Goal: Information Seeking & Learning: Learn about a topic

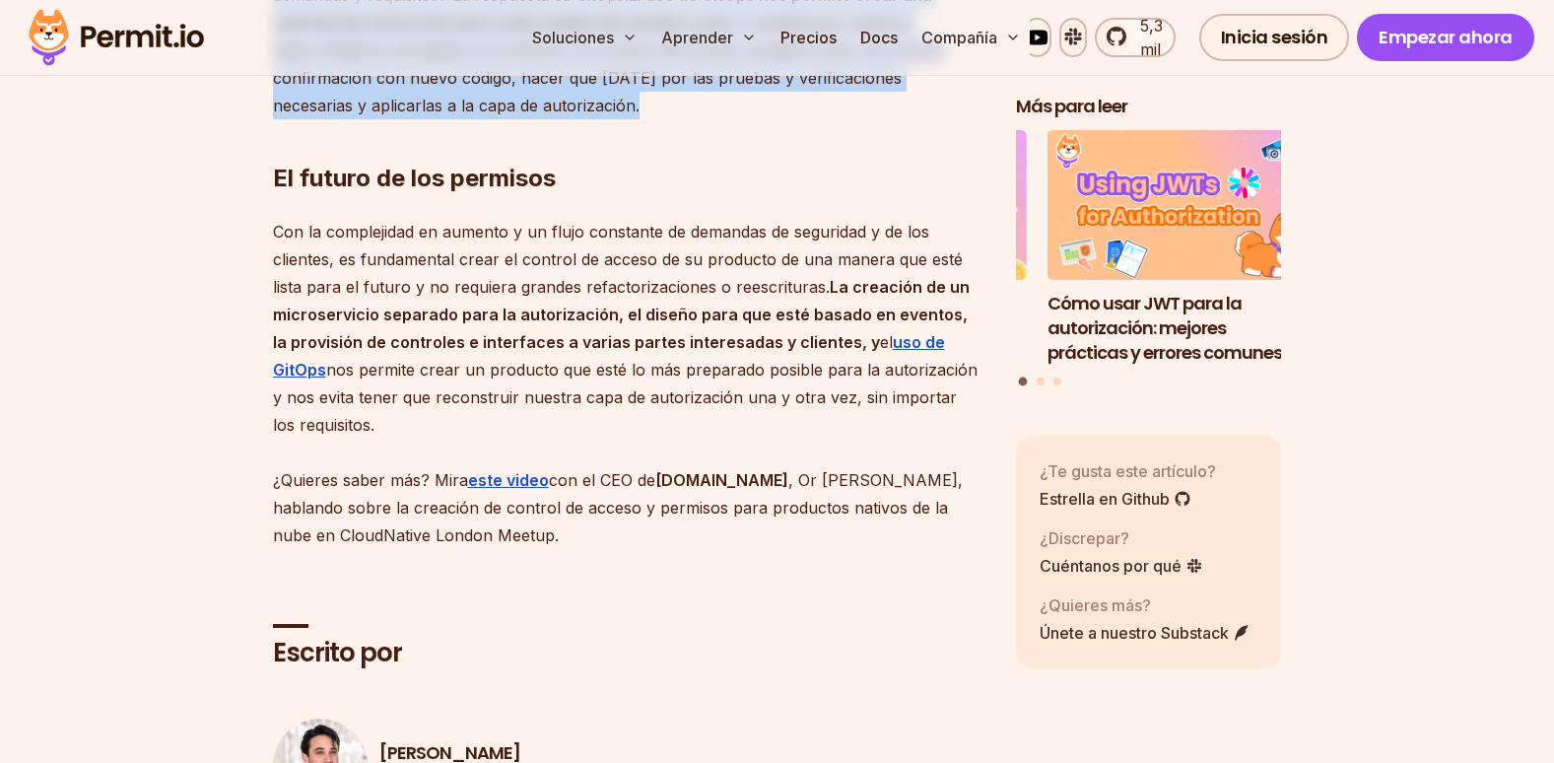
scroll to position [4533, 0]
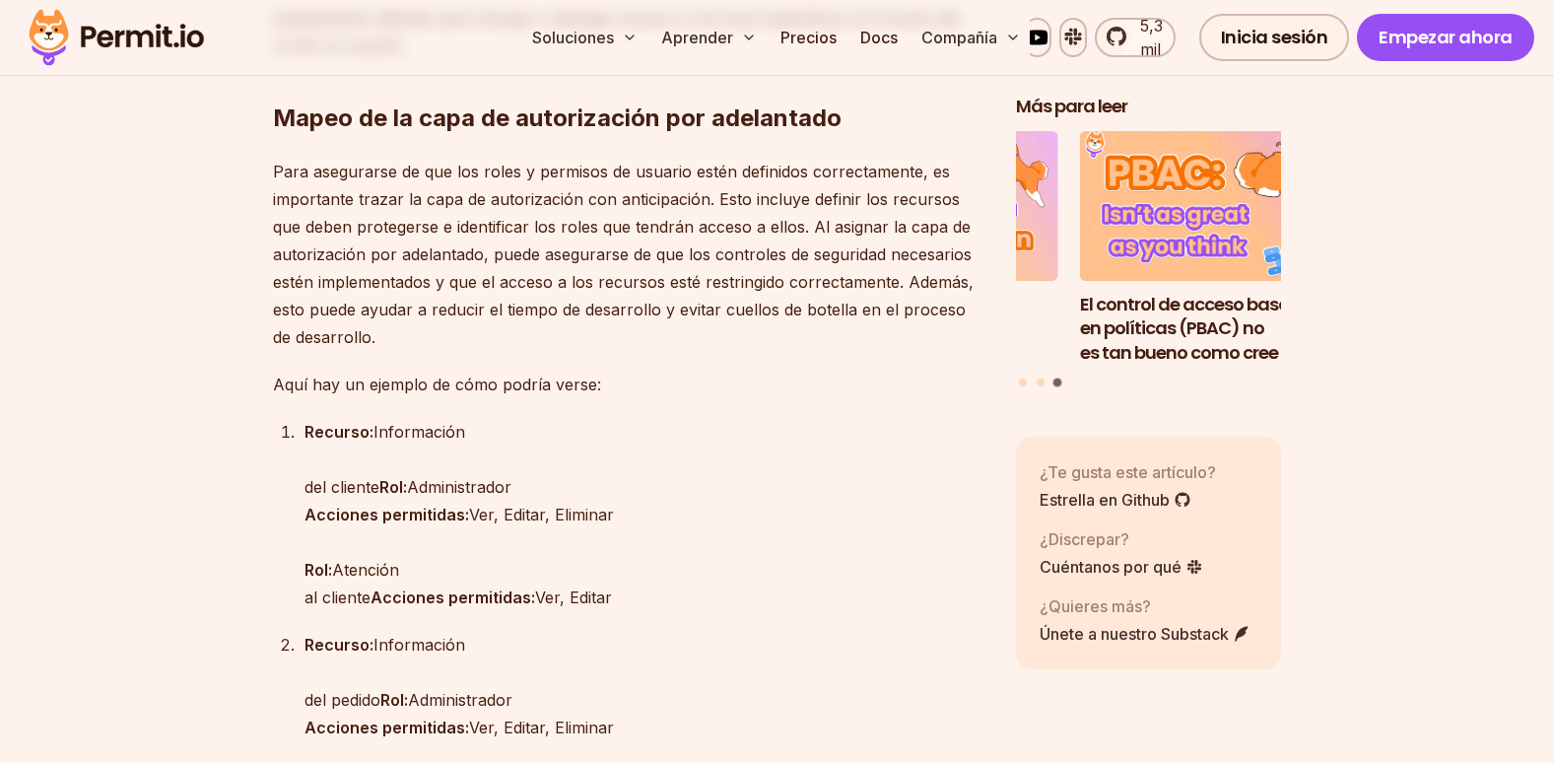
scroll to position [2365, 0]
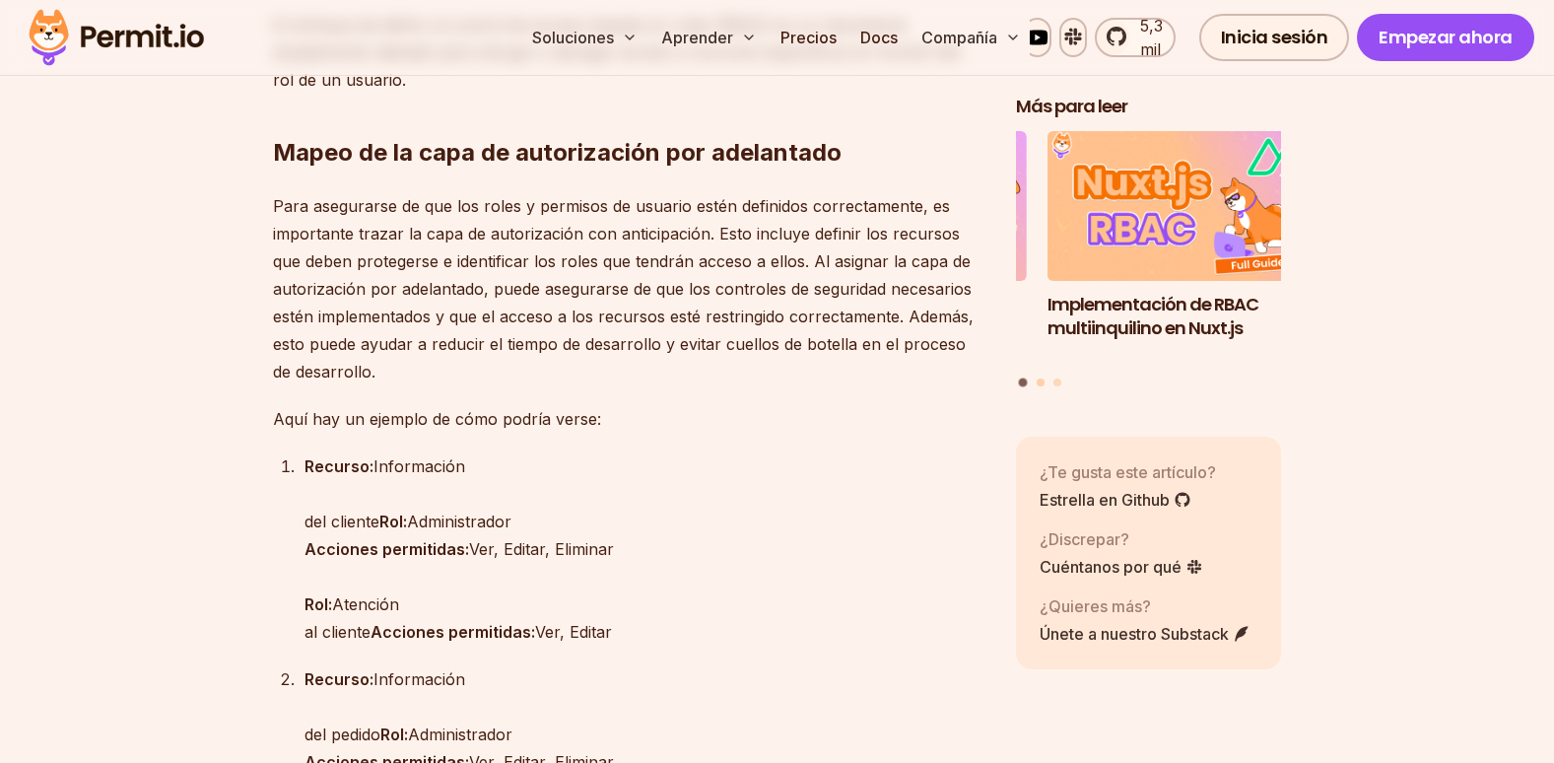
click at [1042, 377] on button "Ir a la diapositiva 2" at bounding box center [1041, 381] width 8 height 8
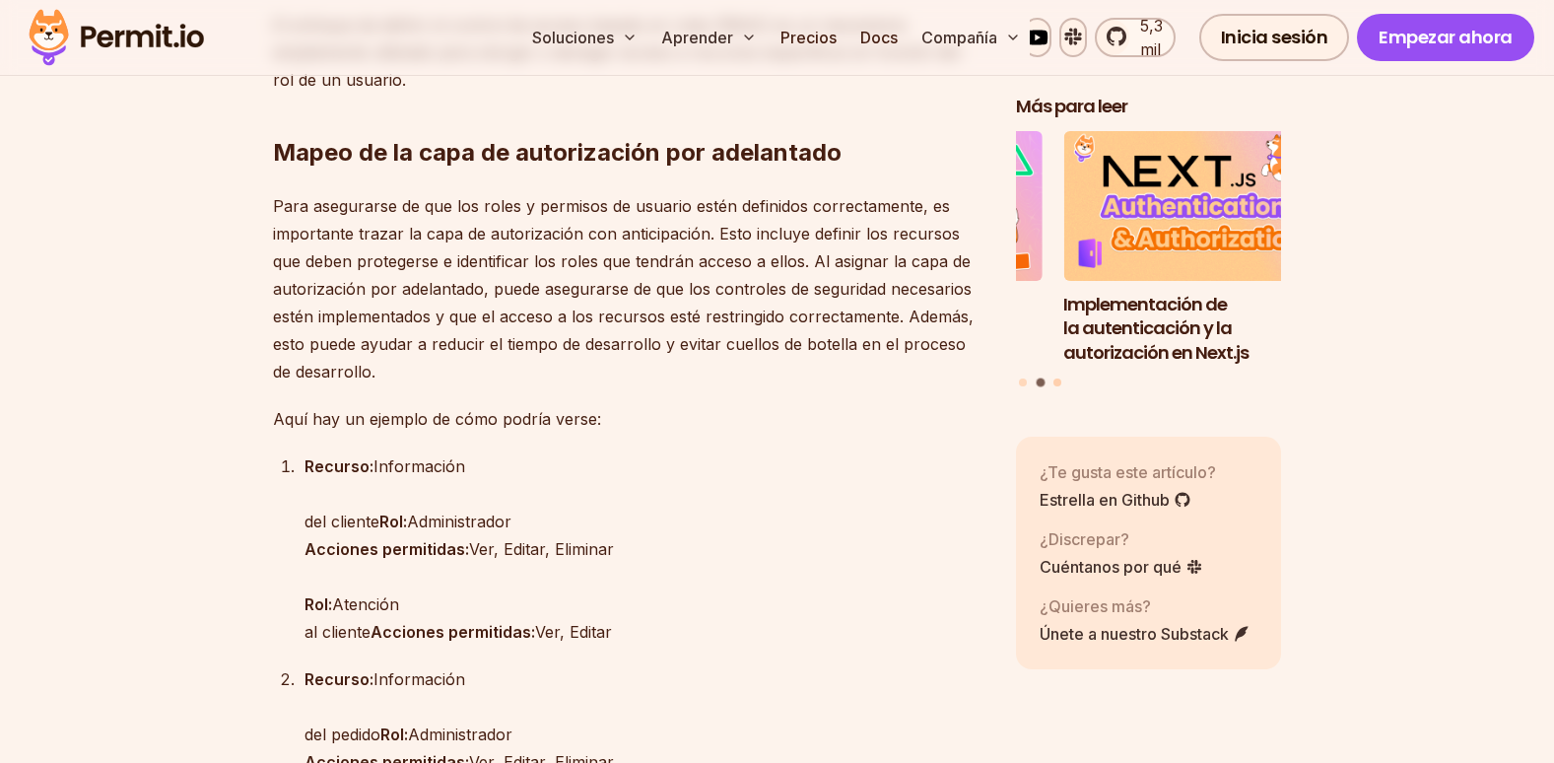
click at [1058, 377] on button "Ir a la diapositiva 3" at bounding box center [1057, 381] width 8 height 8
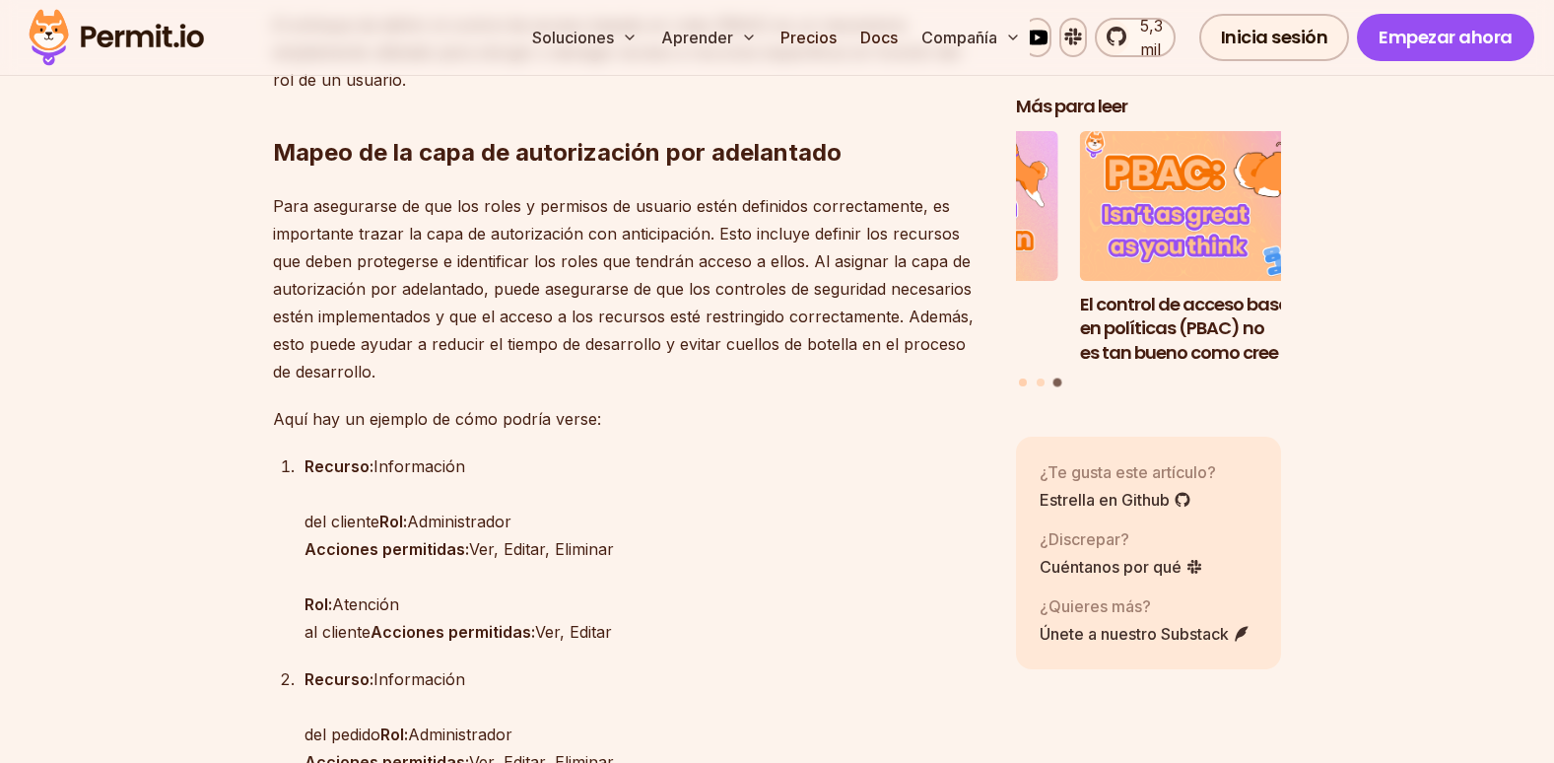
click at [1026, 377] on button "Ir a la diapositiva 1" at bounding box center [1023, 381] width 8 height 8
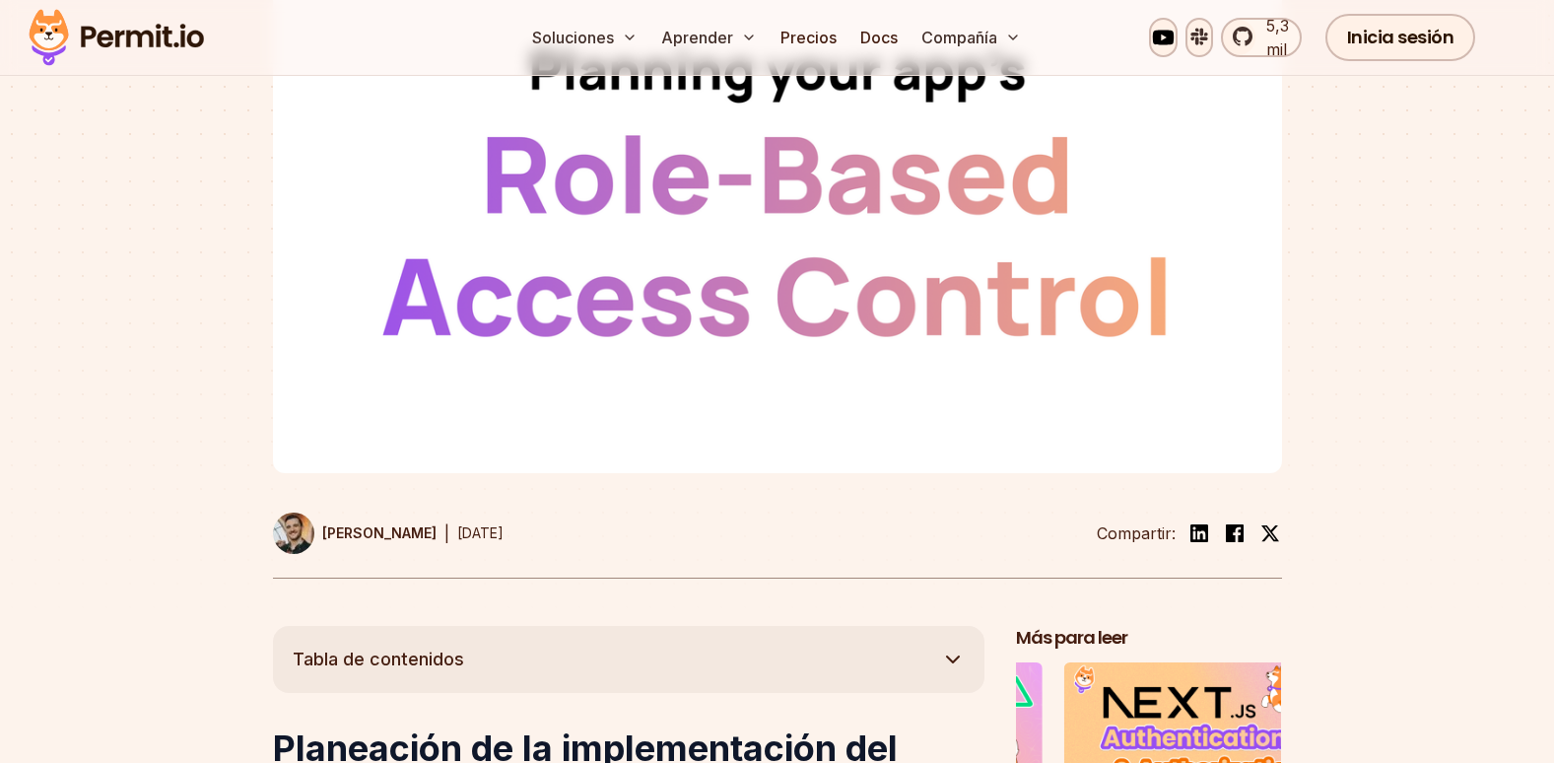
scroll to position [99, 0]
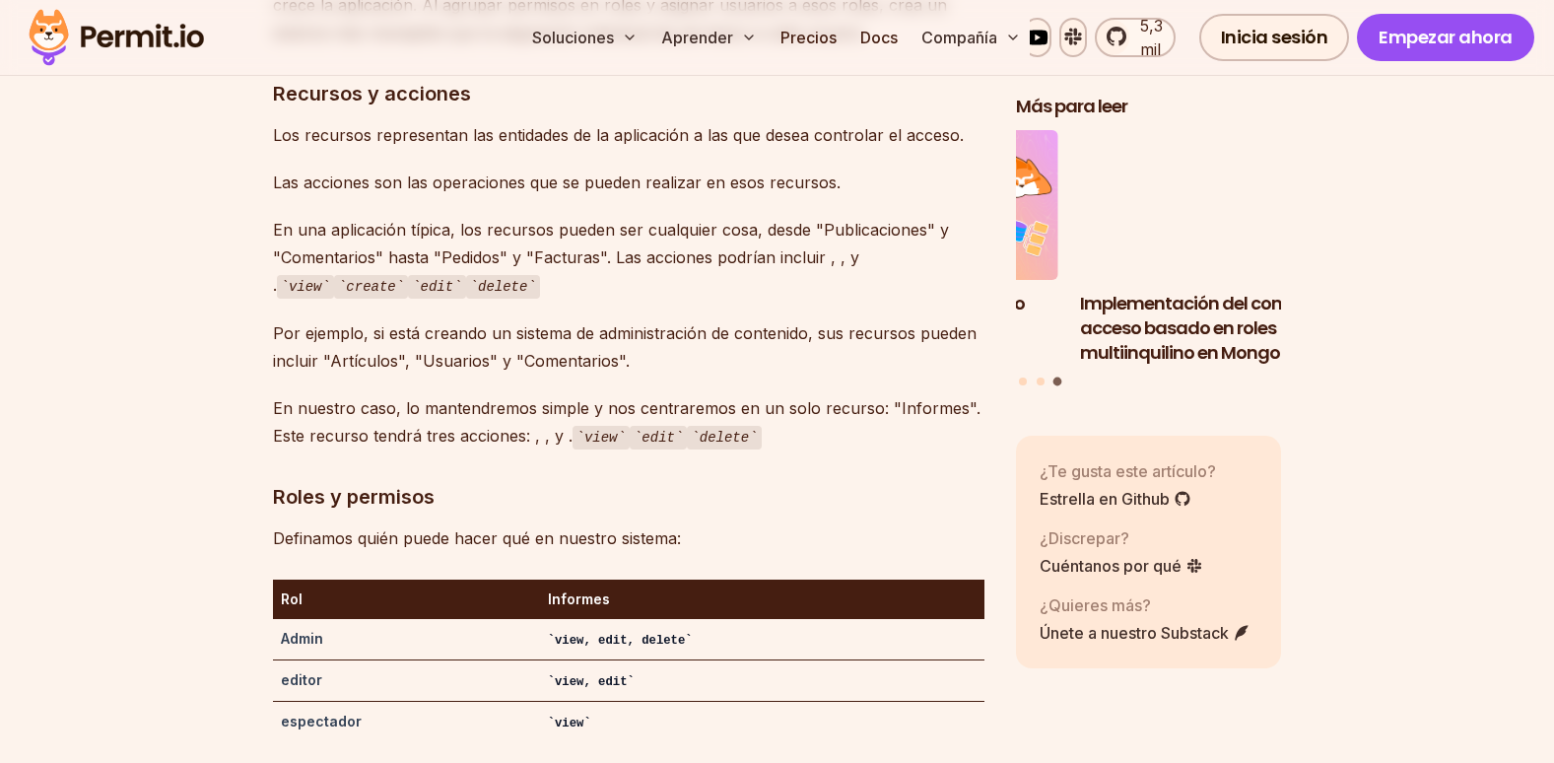
scroll to position [3350, 0]
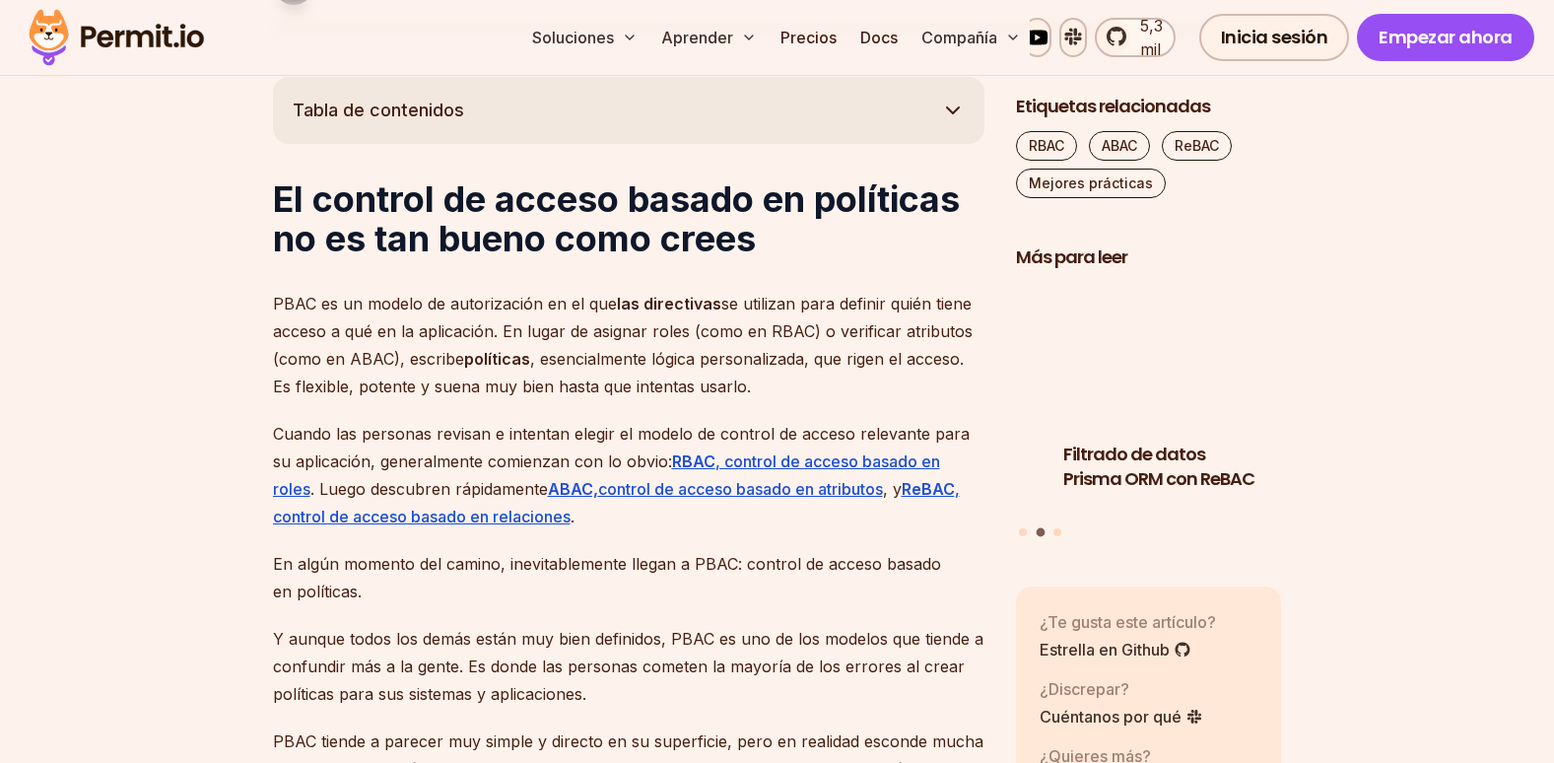
scroll to position [1084, 0]
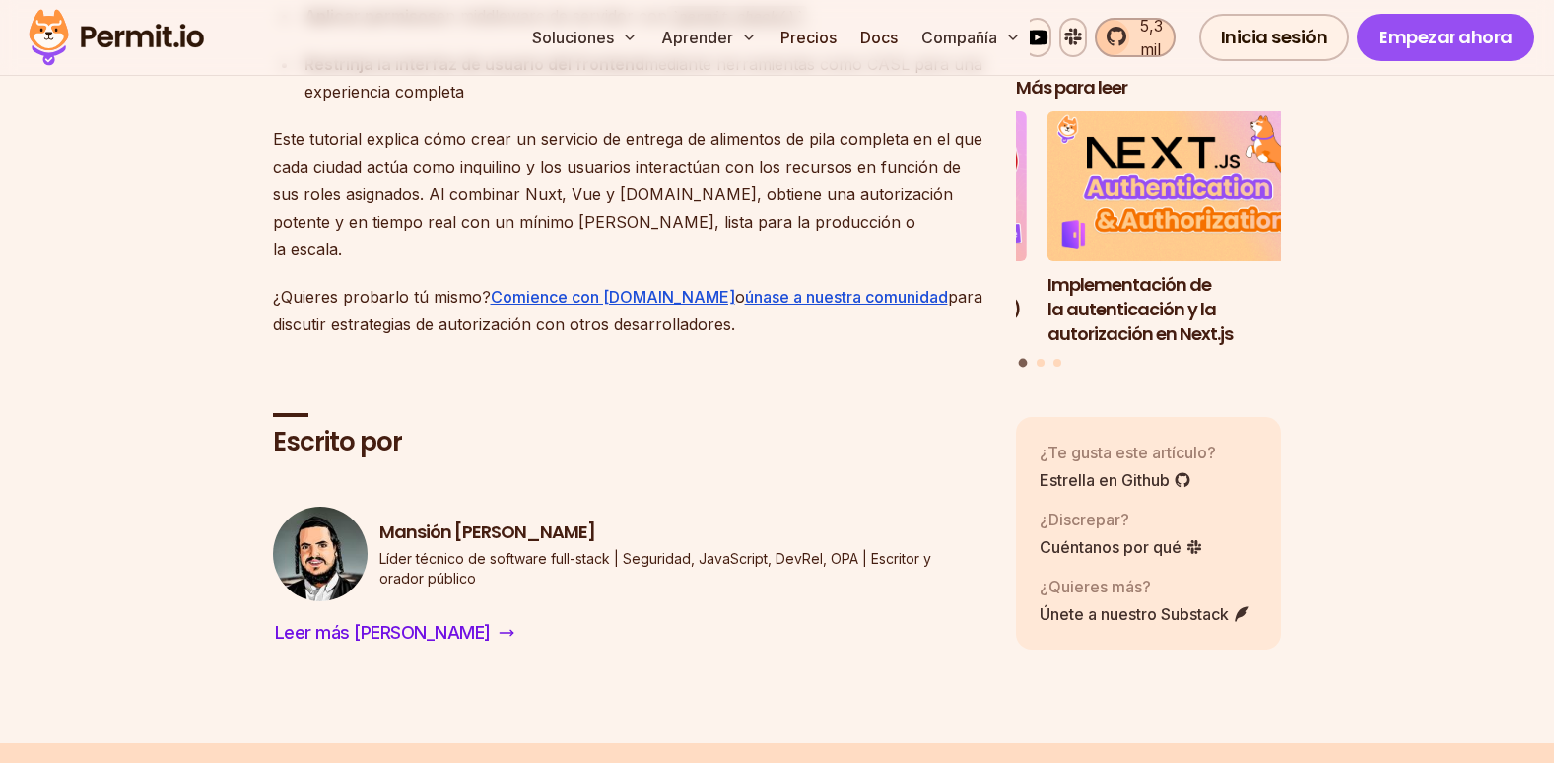
scroll to position [13105, 0]
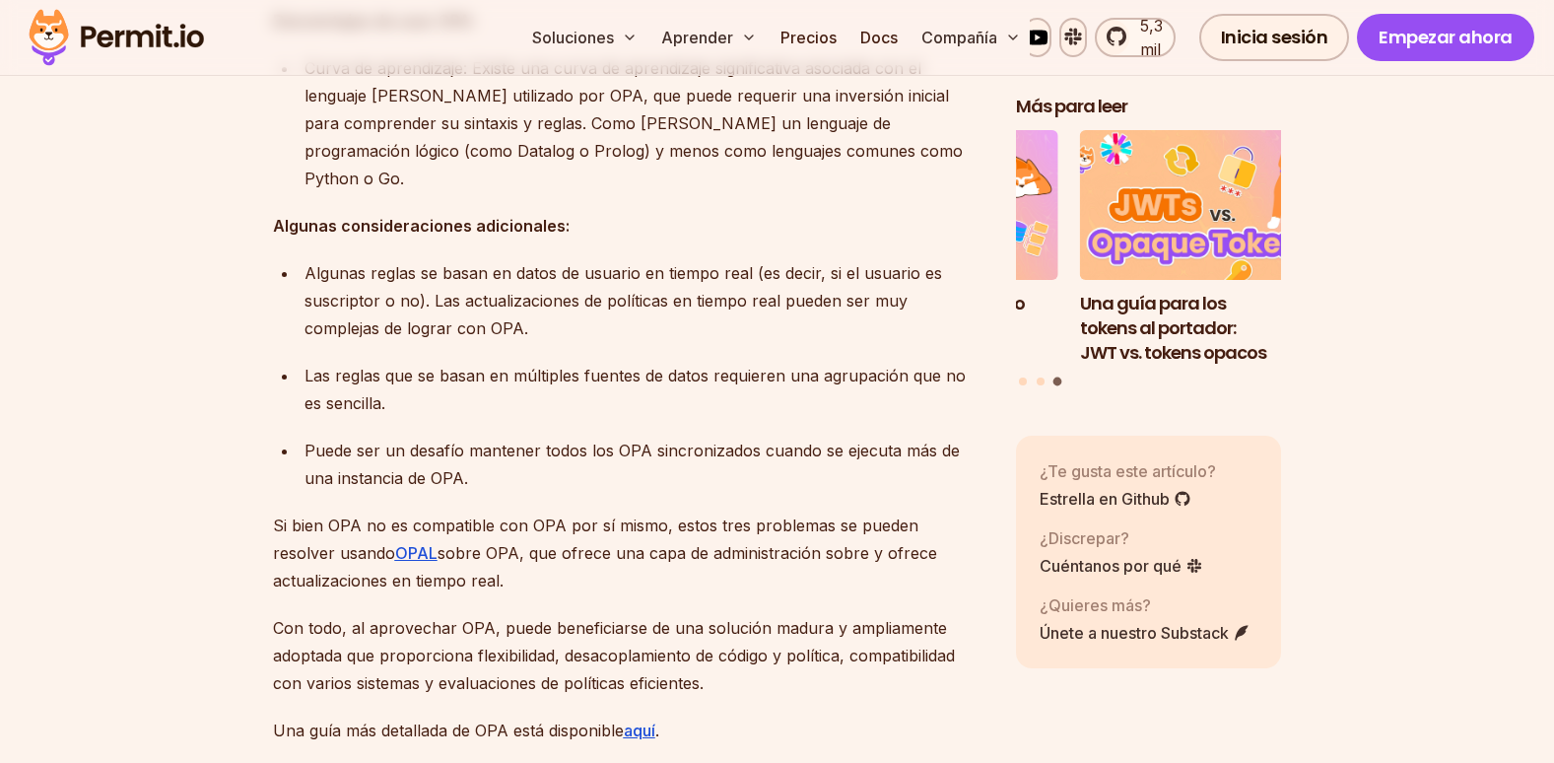
scroll to position [2168, 0]
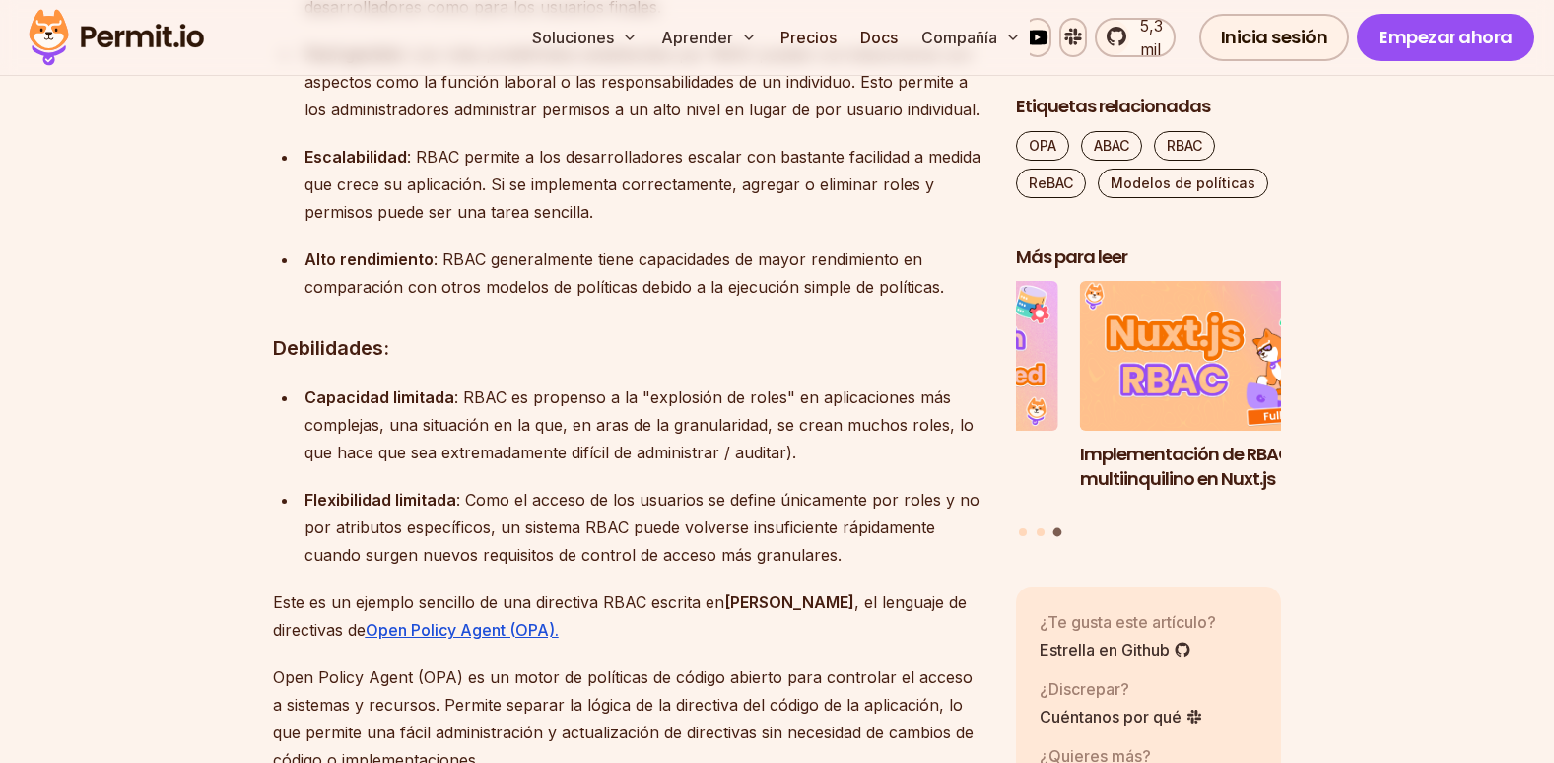
scroll to position [3018, 0]
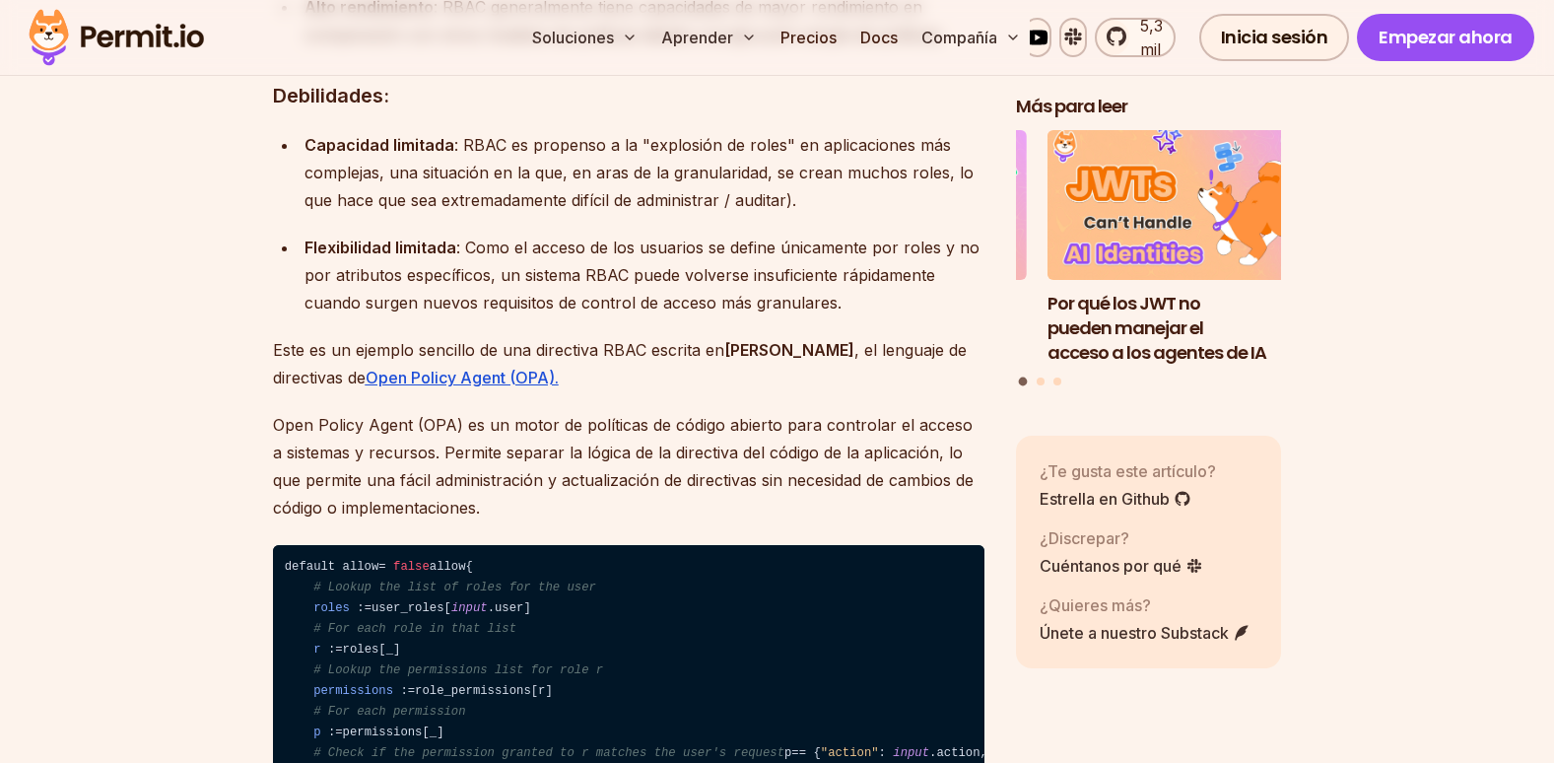
scroll to position [3252, 0]
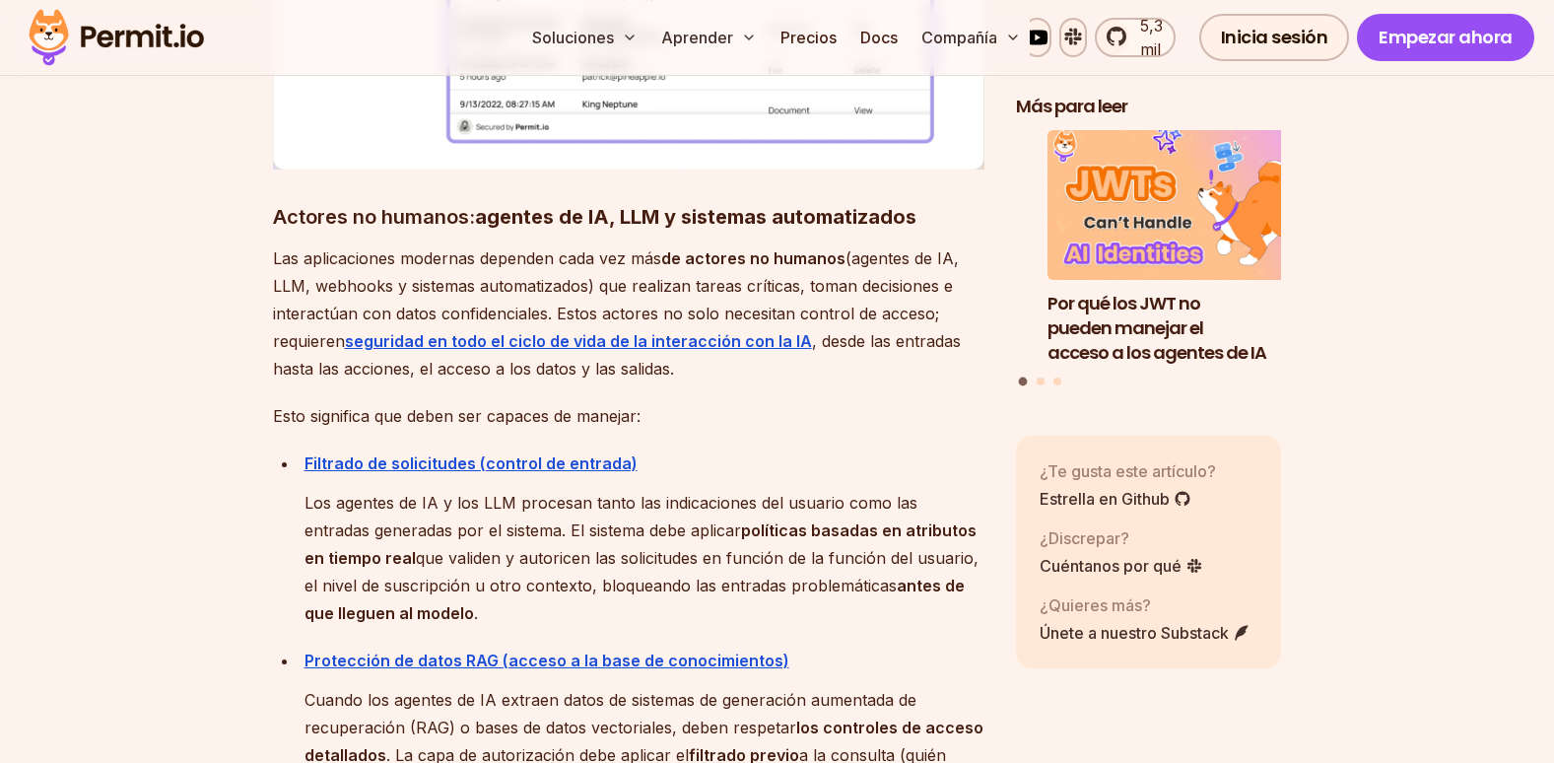
scroll to position [9487, 0]
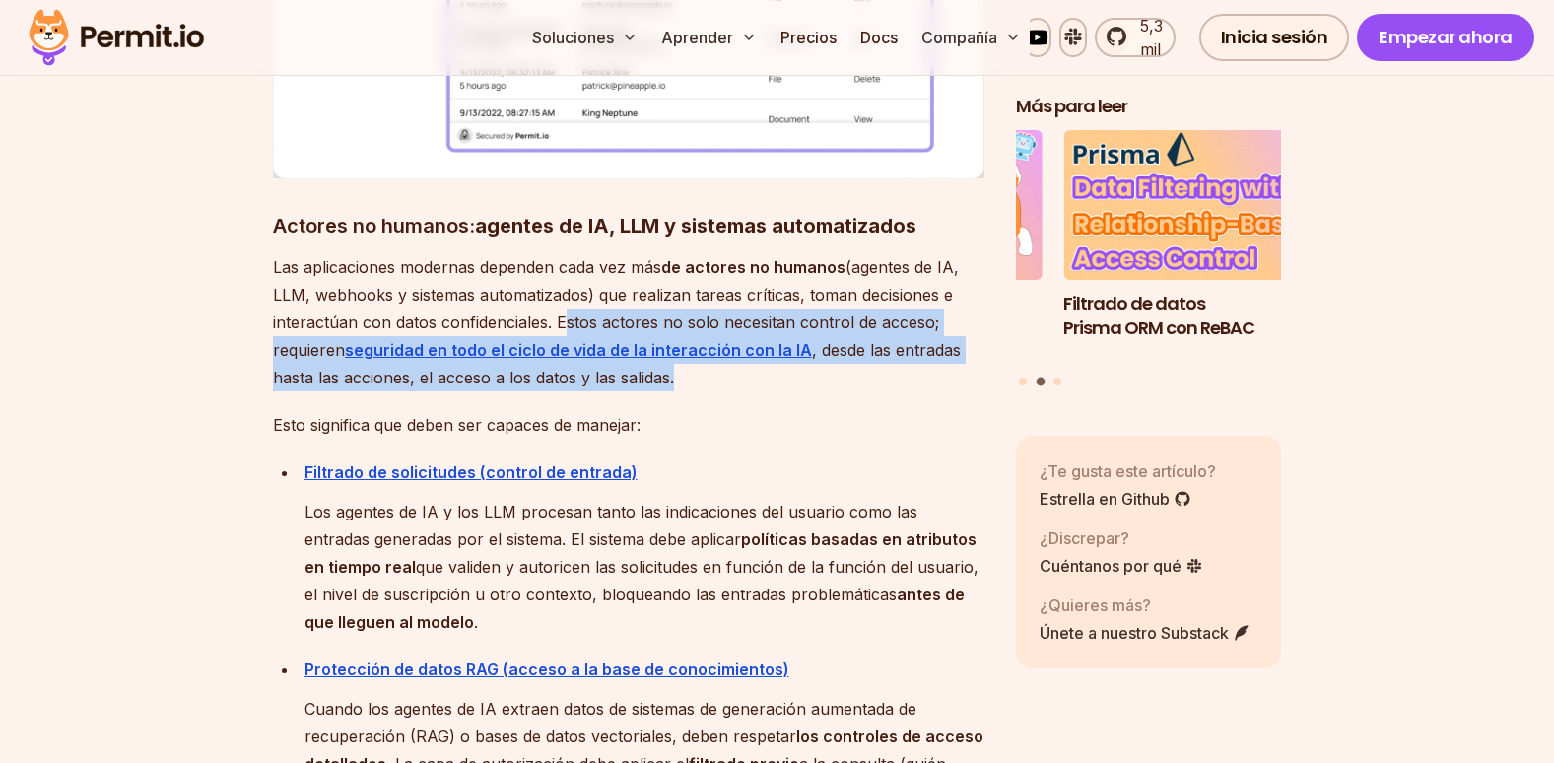
drag, startPoint x: 557, startPoint y: 241, endPoint x: 816, endPoint y: 293, distance: 264.2
click at [816, 293] on p "Las aplicaciones modernas dependen cada vez más de actores no humanos (agentes …" at bounding box center [628, 322] width 711 height 138
copy p "Estos actores no solo necesitan control de acceso; requieren seguridad en todo …"
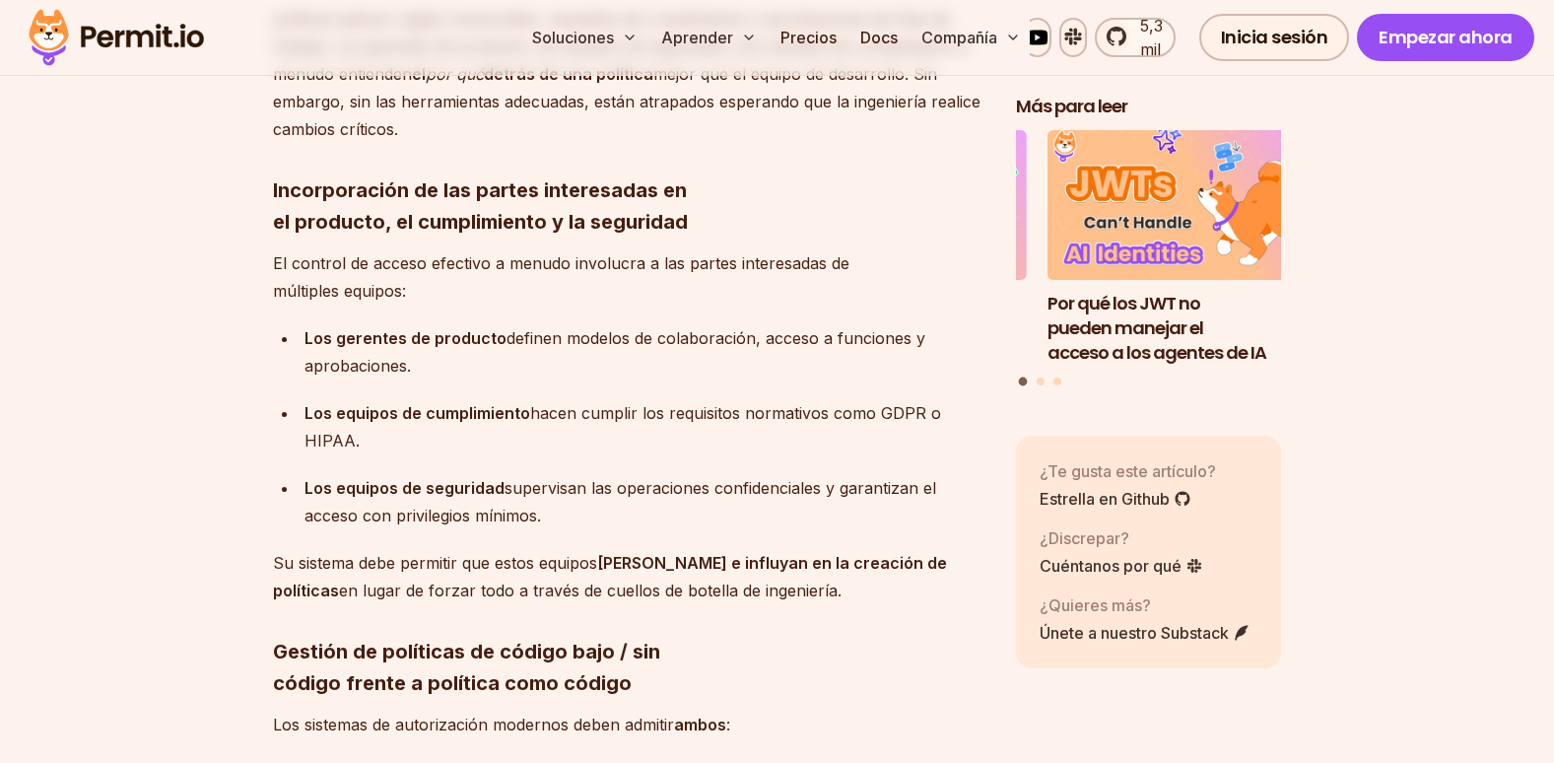
scroll to position [10867, 0]
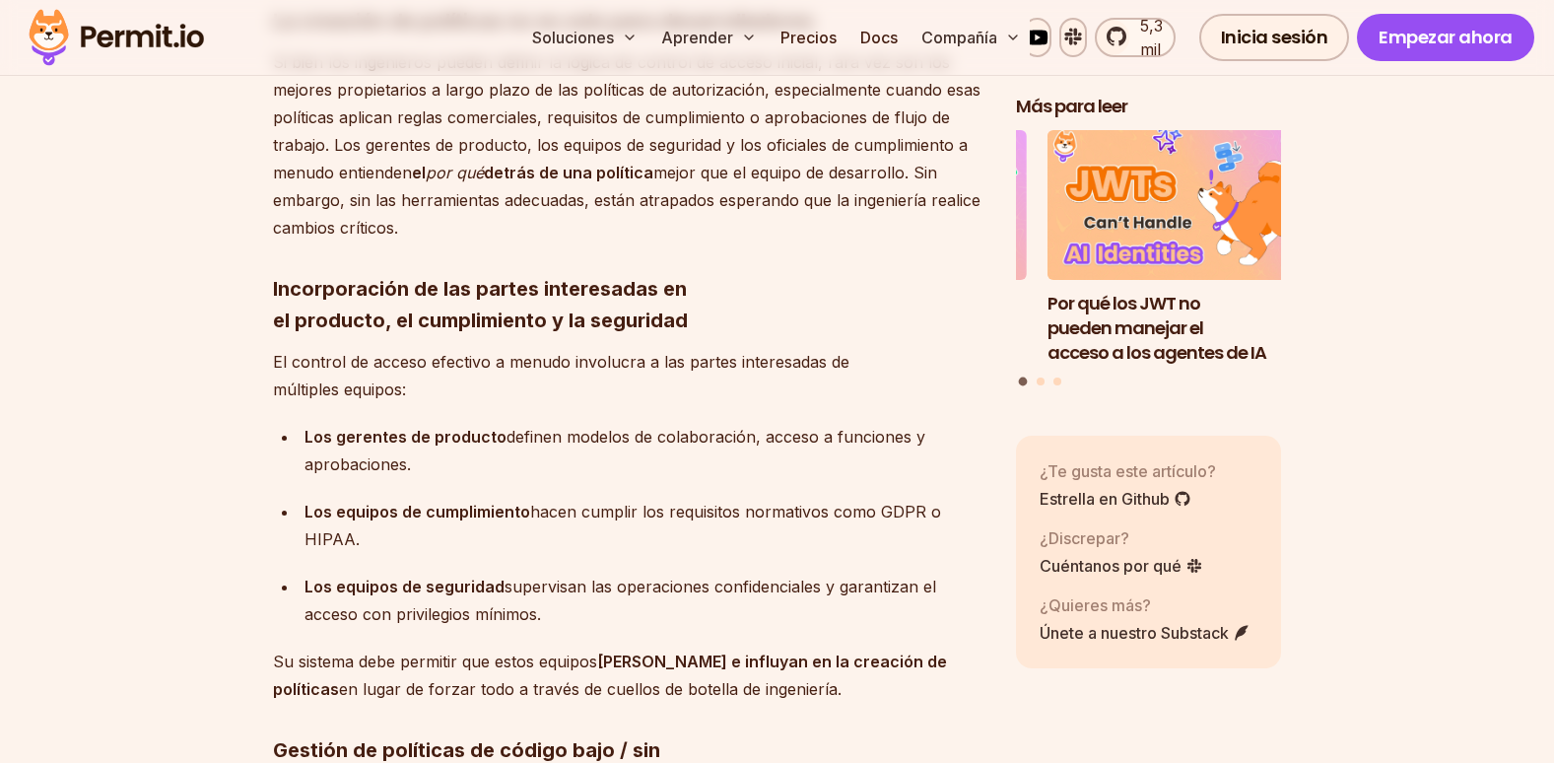
drag, startPoint x: 273, startPoint y: 548, endPoint x: 860, endPoint y: 573, distance: 587.8
click at [860, 647] on p "Su sistema debe permitir que estos equipos sean copropietarios e influyan en la…" at bounding box center [628, 674] width 711 height 55
drag, startPoint x: 860, startPoint y: 573, endPoint x: 791, endPoint y: 584, distance: 69.8
copy p "Su sistema debe permitir que estos equipos sean copropietarios e influyan en la…"
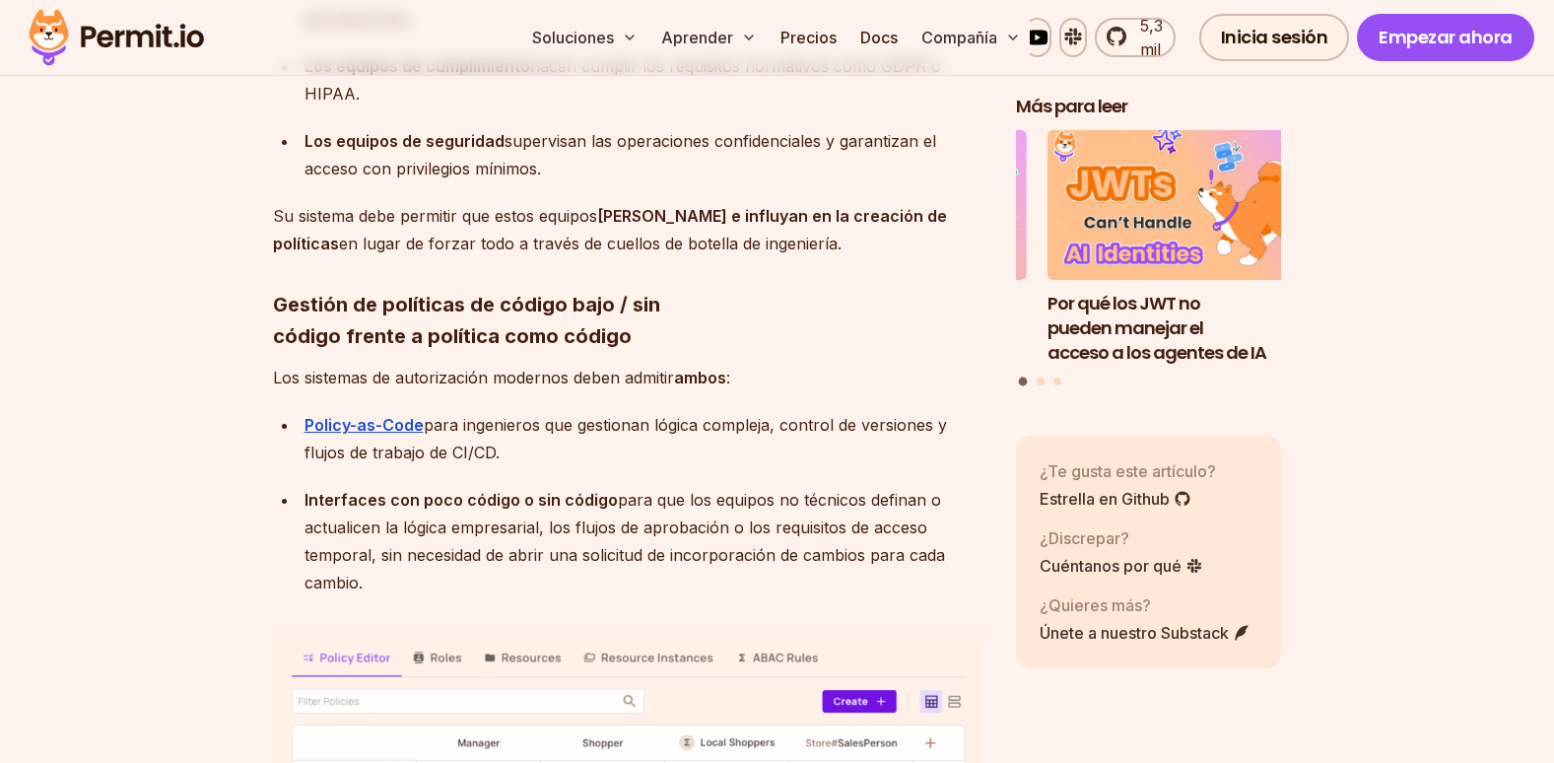
scroll to position [11261, 0]
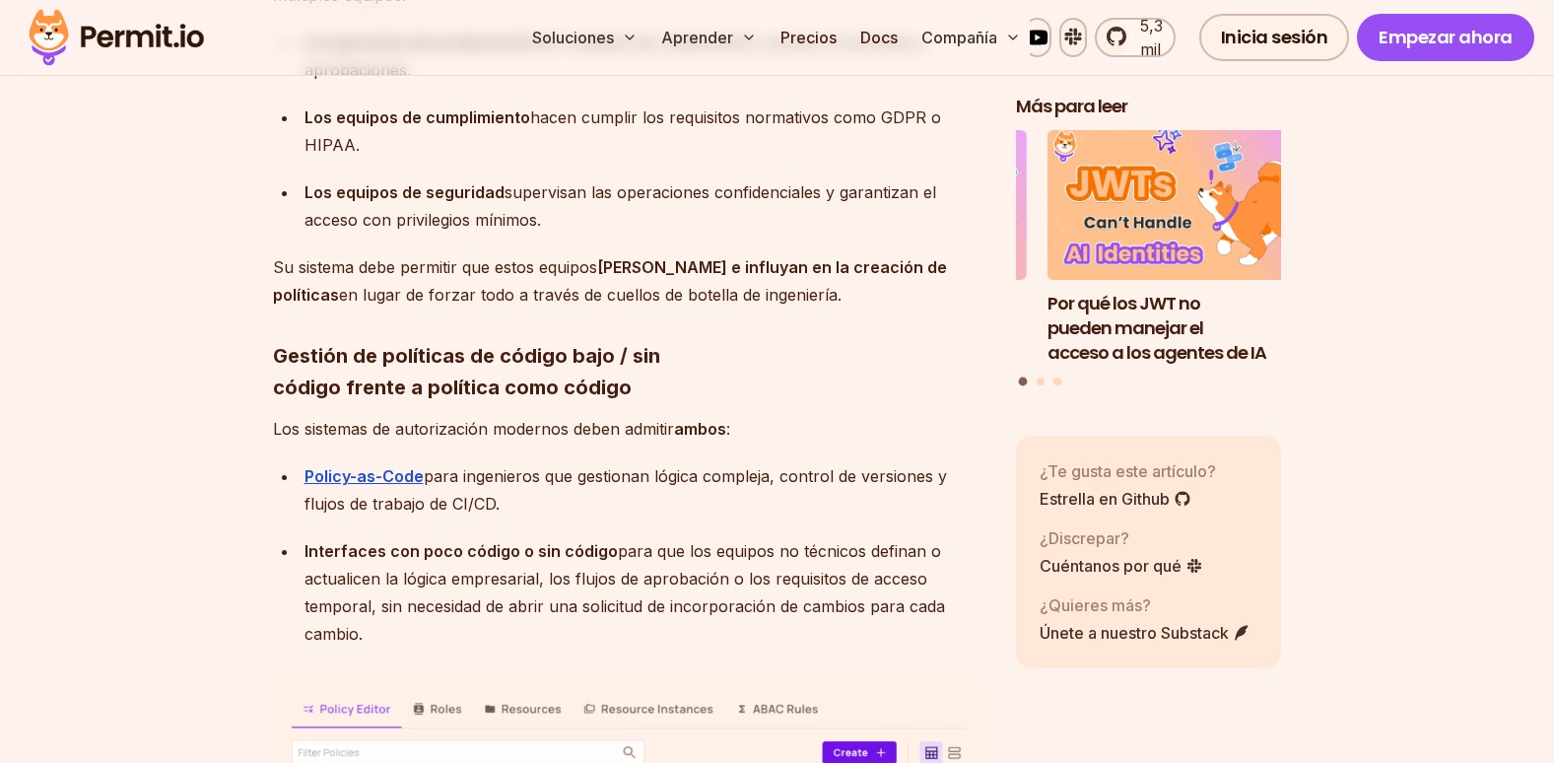
drag, startPoint x: 274, startPoint y: 313, endPoint x: 373, endPoint y: 518, distance: 227.8
copy div "Los sistemas de autorización modernos deben admitir ambos : Policy-as-Code para…"
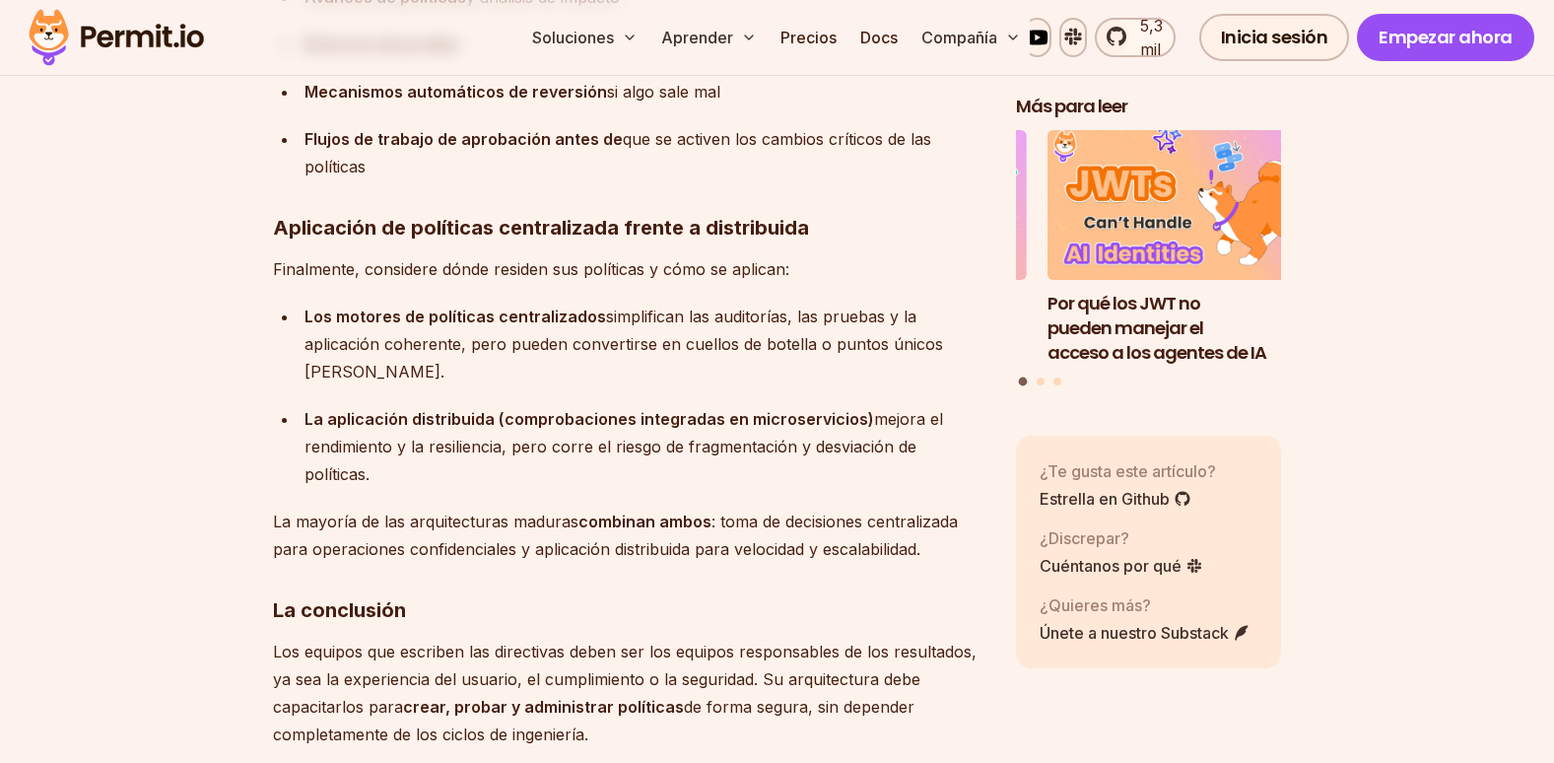
scroll to position [12542, 0]
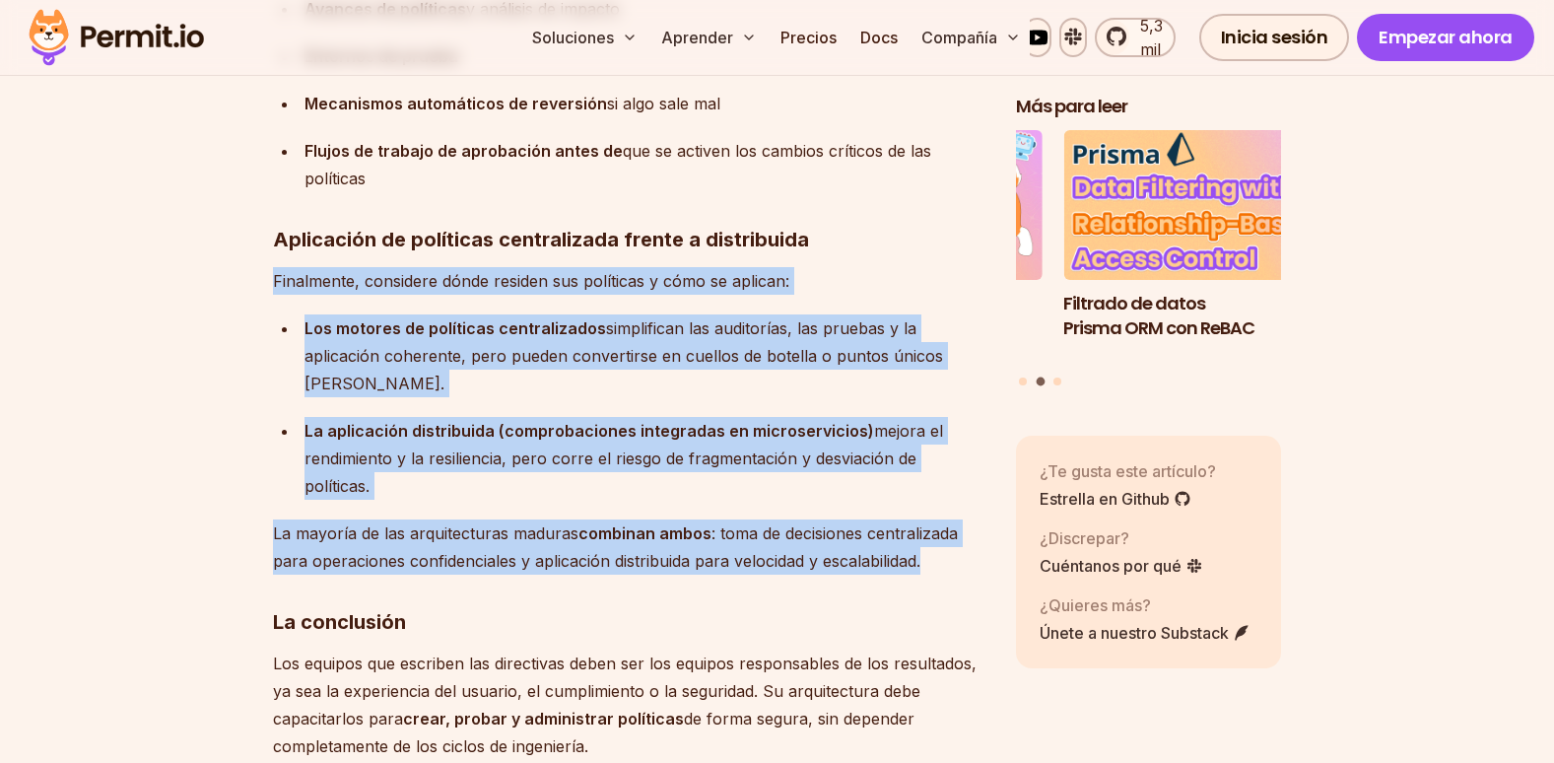
drag, startPoint x: 268, startPoint y: 170, endPoint x: 935, endPoint y: 447, distance: 722.3
copy div "Finalmente, considere dónde residen sus políticas y cómo se aplican: Los motore…"
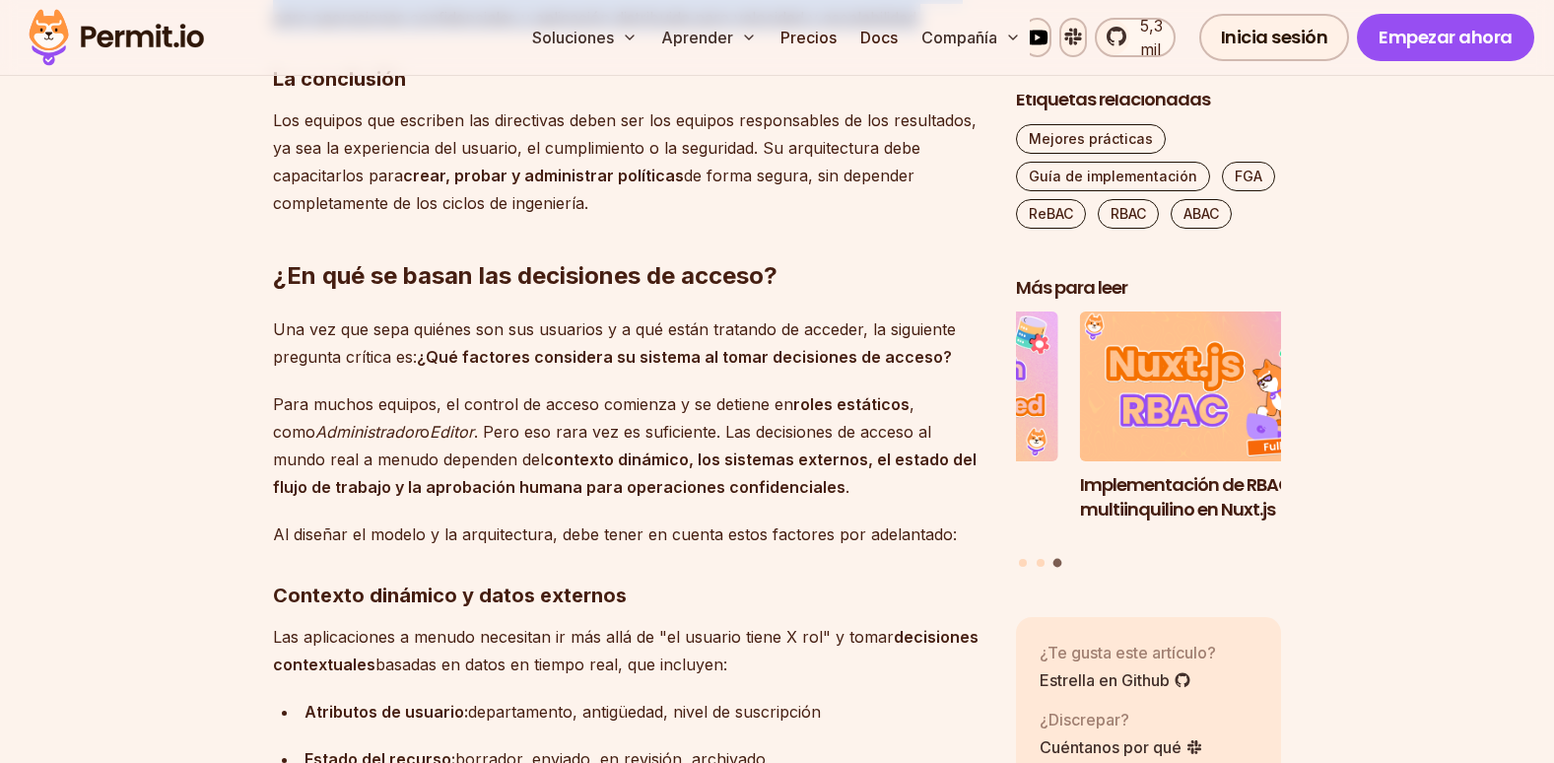
scroll to position [13034, 0]
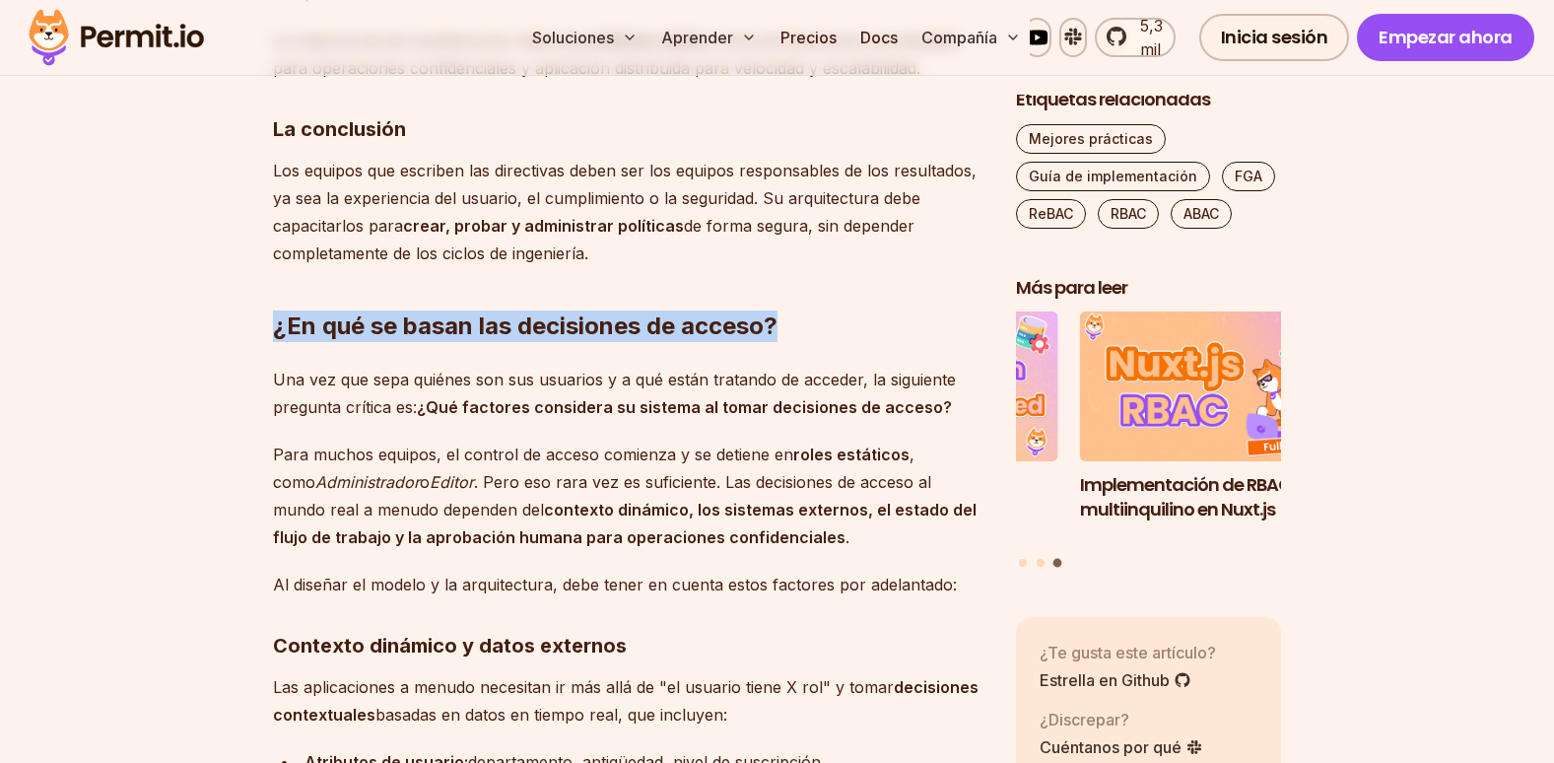
drag, startPoint x: 785, startPoint y: 213, endPoint x: 278, endPoint y: 220, distance: 507.5
click at [278, 232] on h2 "¿En qué se basan las decisiones de acceso?" at bounding box center [628, 287] width 711 height 110
copy strong "¿En qué se basan las decisiones de acceso?"
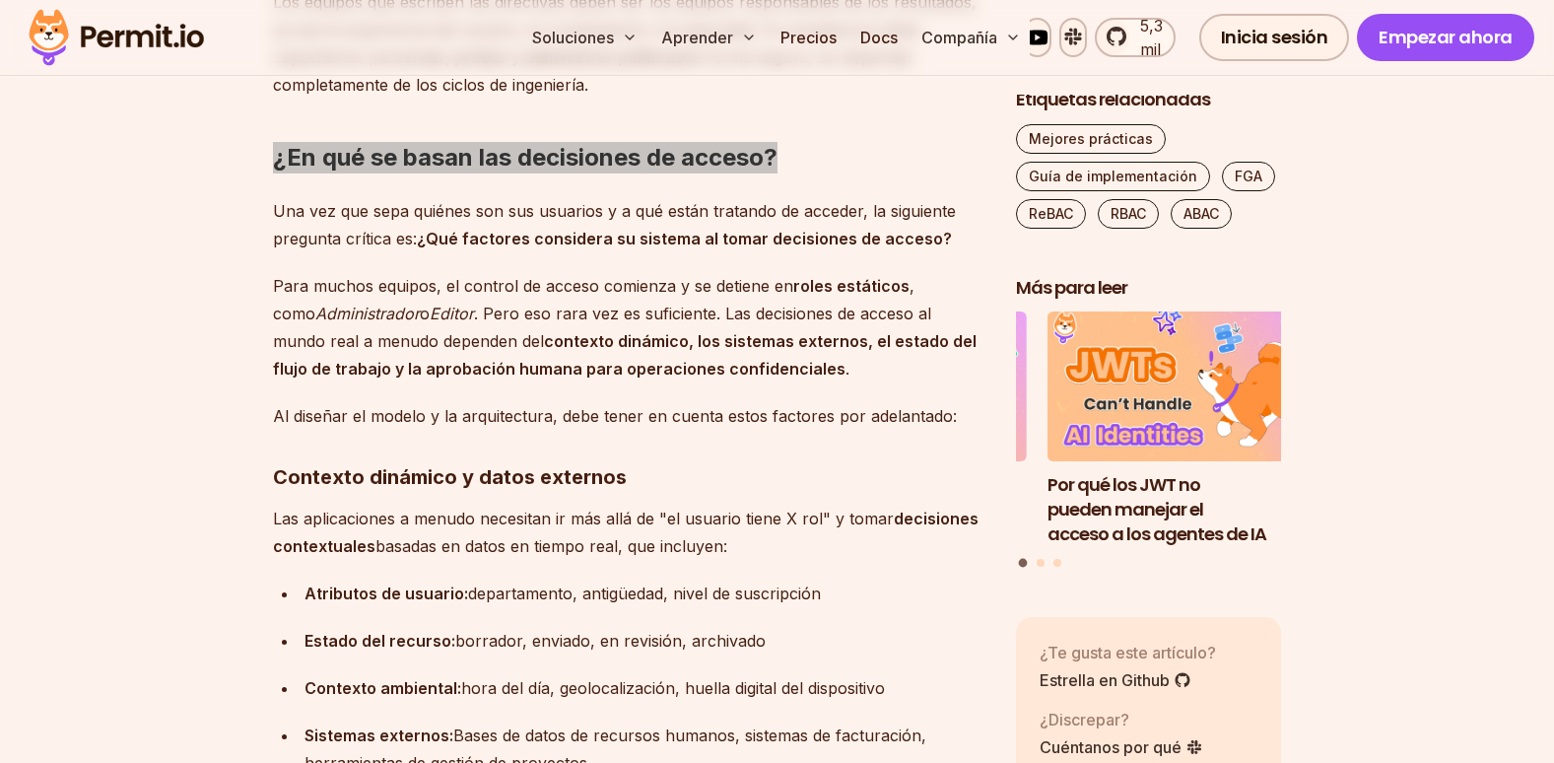
scroll to position [13231, 0]
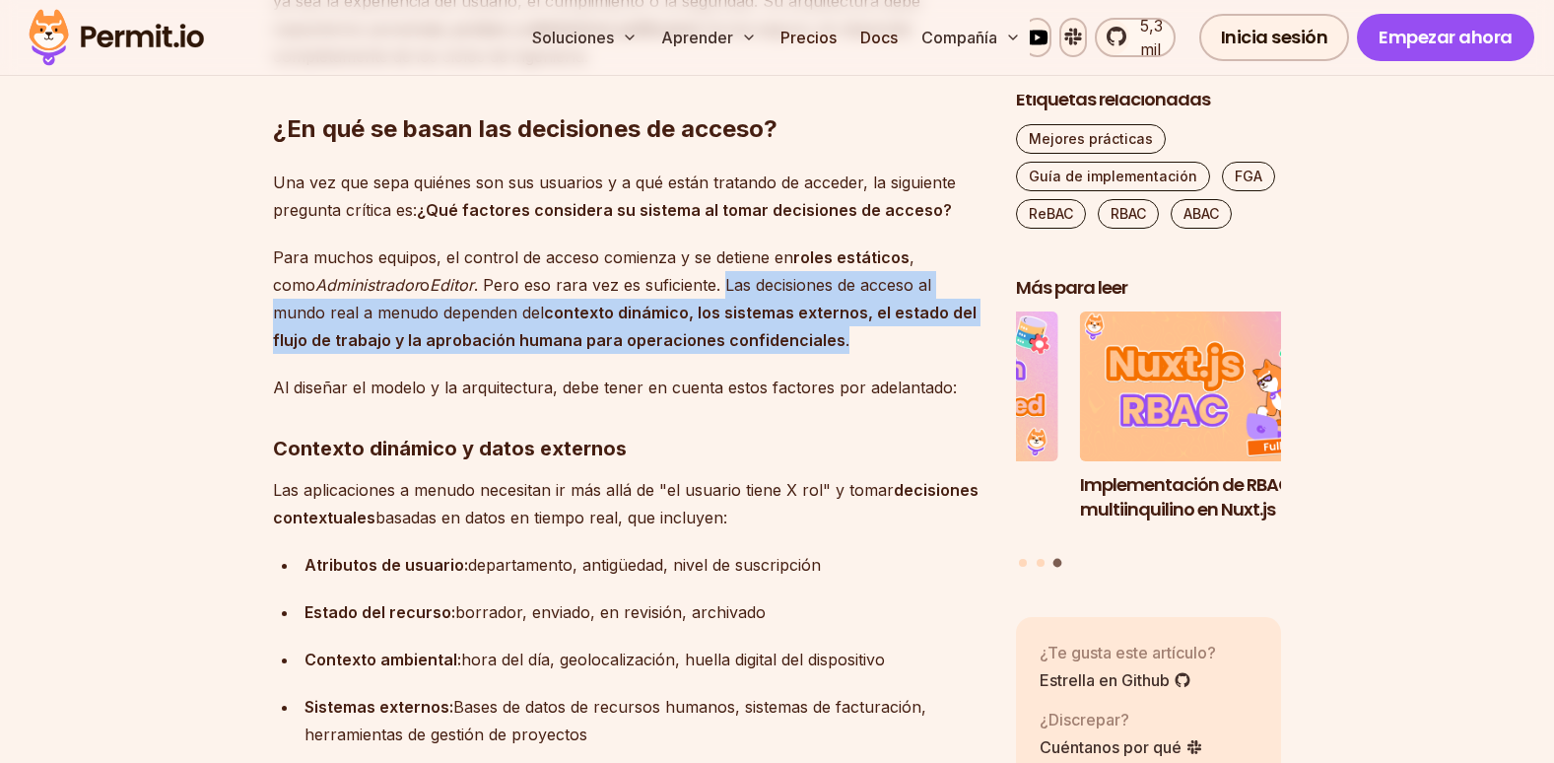
drag, startPoint x: 688, startPoint y: 169, endPoint x: 788, endPoint y: 230, distance: 117.1
click at [788, 243] on p "Para muchos equipos, el control de acceso comienza y se detiene en roles estáti…" at bounding box center [628, 298] width 711 height 110
copy p "Las decisiones de acceso al mundo real a menudo dependen del contexto dinámico,…"
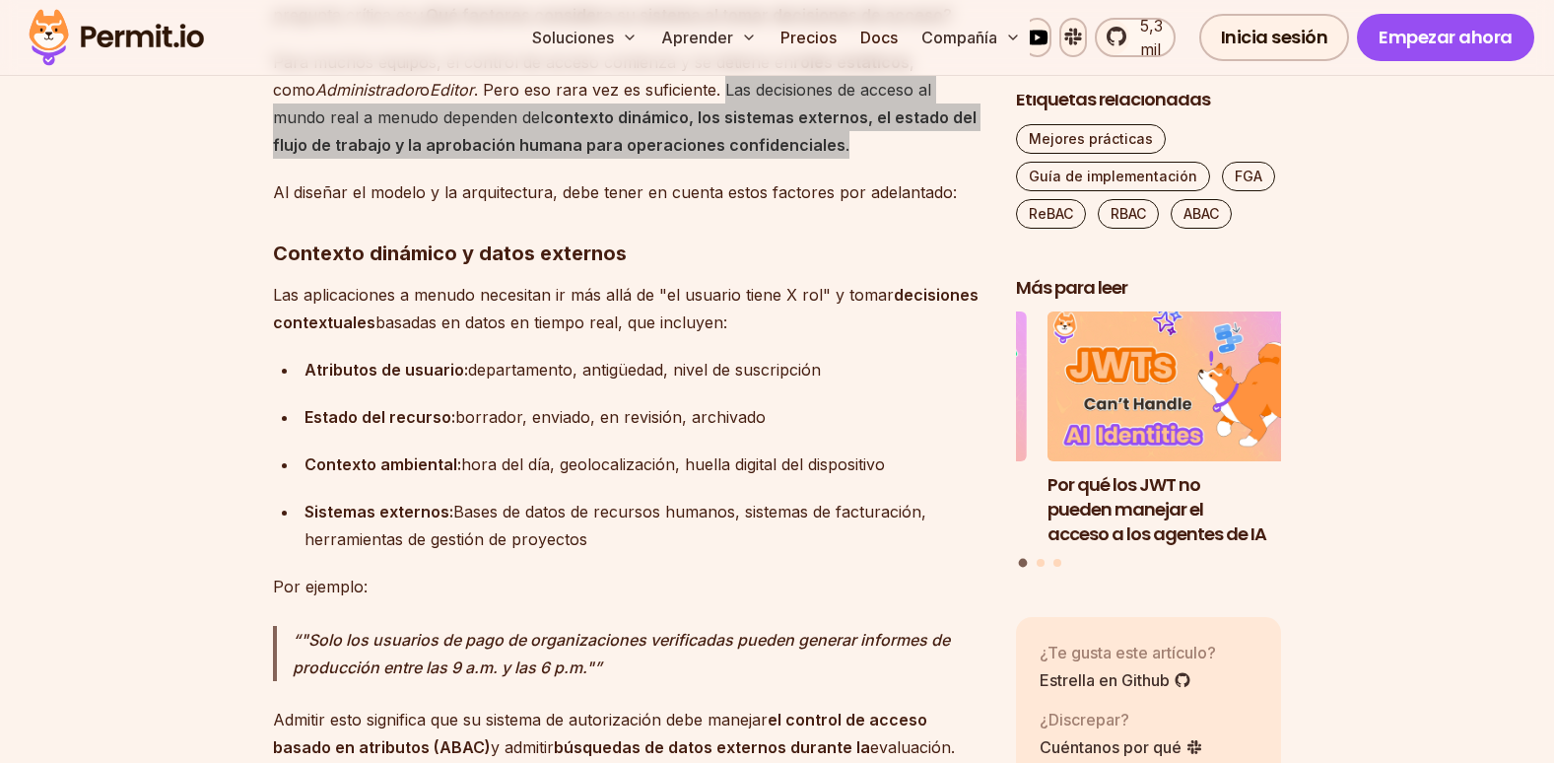
scroll to position [13428, 0]
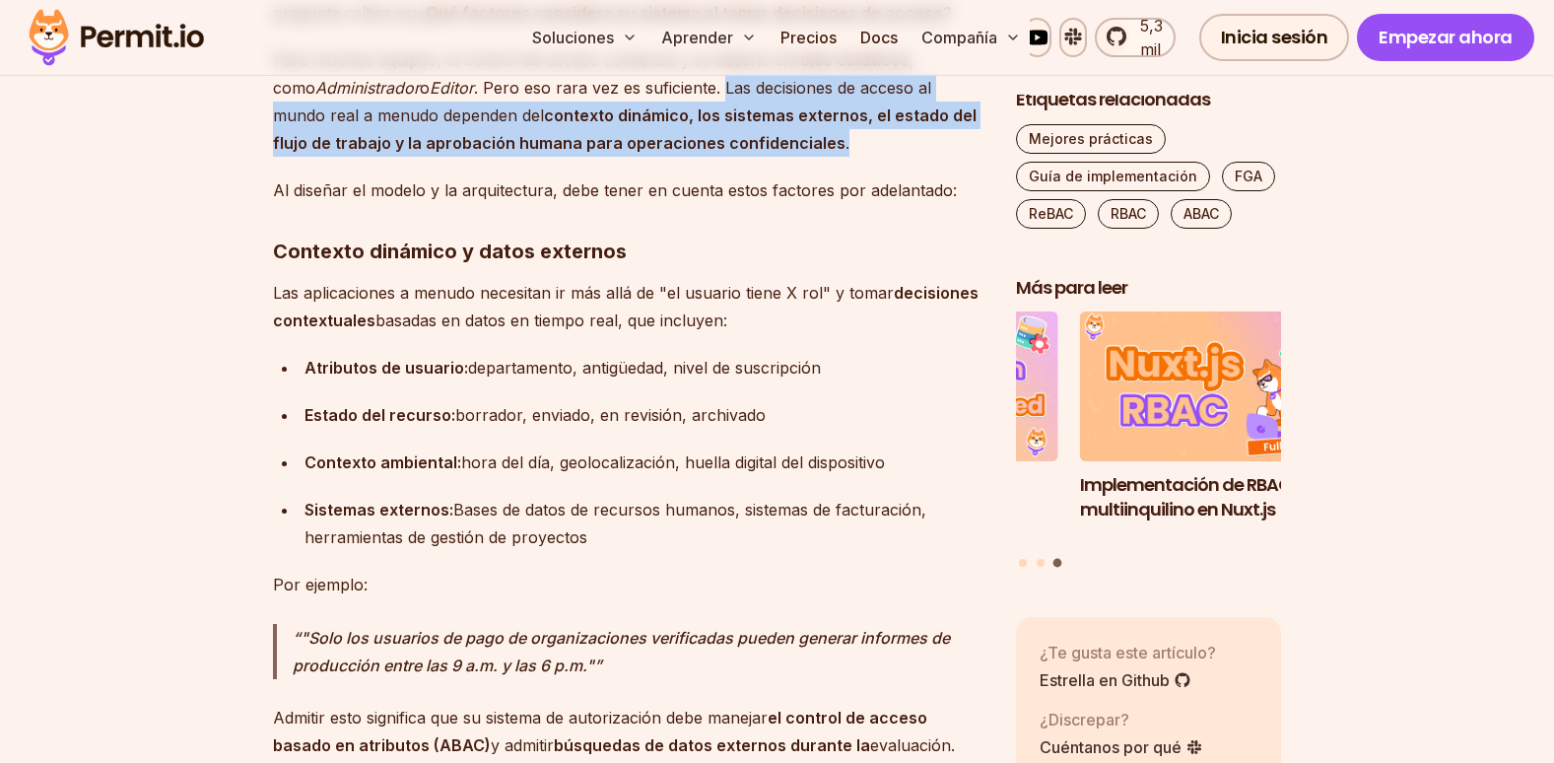
drag, startPoint x: 274, startPoint y: 182, endPoint x: 642, endPoint y: 421, distance: 438.9
copy div "Las aplicaciones a menudo necesitan ir más allá de "el usuario tiene X rol" y t…"
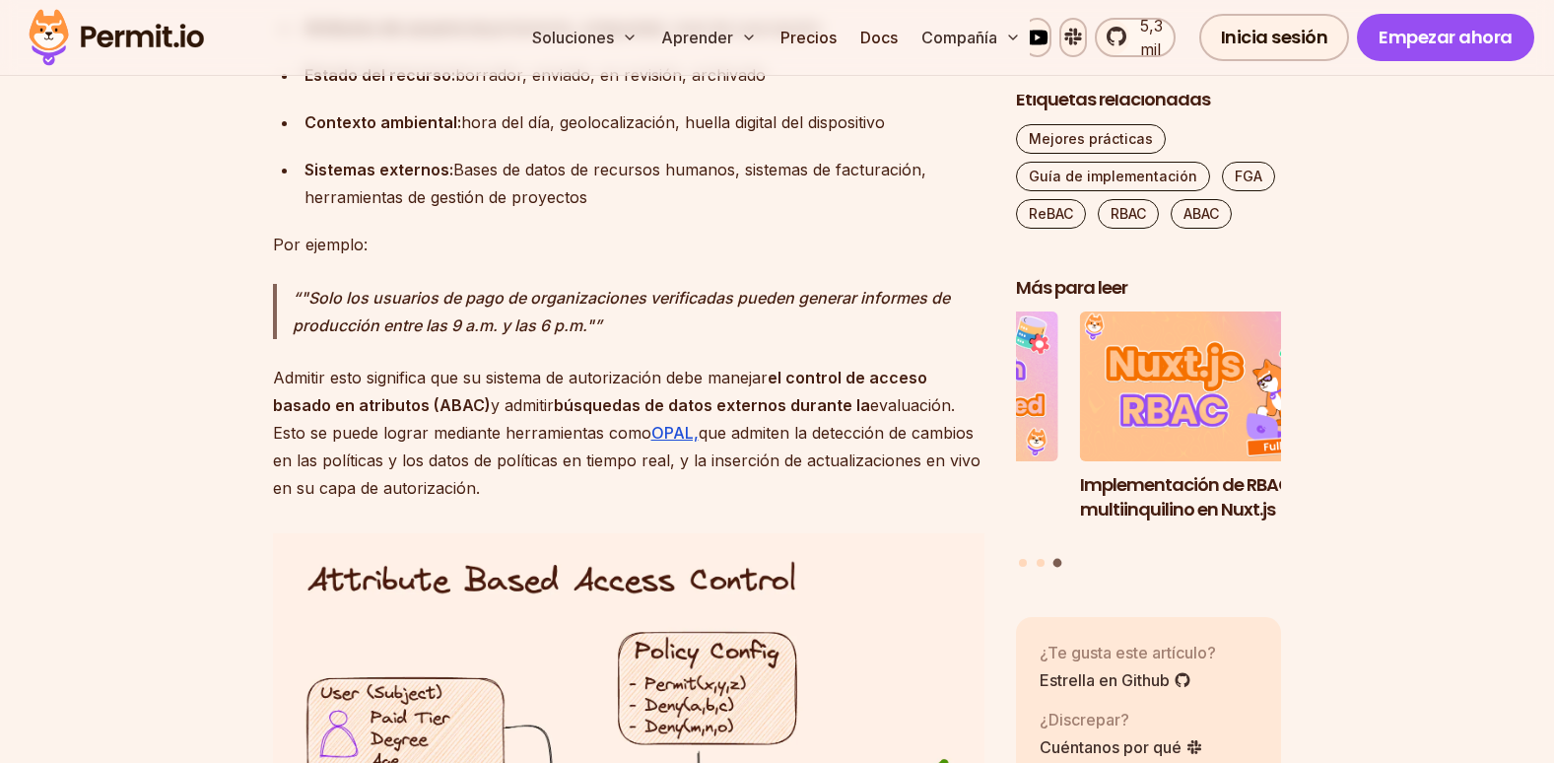
scroll to position [13724, 0]
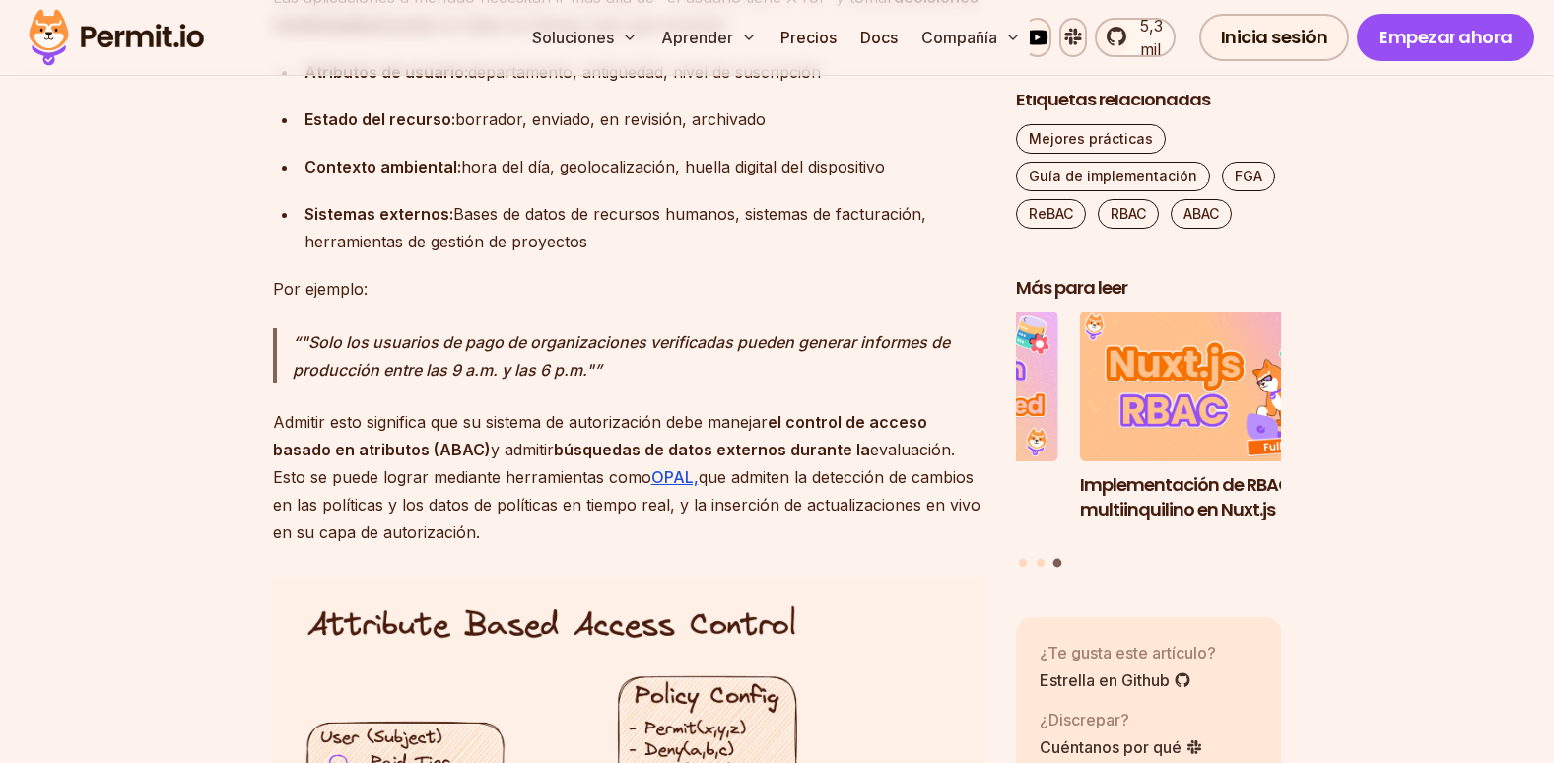
click at [280, 408] on p "Admitir esto significa que su sistema de autorización debe manejar el control d…" at bounding box center [628, 477] width 711 height 138
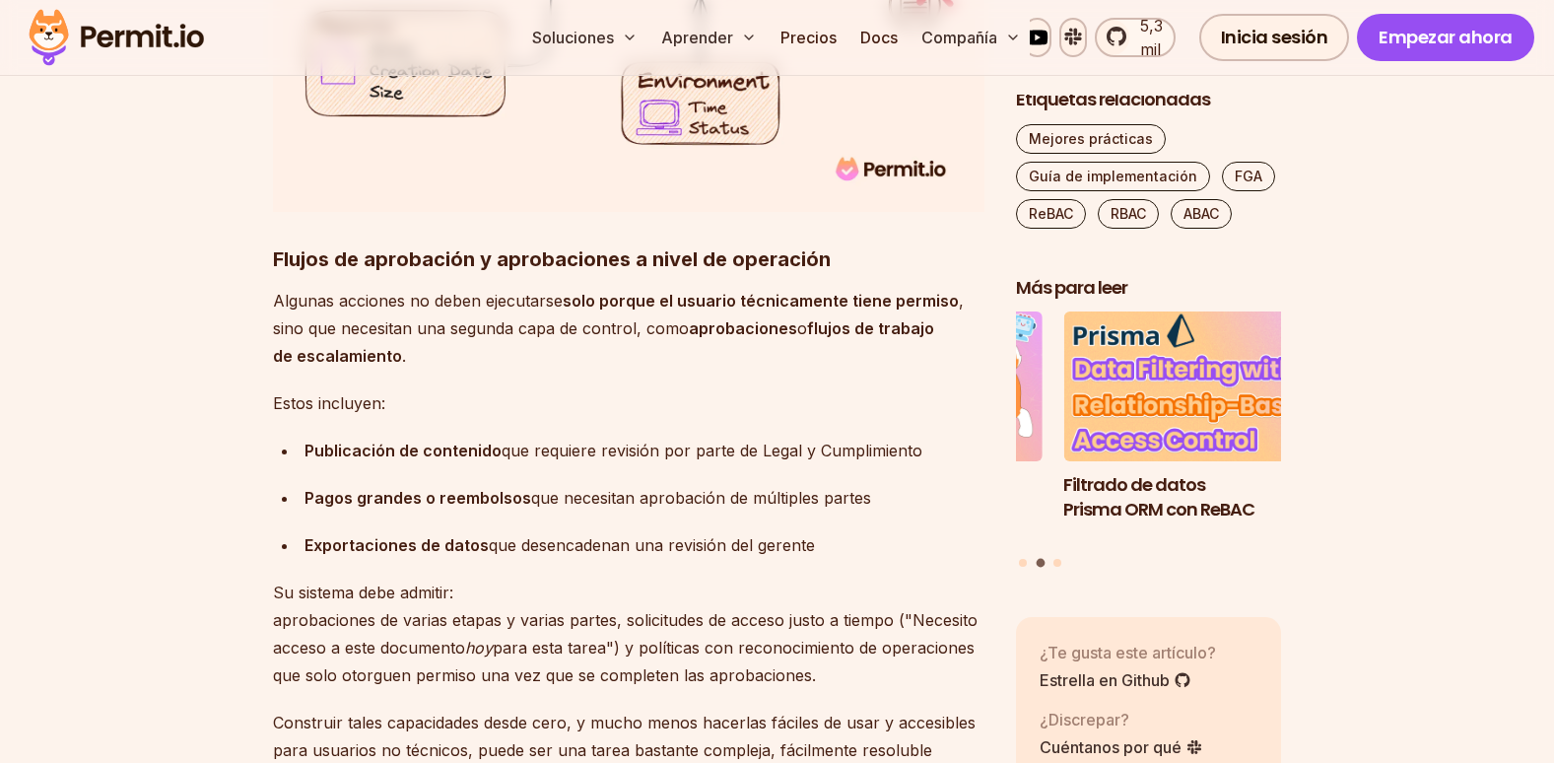
scroll to position [14709, 0]
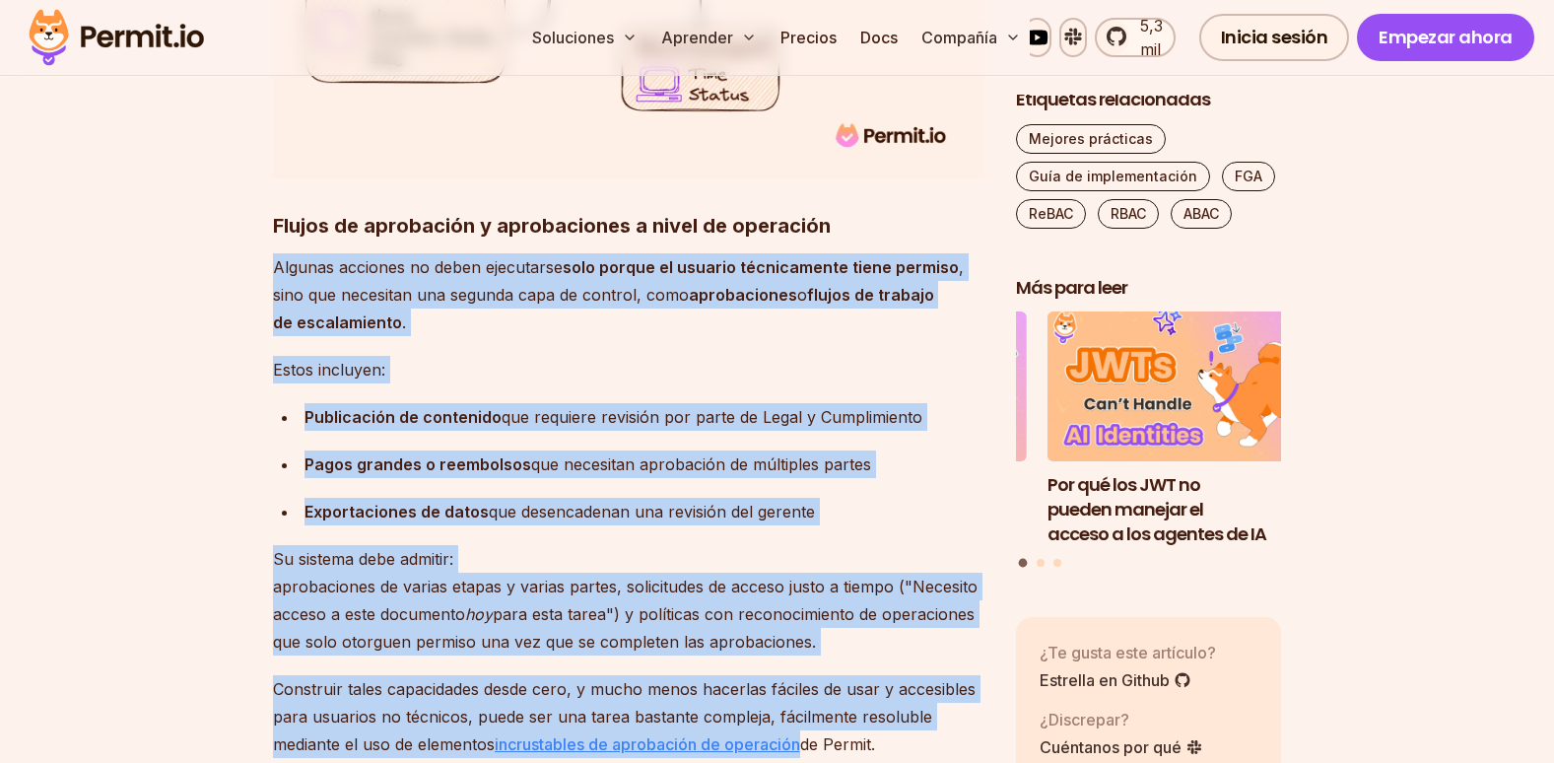
drag, startPoint x: 277, startPoint y: 156, endPoint x: 807, endPoint y: 637, distance: 715.7
copy div "Algunas acciones no deben ejecutarse solo porque el usuario técnicamente tiene …"
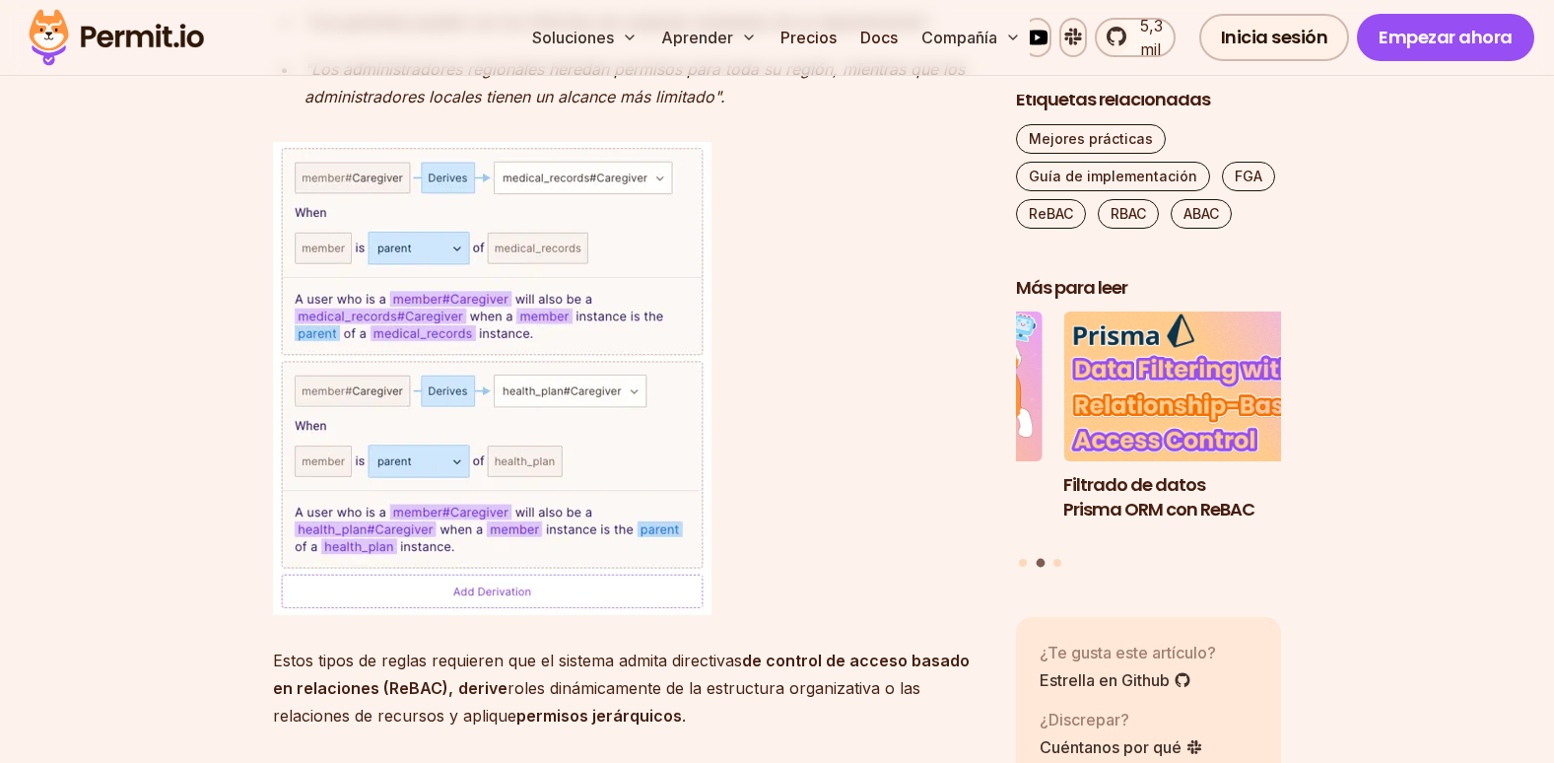
scroll to position [15793, 0]
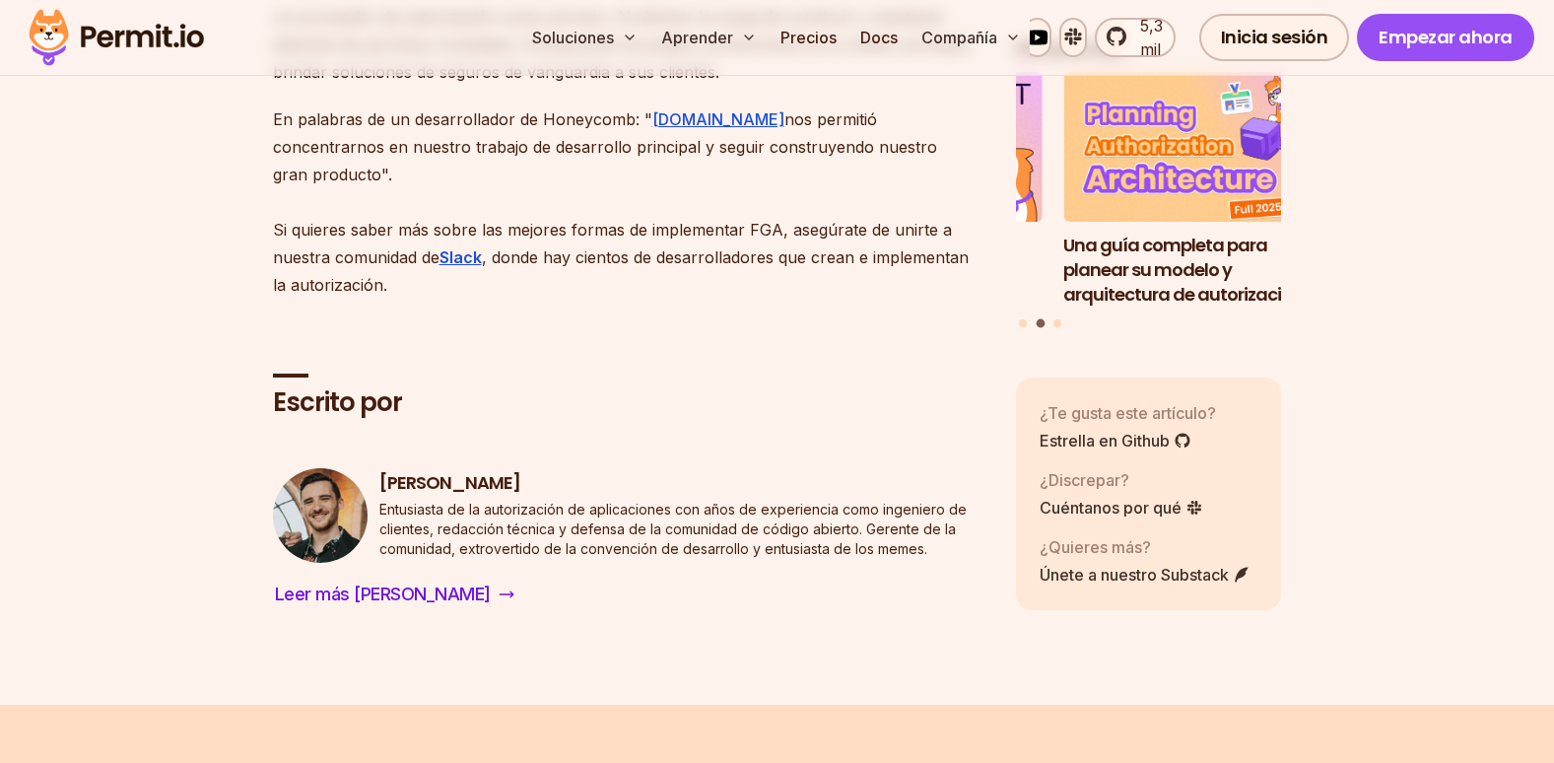
scroll to position [5124, 0]
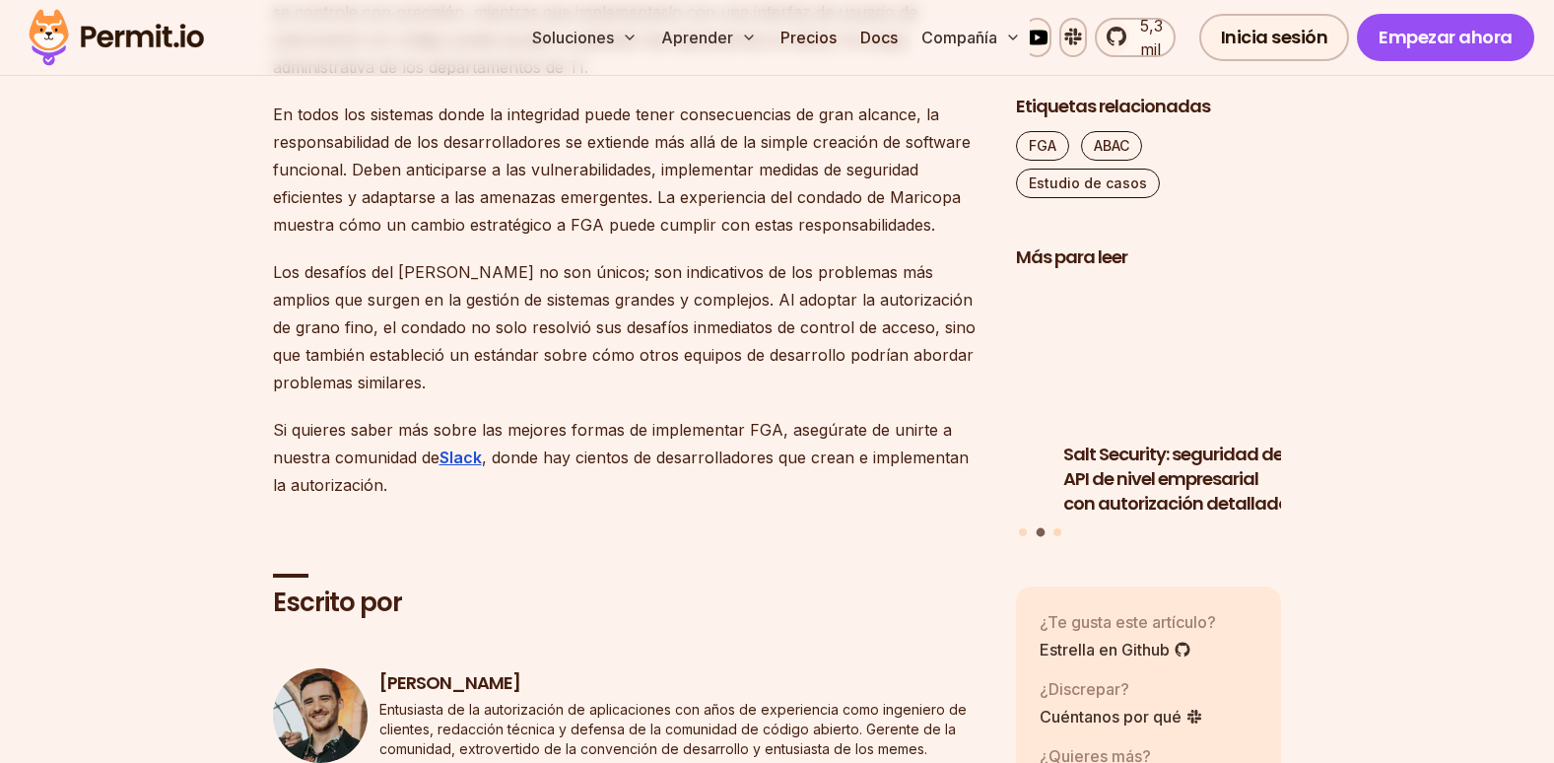
scroll to position [4434, 0]
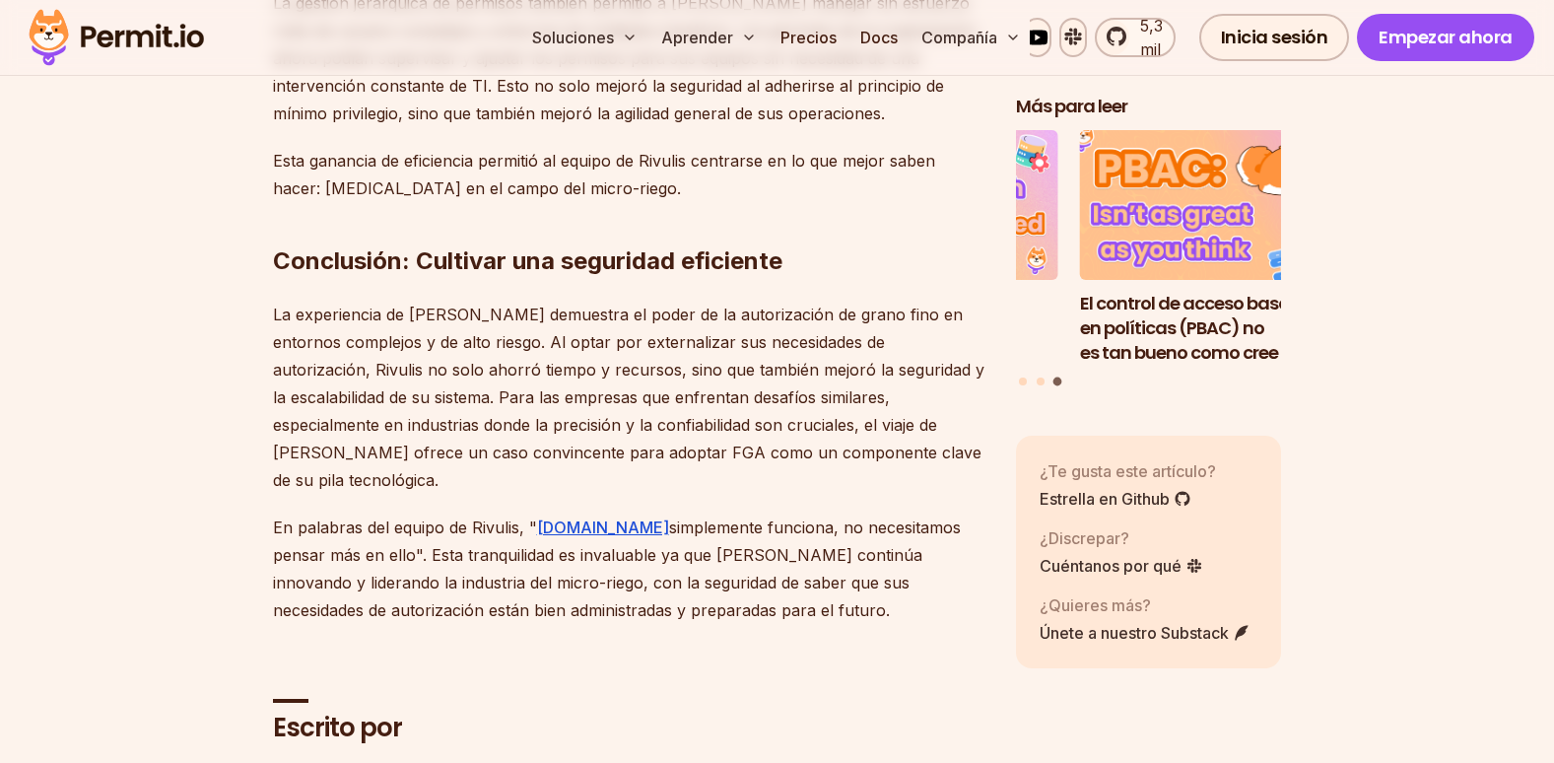
scroll to position [3843, 0]
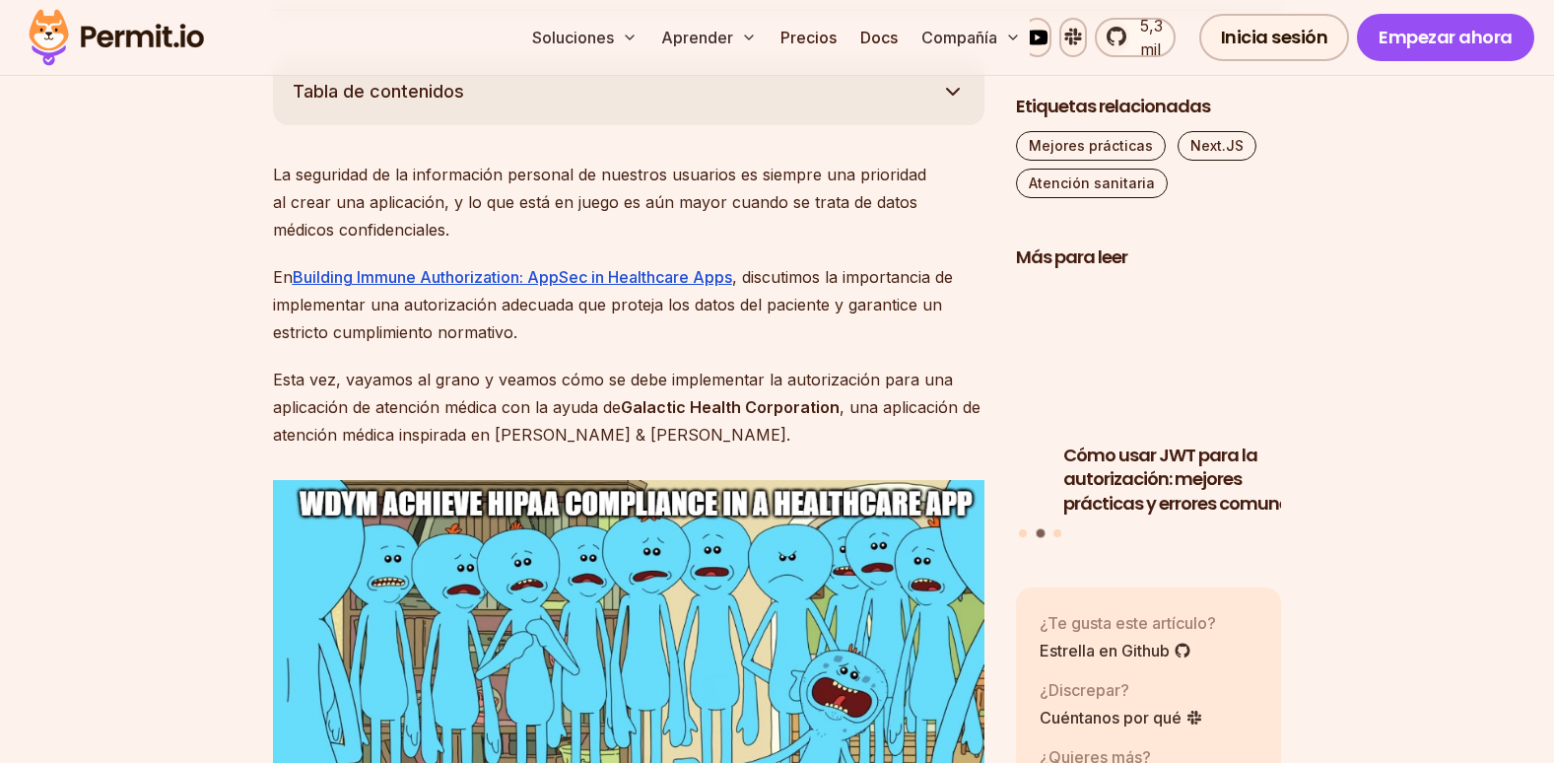
scroll to position [1281, 0]
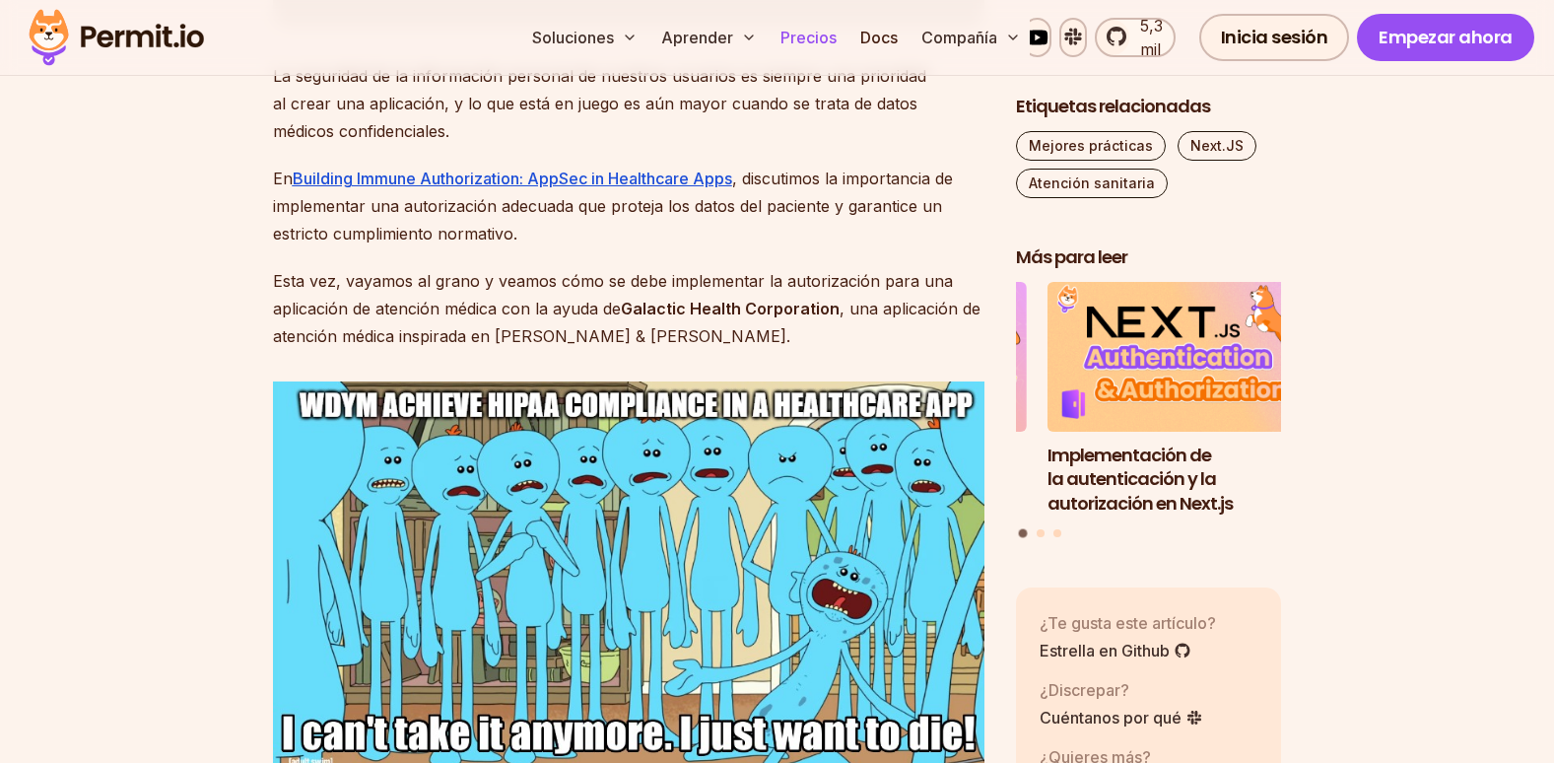
click at [830, 43] on link "Precios" at bounding box center [809, 37] width 72 height 39
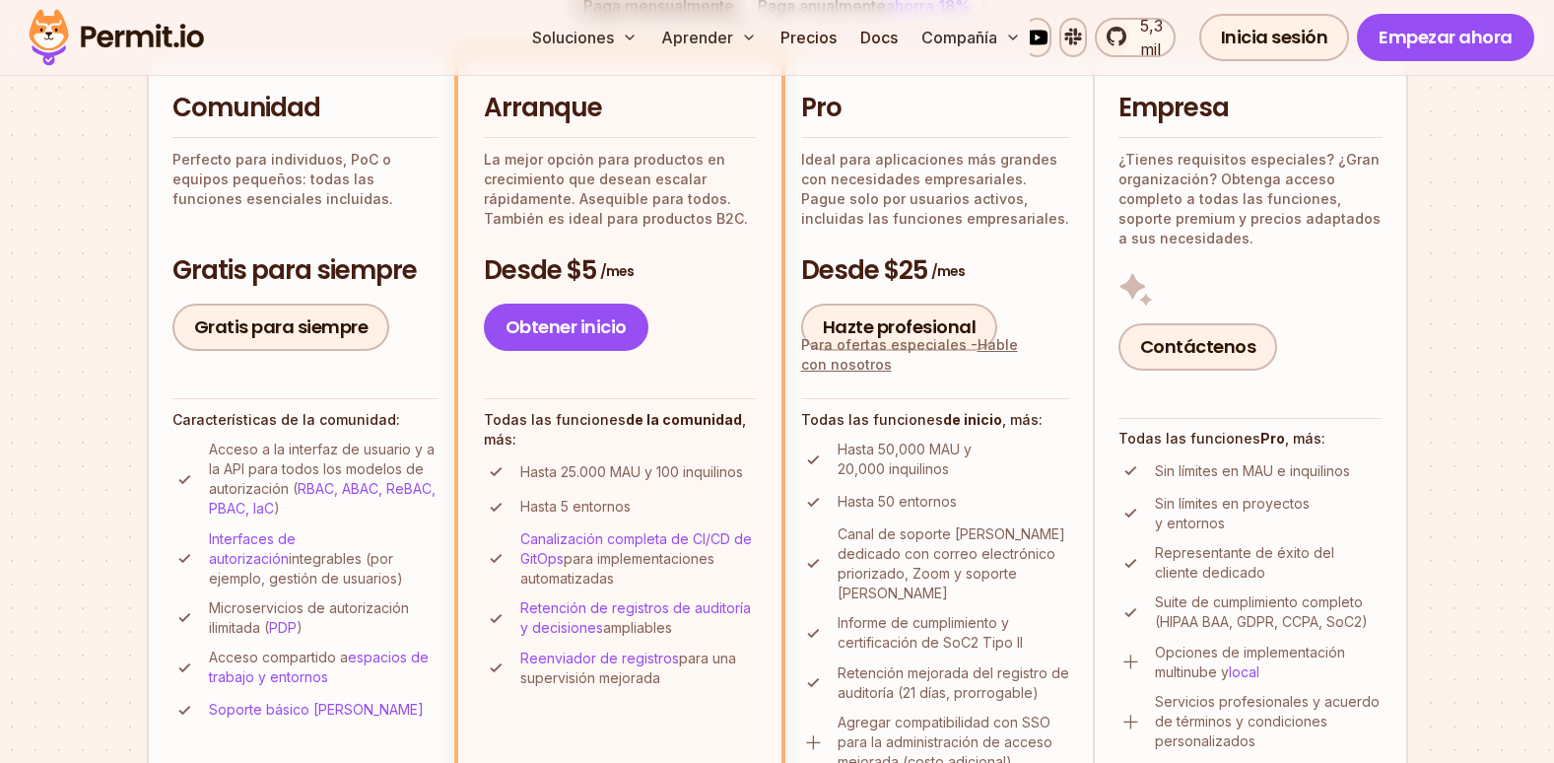
scroll to position [493, 0]
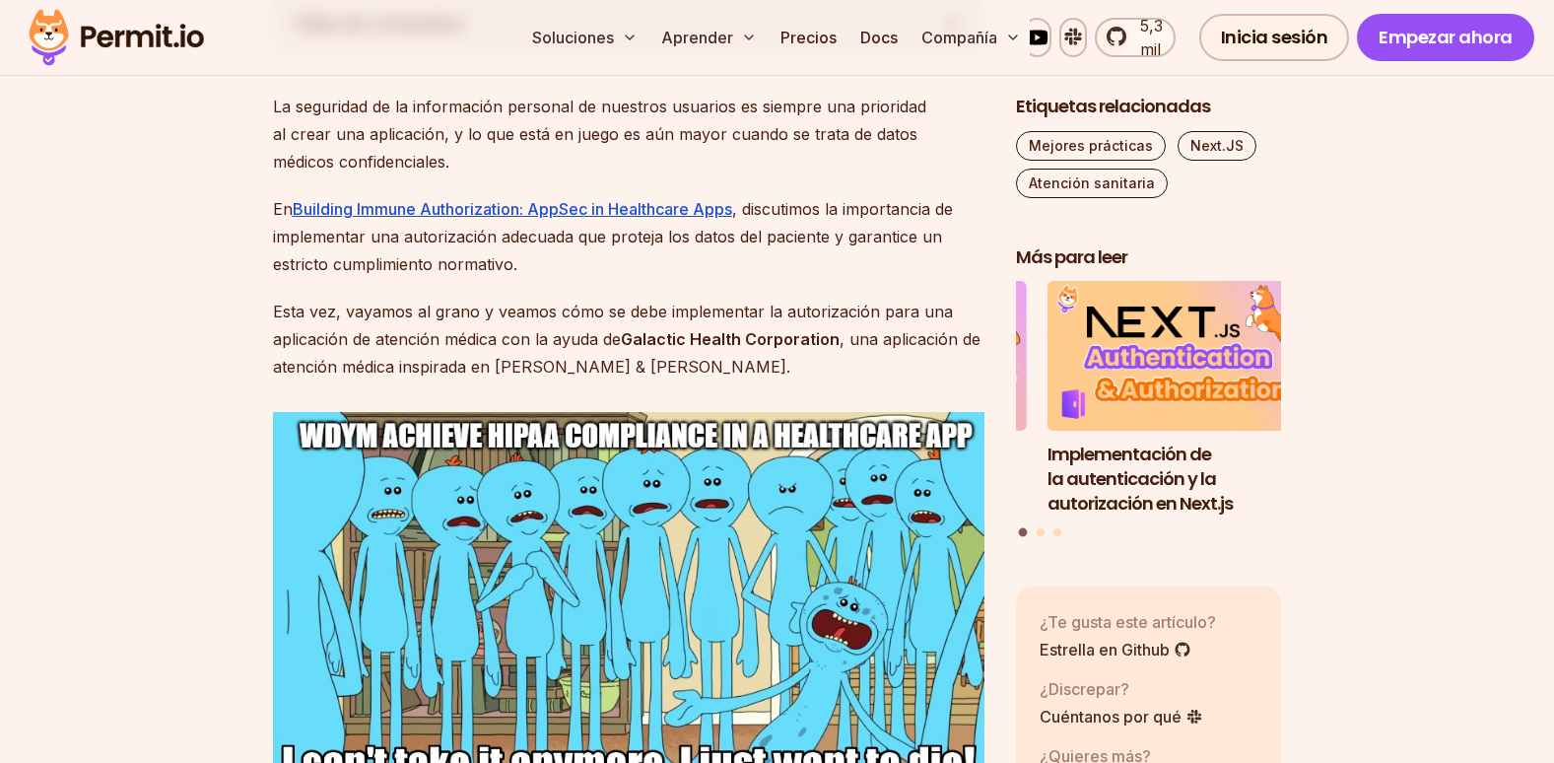
scroll to position [1281, 0]
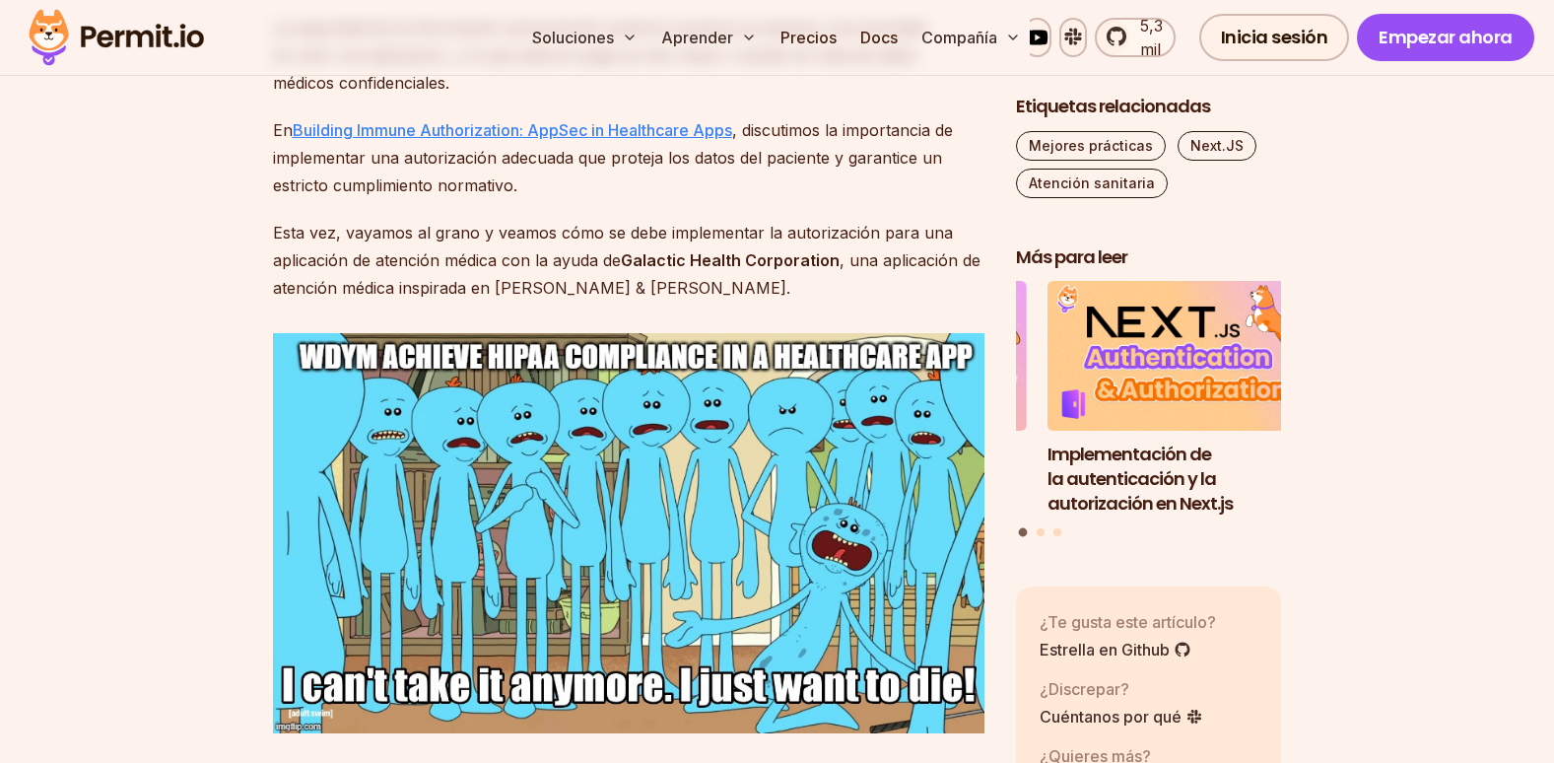
click at [519, 120] on u "Building Immune Authorization: AppSec in Healthcare Apps" at bounding box center [512, 130] width 439 height 20
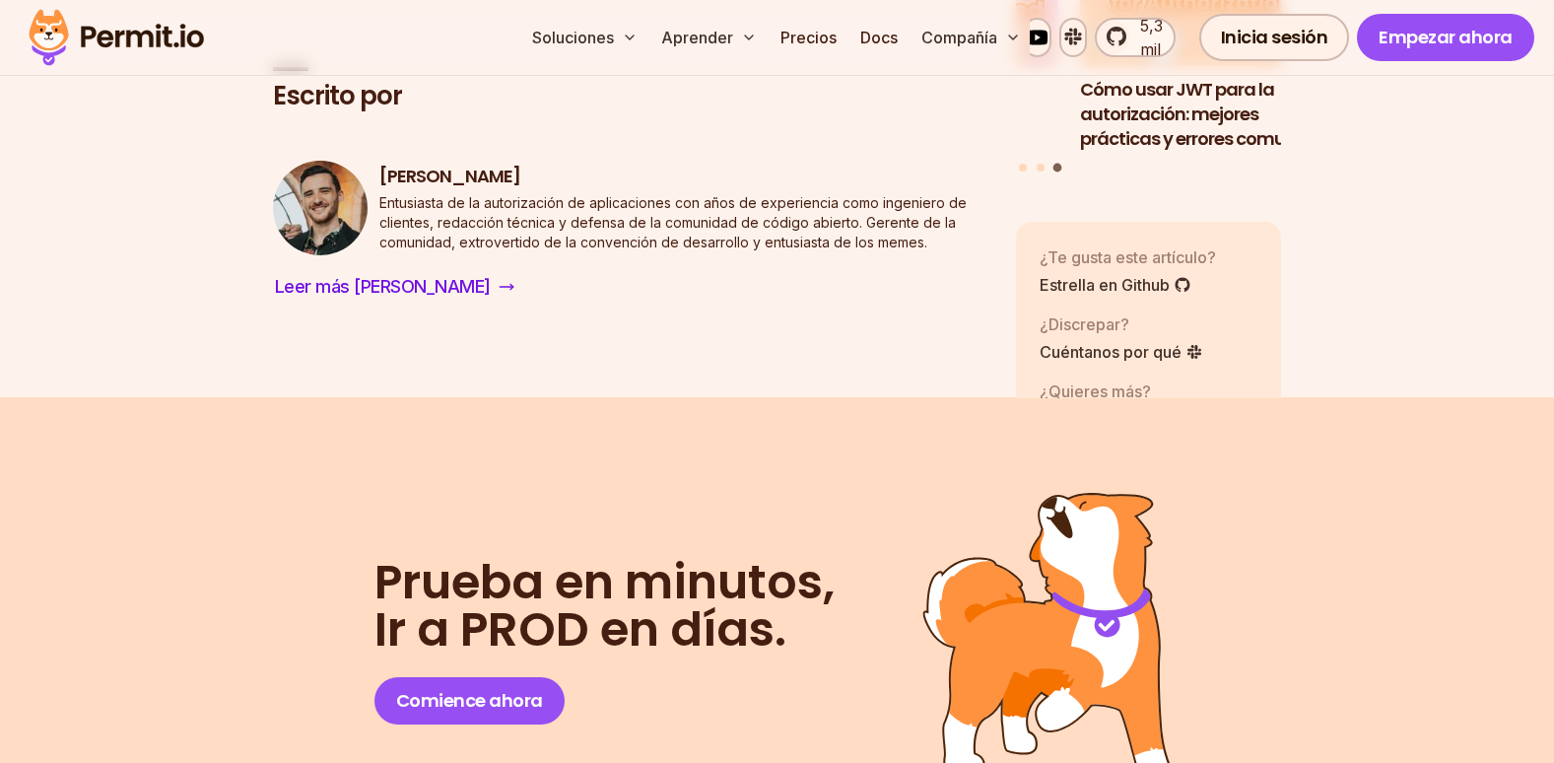
scroll to position [10445, 0]
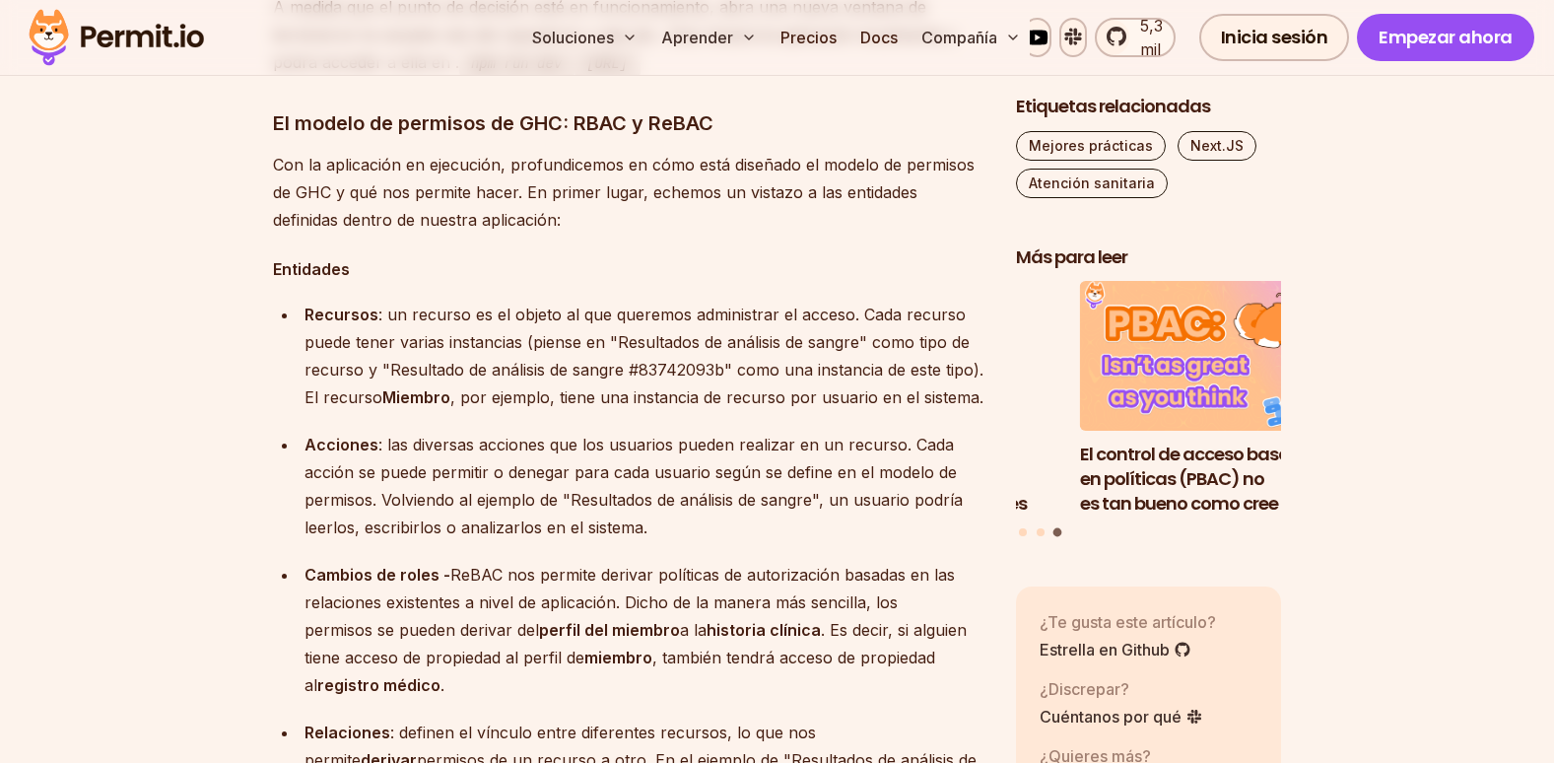
scroll to position [5416, 0]
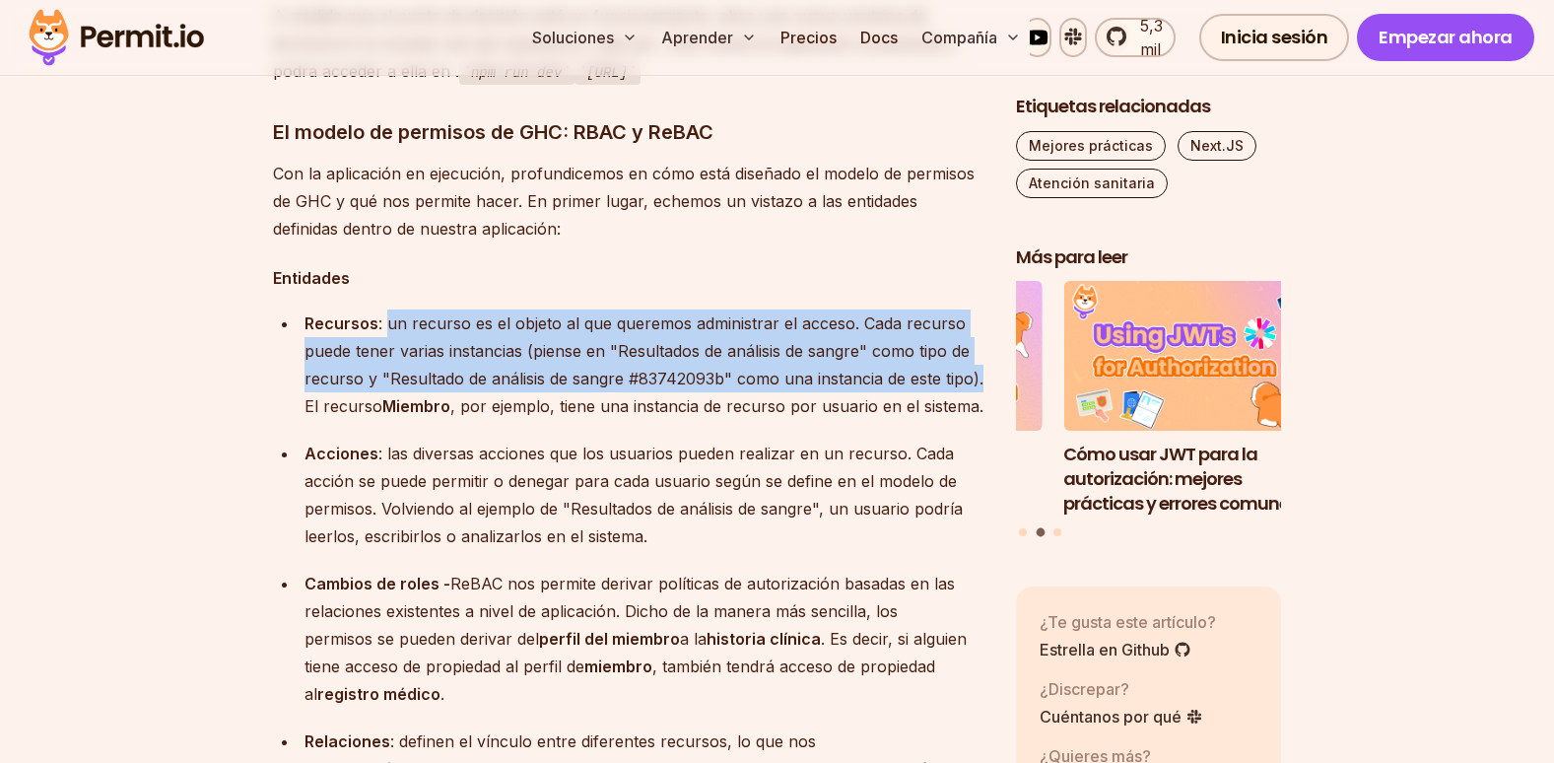
drag, startPoint x: 385, startPoint y: 242, endPoint x: 979, endPoint y: 288, distance: 595.9
click at [979, 309] on p "Recursos : un recurso es el objeto al que queremos administrar el acceso. Cada …" at bounding box center [644, 364] width 680 height 110
copy p "un recurso es el objeto al que queremos administrar el acceso. Cada recurso pue…"
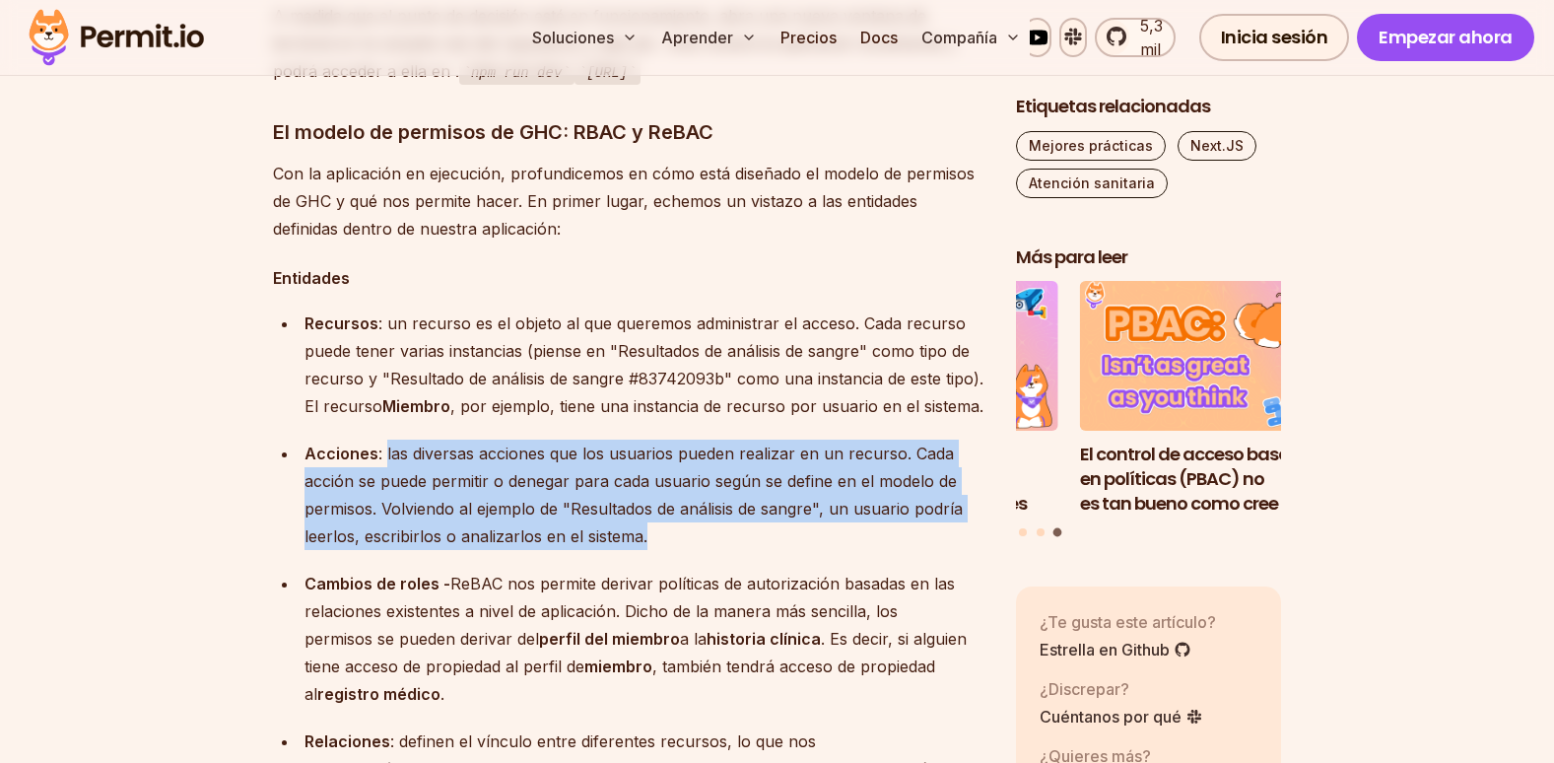
drag, startPoint x: 384, startPoint y: 371, endPoint x: 647, endPoint y: 444, distance: 273.0
click at [647, 444] on p "Acciones : las diversas acciones que los usuarios pueden realizar en un recurso…" at bounding box center [644, 494] width 680 height 110
copy p "las diversas acciones que los usuarios pueden realizar en un recurso. Cada acci…"
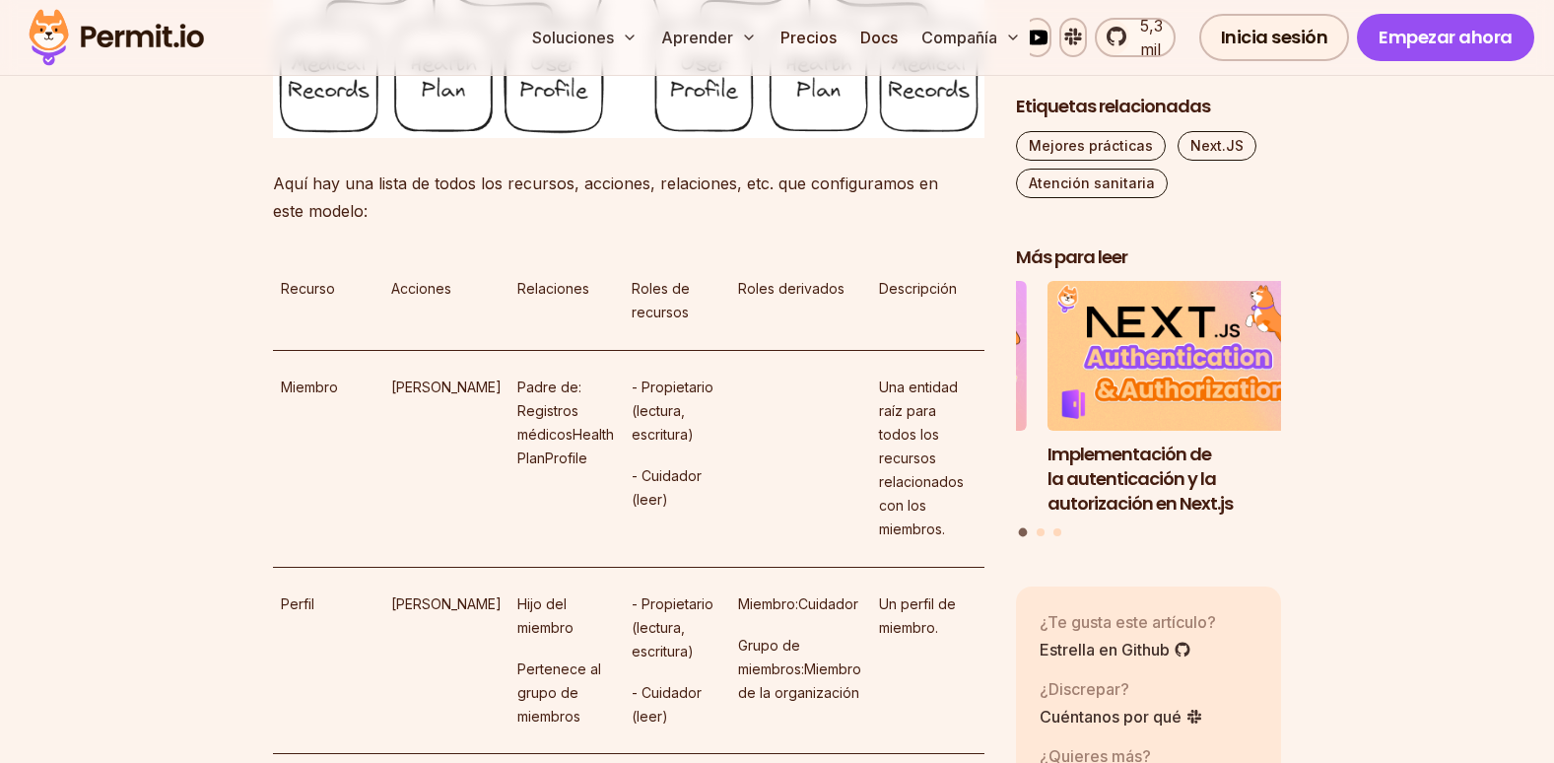
scroll to position [7288, 0]
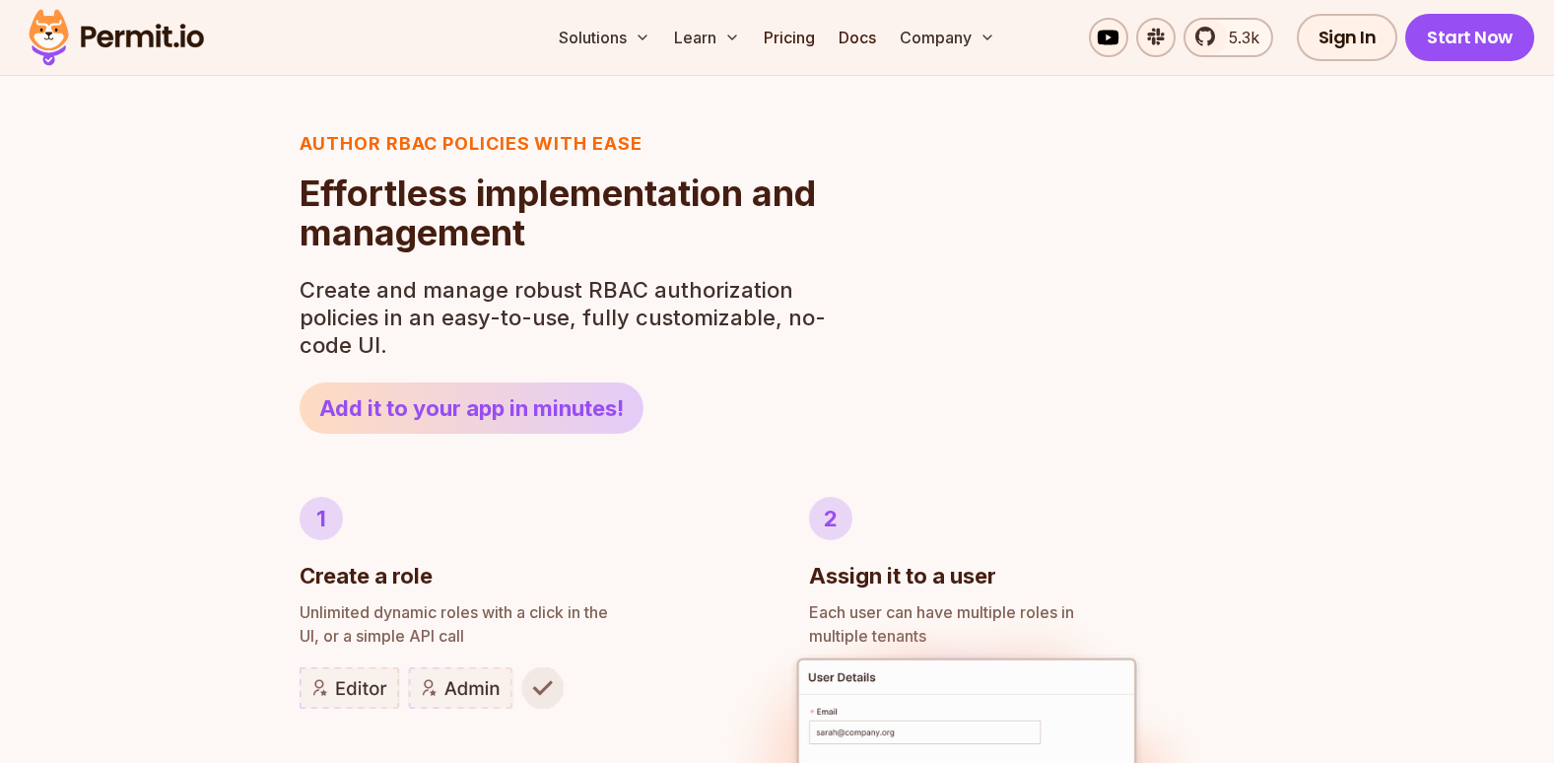
scroll to position [641, 0]
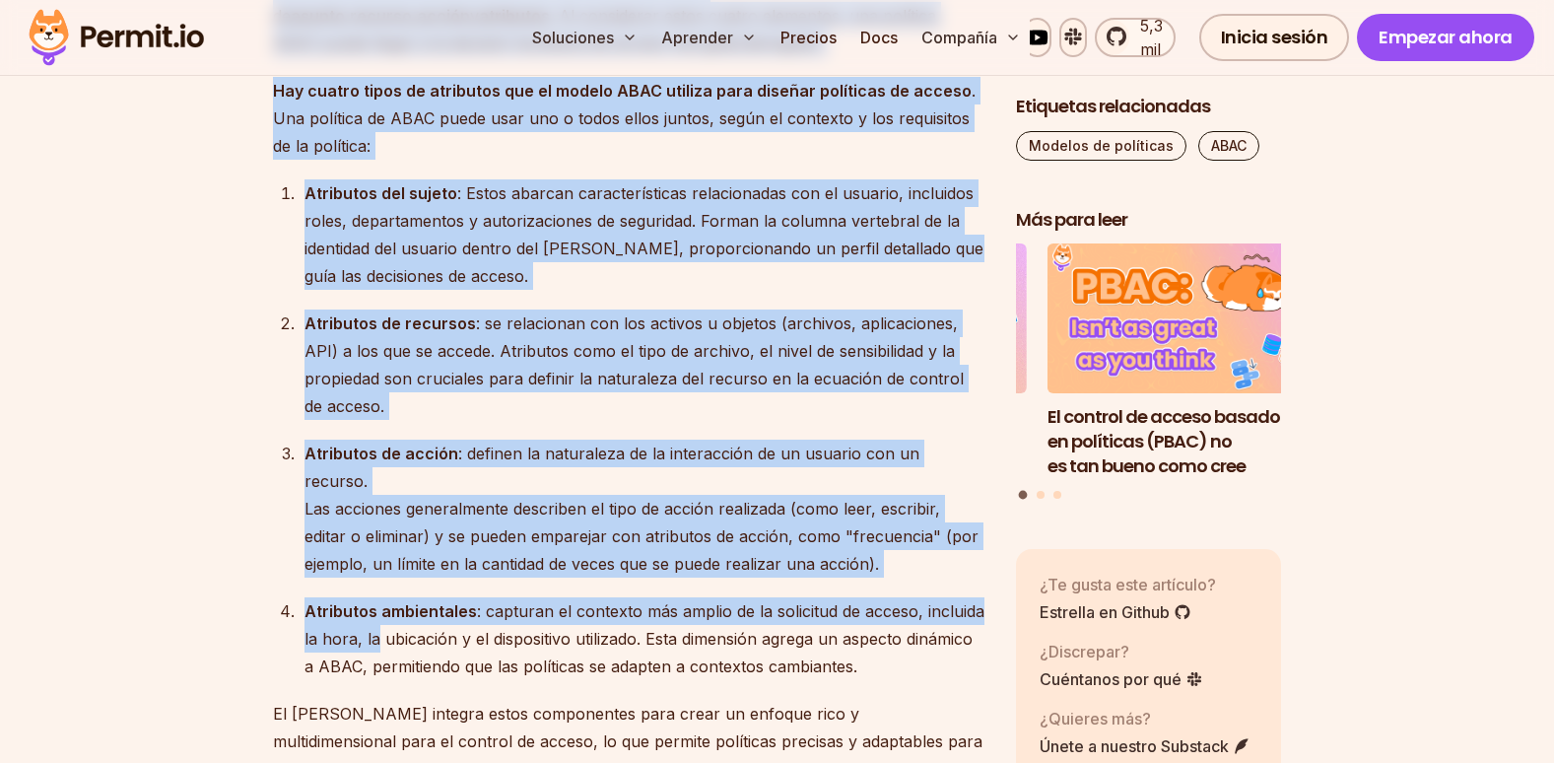
scroll to position [2755, 0]
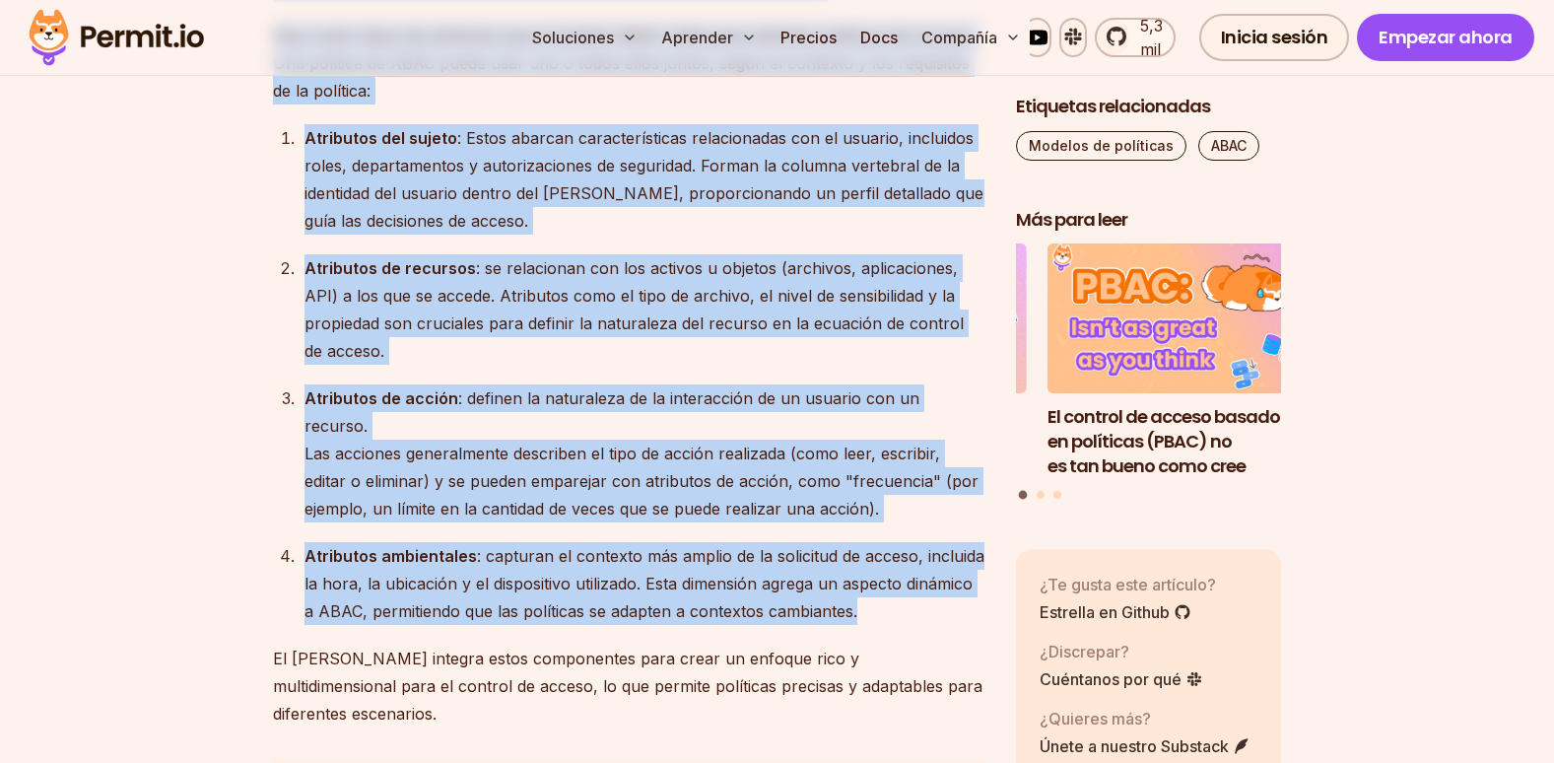
drag, startPoint x: 267, startPoint y: 126, endPoint x: 884, endPoint y: 590, distance: 771.9
copy div "Lor ipsumdol SITA co adipisc elitseddoe tem incididuntu la etdolo , magnaal , e…"
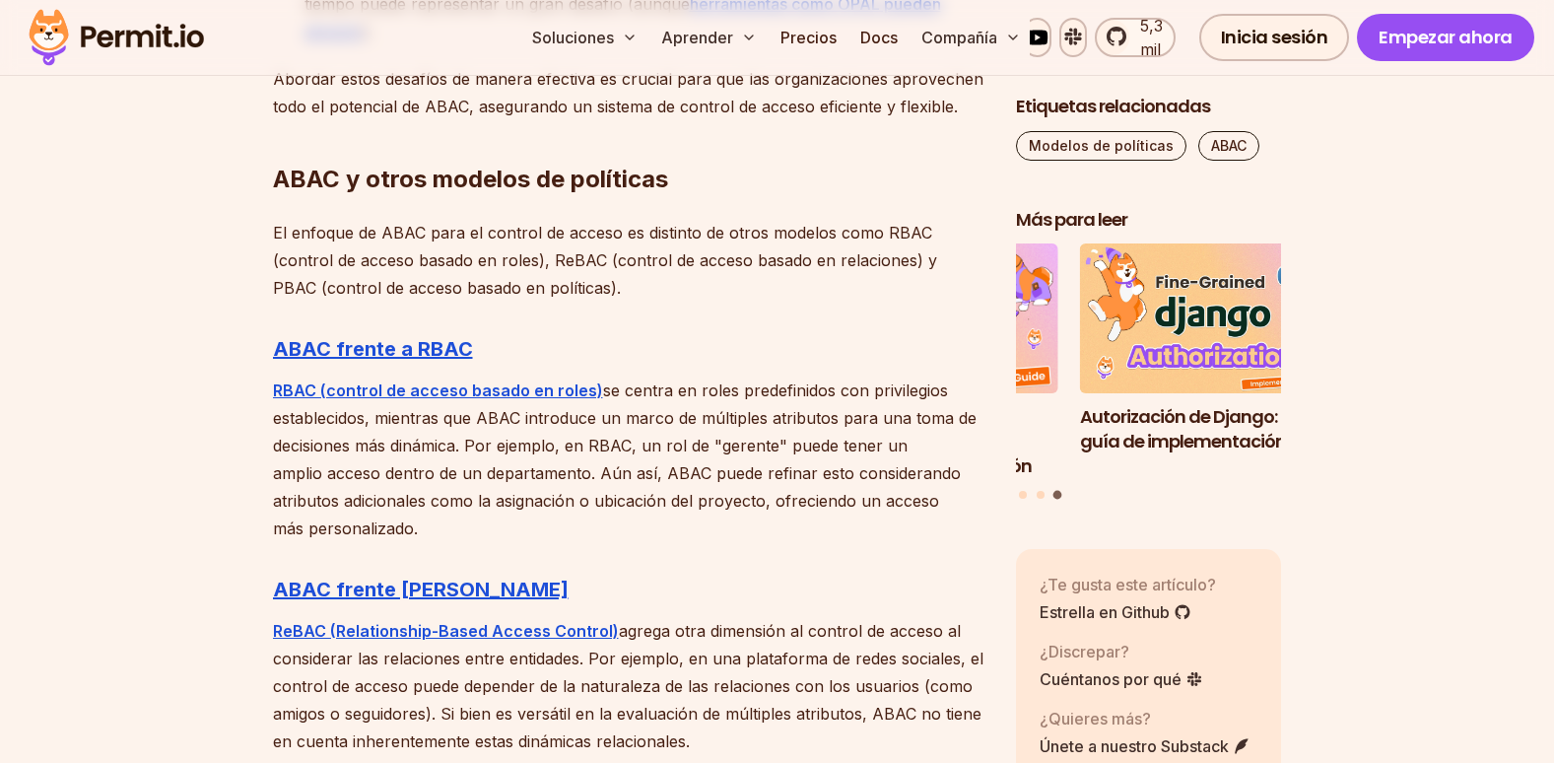
scroll to position [6007, 0]
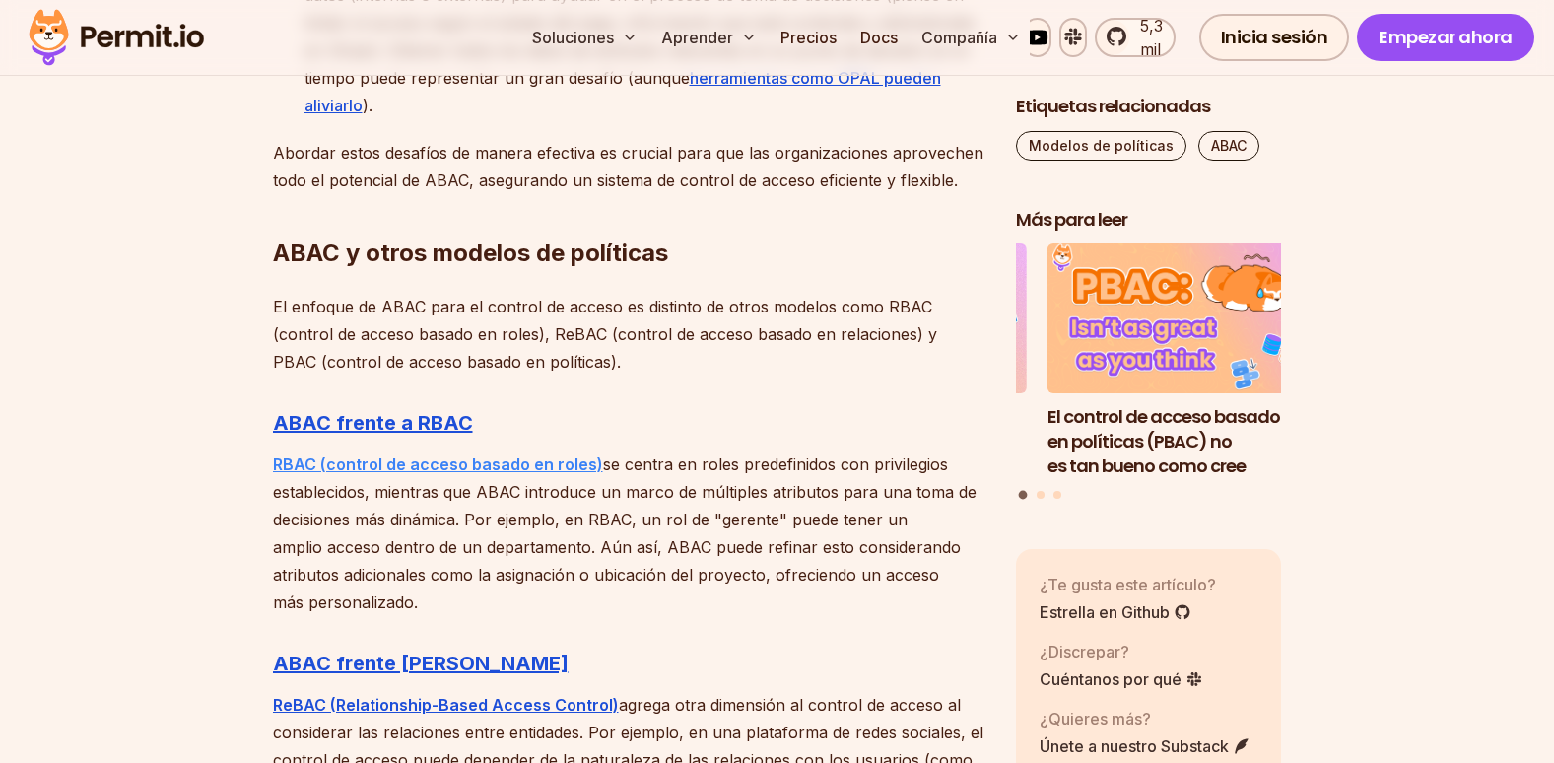
click at [457, 454] on strong "RBAC (control de acceso basado en roles)" at bounding box center [438, 464] width 330 height 20
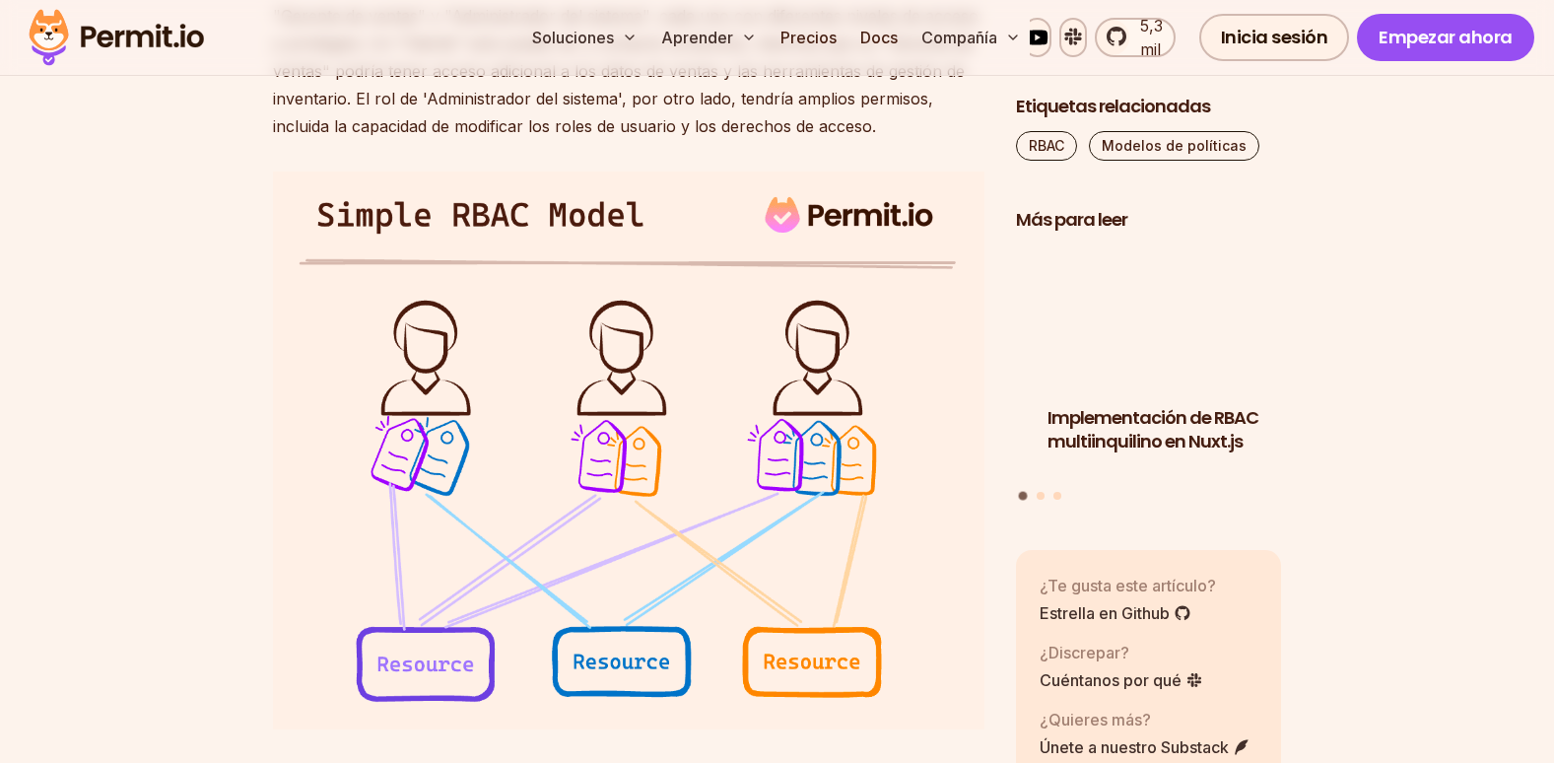
scroll to position [1872, 0]
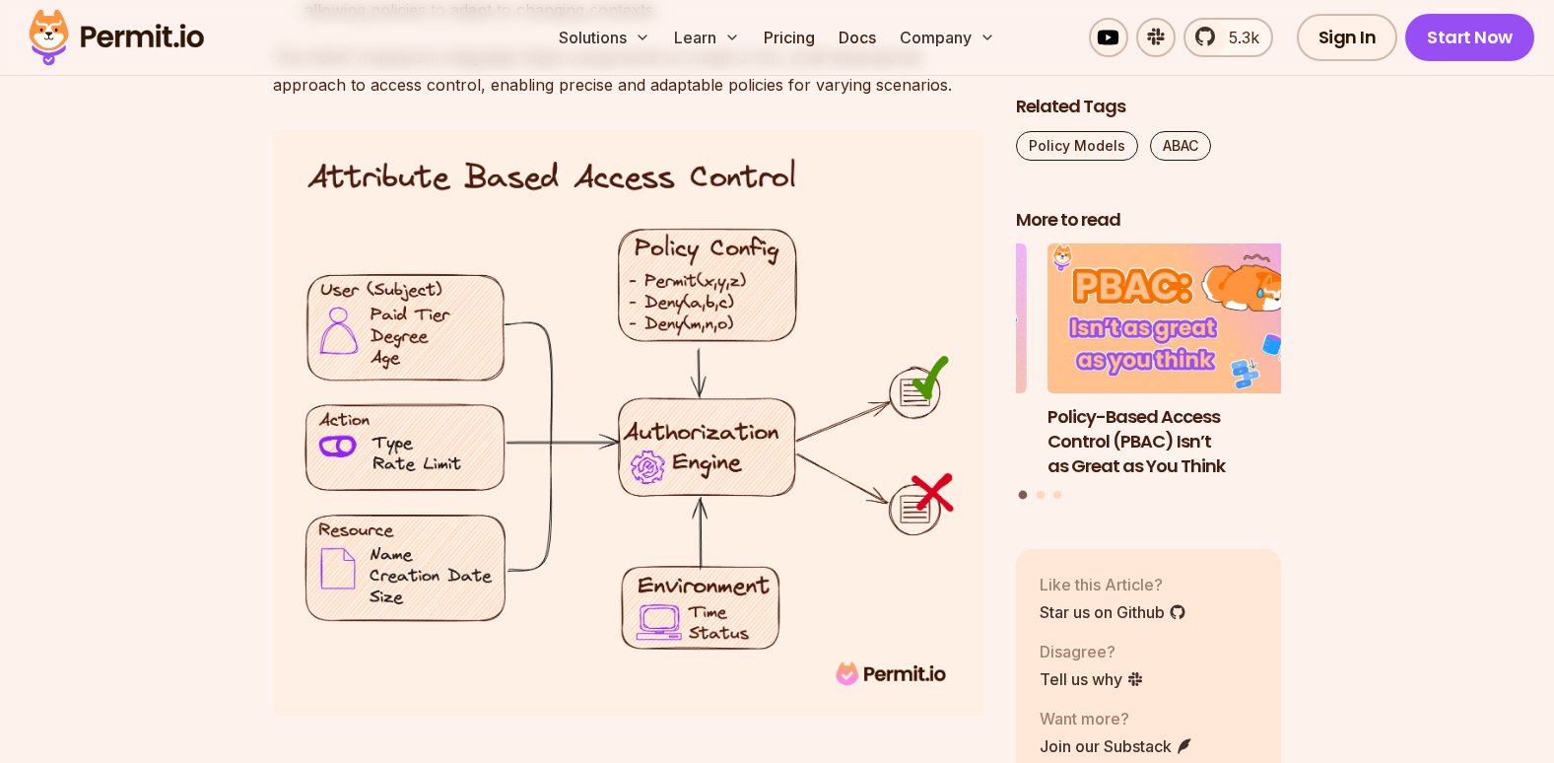
scroll to position [3307, 0]
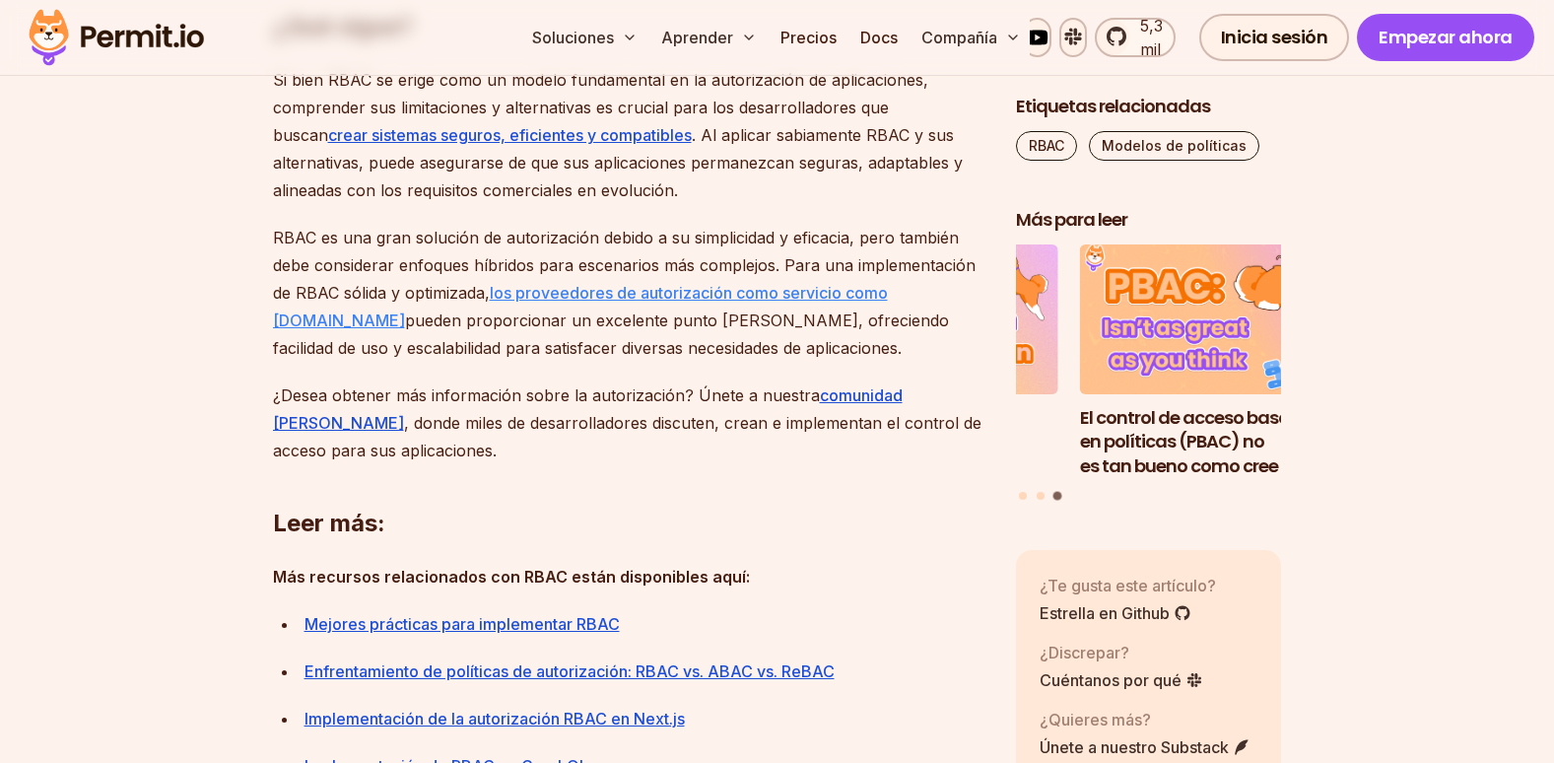
scroll to position [7461, 0]
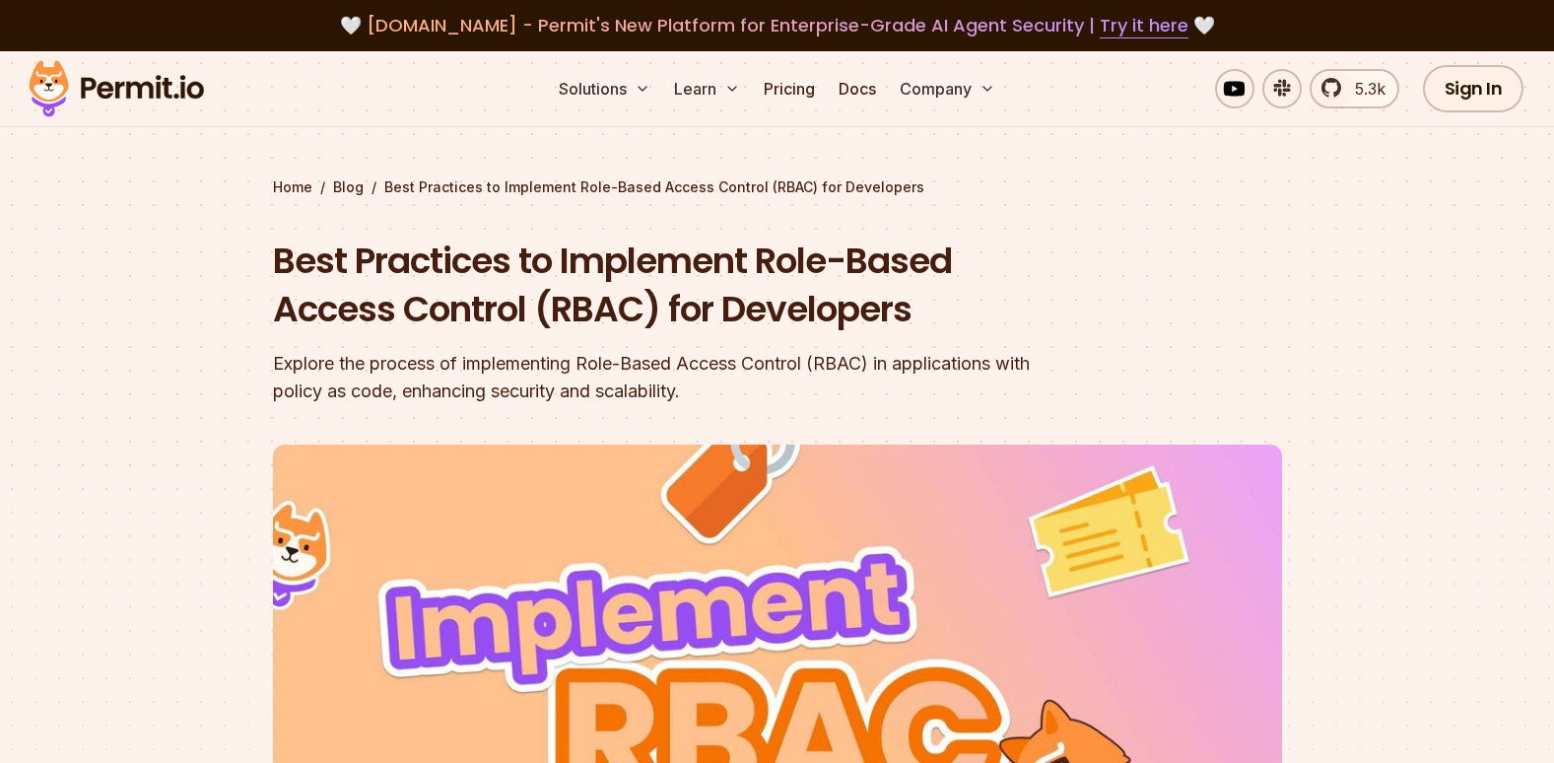
click at [978, 338] on div "Best Practices to Implement Role-Based Access Control (RBAC) for Developers Exp…" at bounding box center [651, 320] width 757 height 168
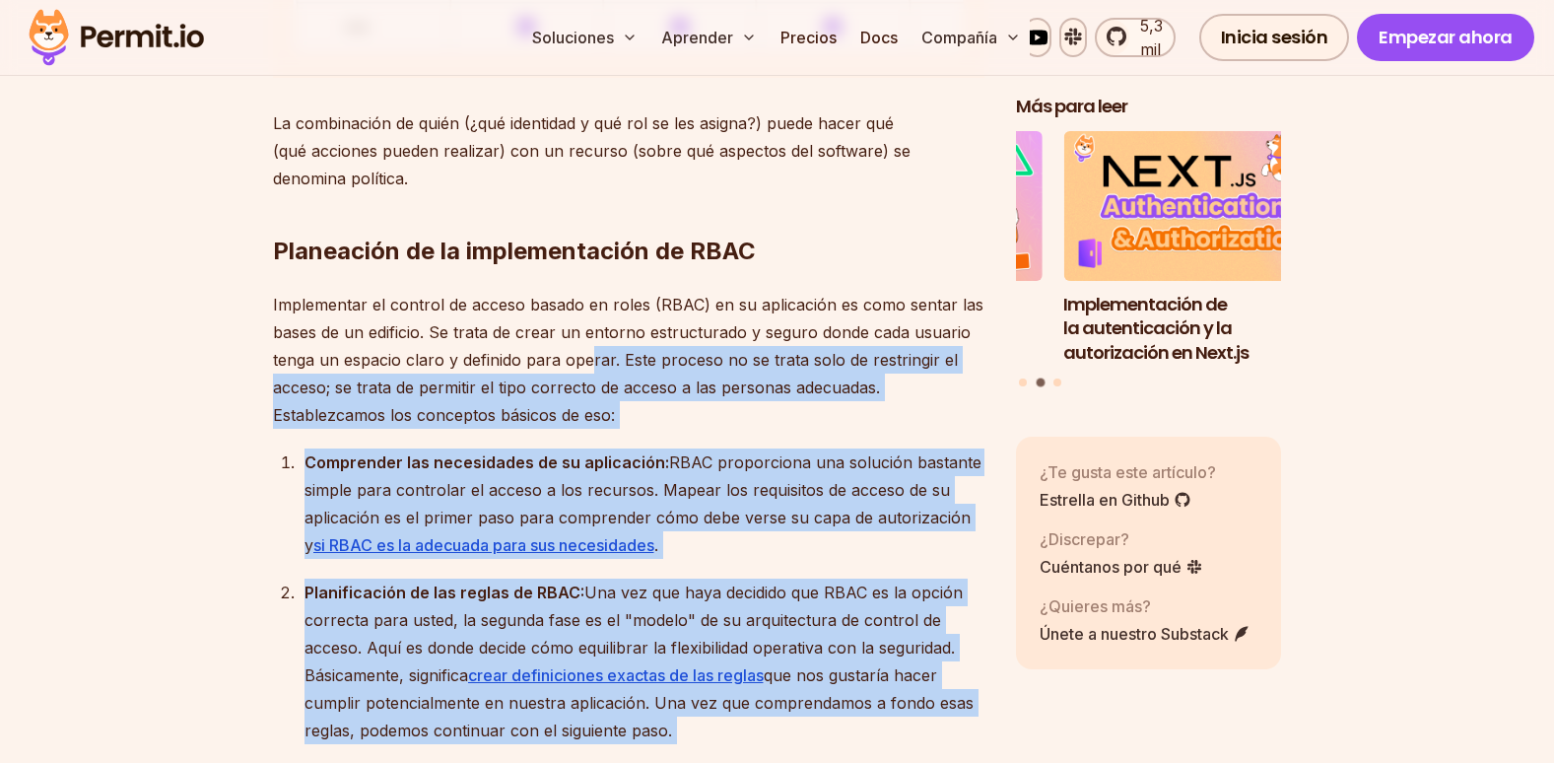
scroll to position [2168, 0]
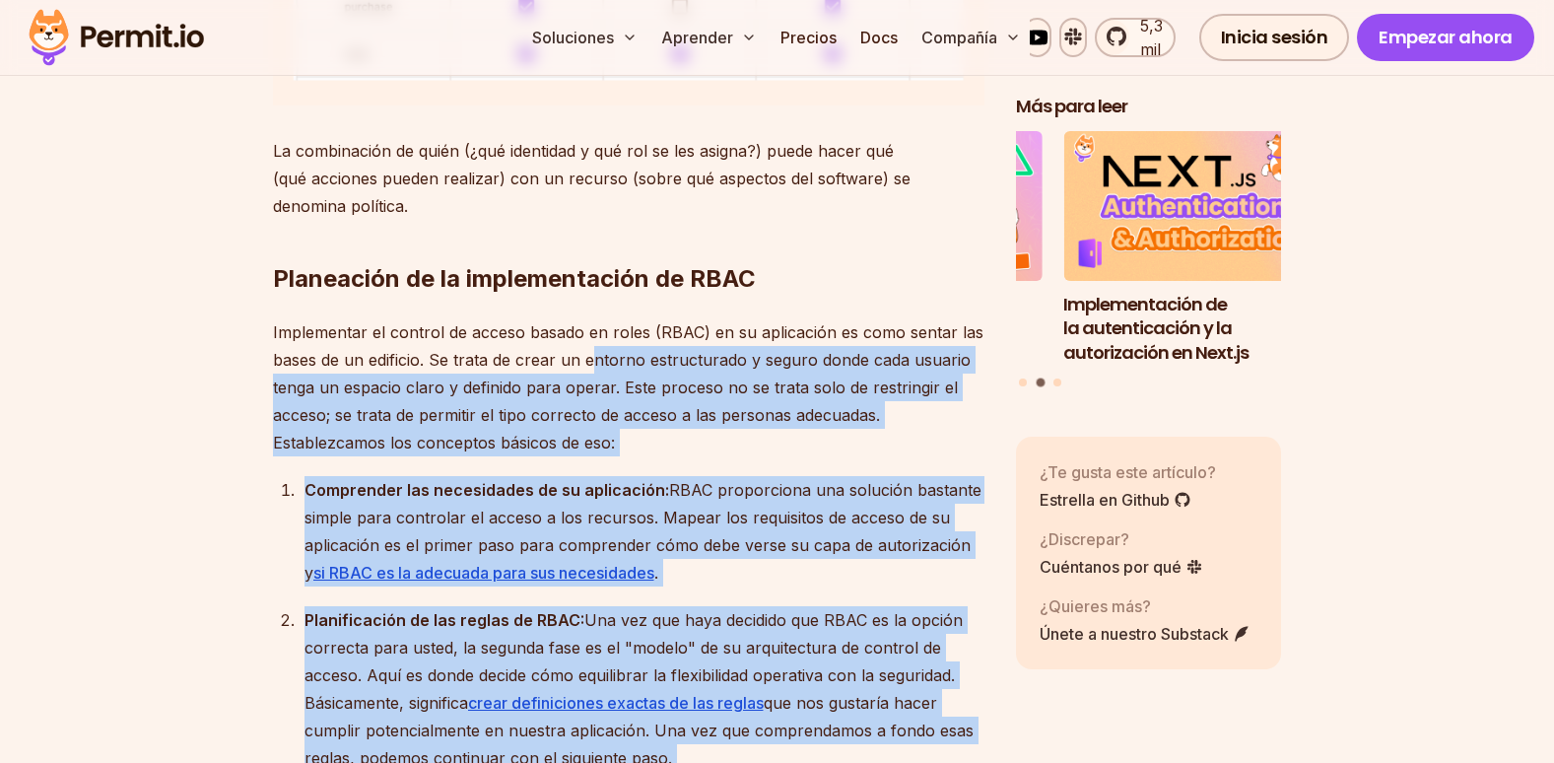
drag, startPoint x: 269, startPoint y: 198, endPoint x: 591, endPoint y: 365, distance: 362.7
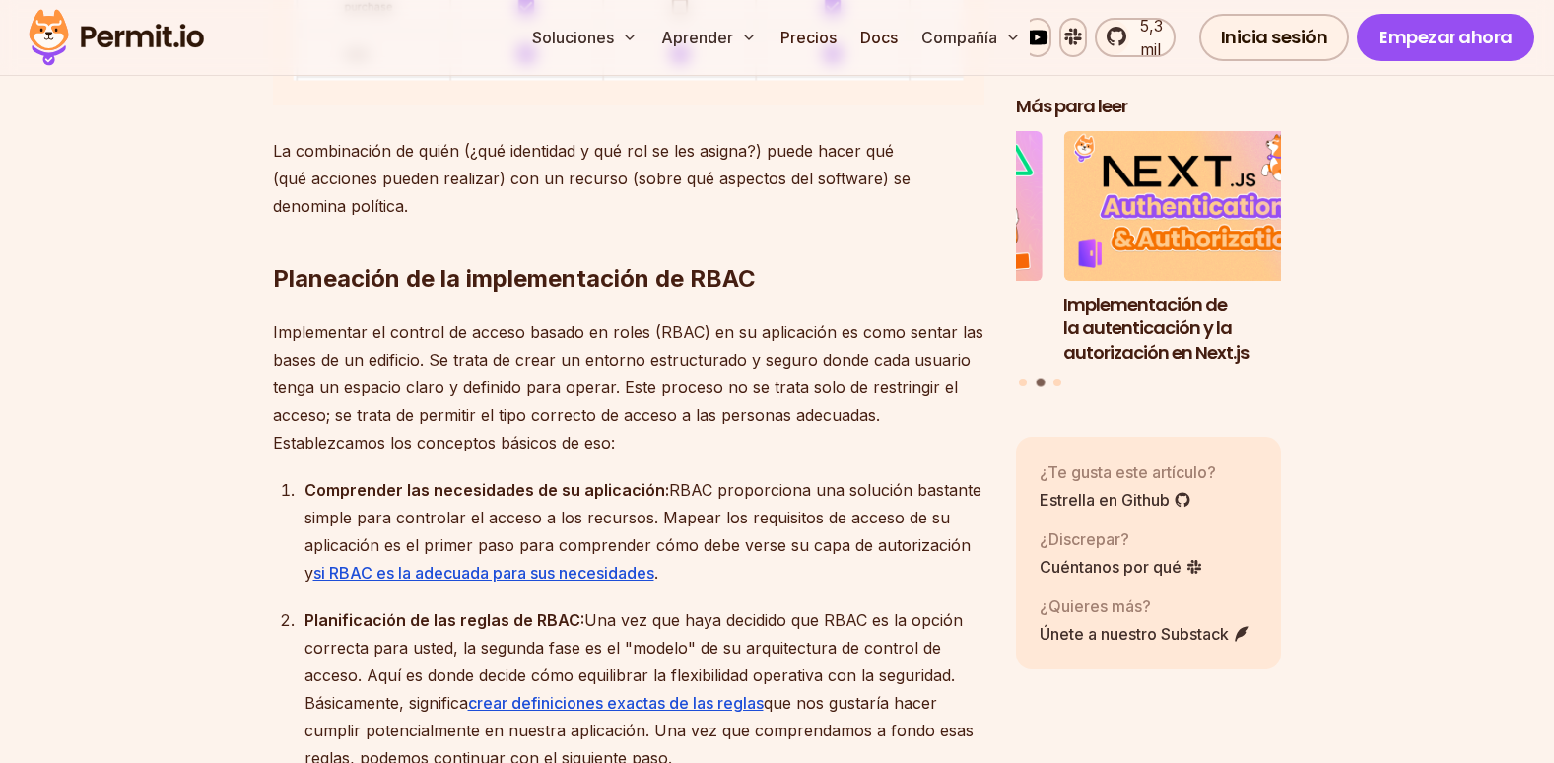
click at [748, 270] on h2 "Planeación de la implementación de RBAC" at bounding box center [628, 239] width 711 height 110
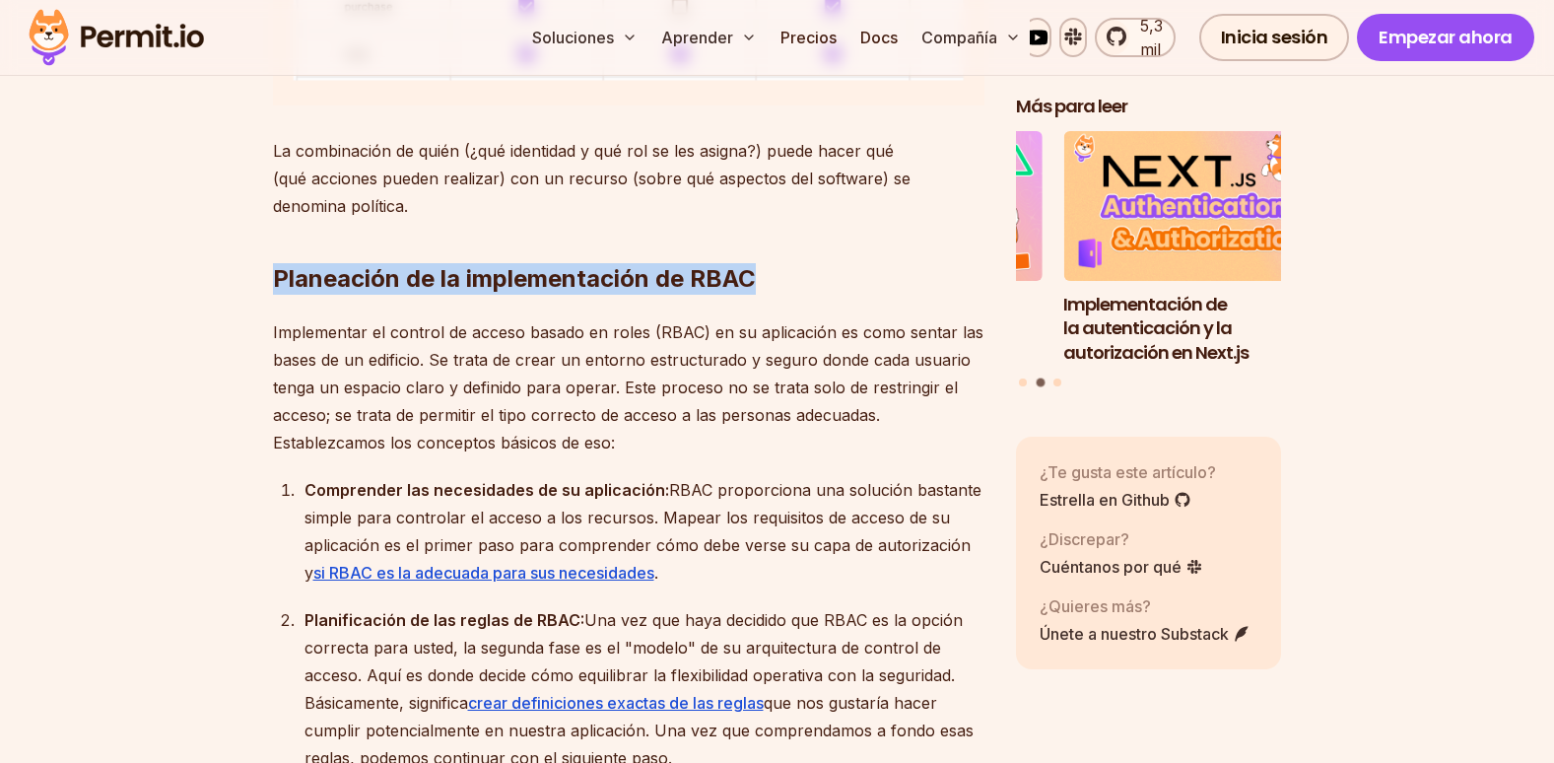
drag, startPoint x: 783, startPoint y: 284, endPoint x: 272, endPoint y: 273, distance: 511.5
click at [273, 273] on h2 "Planeación de la implementación de RBAC" at bounding box center [628, 239] width 711 height 110
copy h2 "Planeación de la implementación de RBAC"
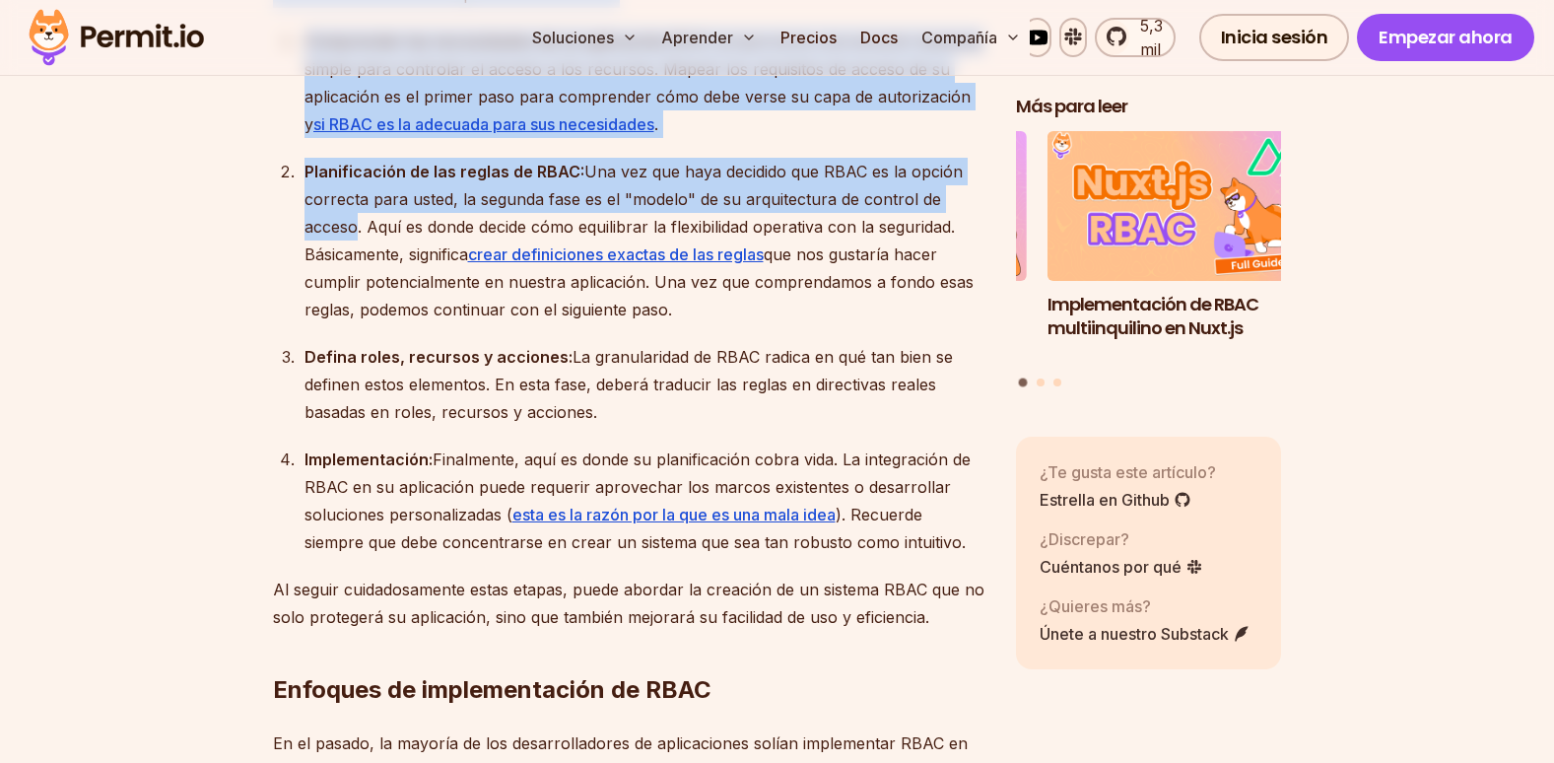
scroll to position [2660, 0]
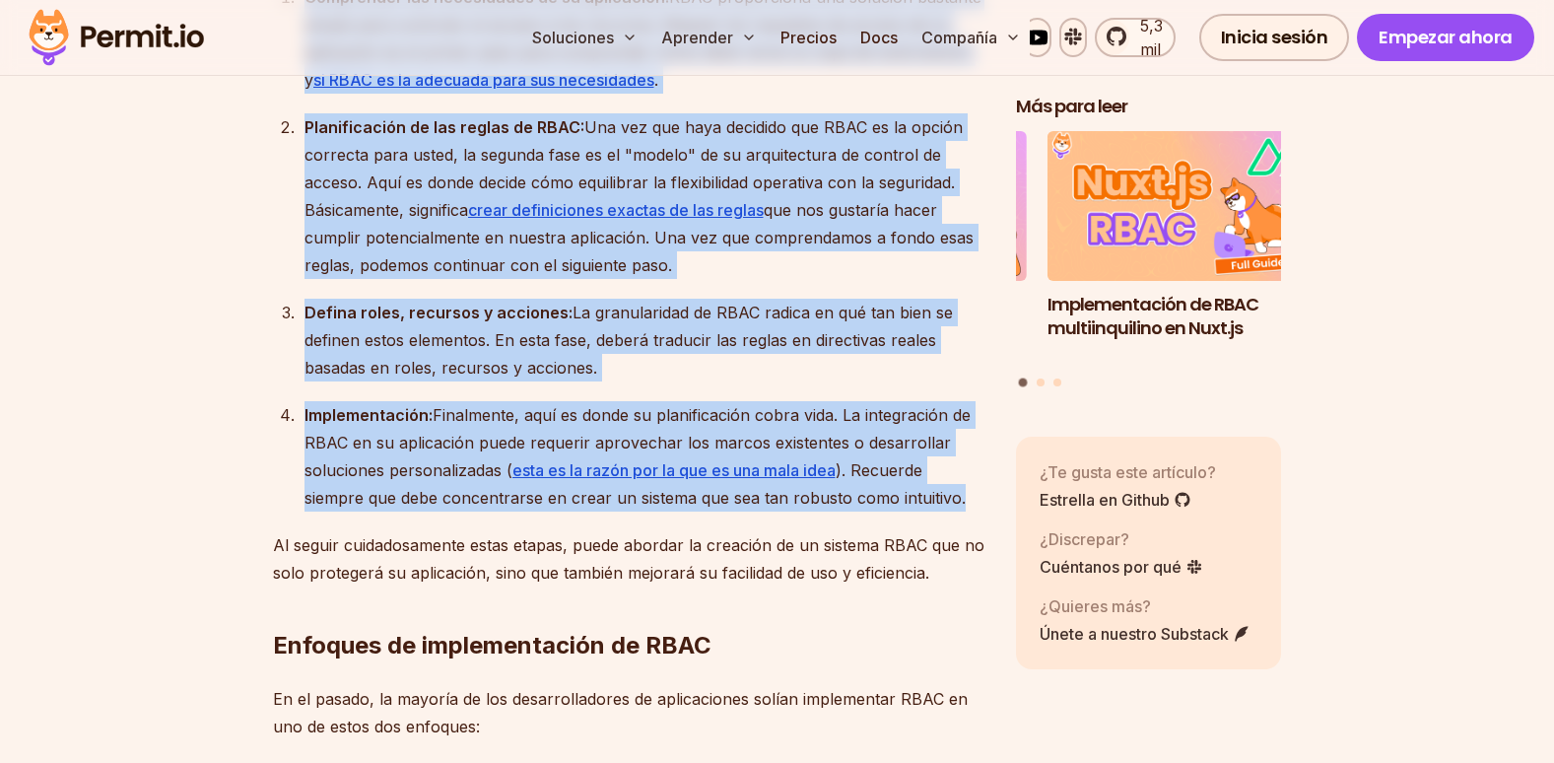
drag, startPoint x: 274, startPoint y: 133, endPoint x: 962, endPoint y: 495, distance: 777.1
copy div "Implementar el control de acceso basado en roles (RBAC) en su aplicación es com…"
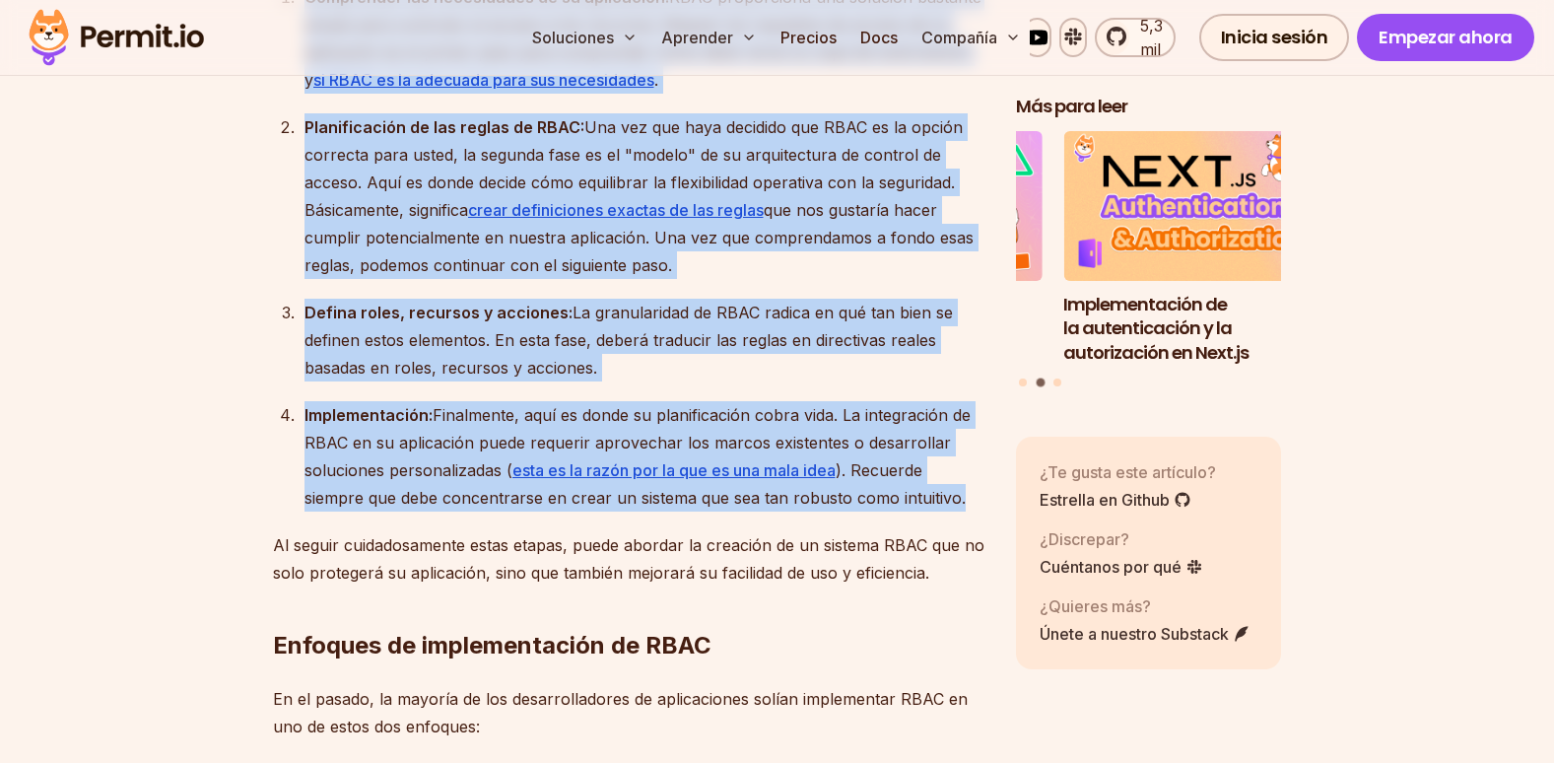
click at [766, 353] on div "Defina roles, recursos y acciones: La granularidad de RBAC radica en qué tan bi…" at bounding box center [644, 340] width 680 height 83
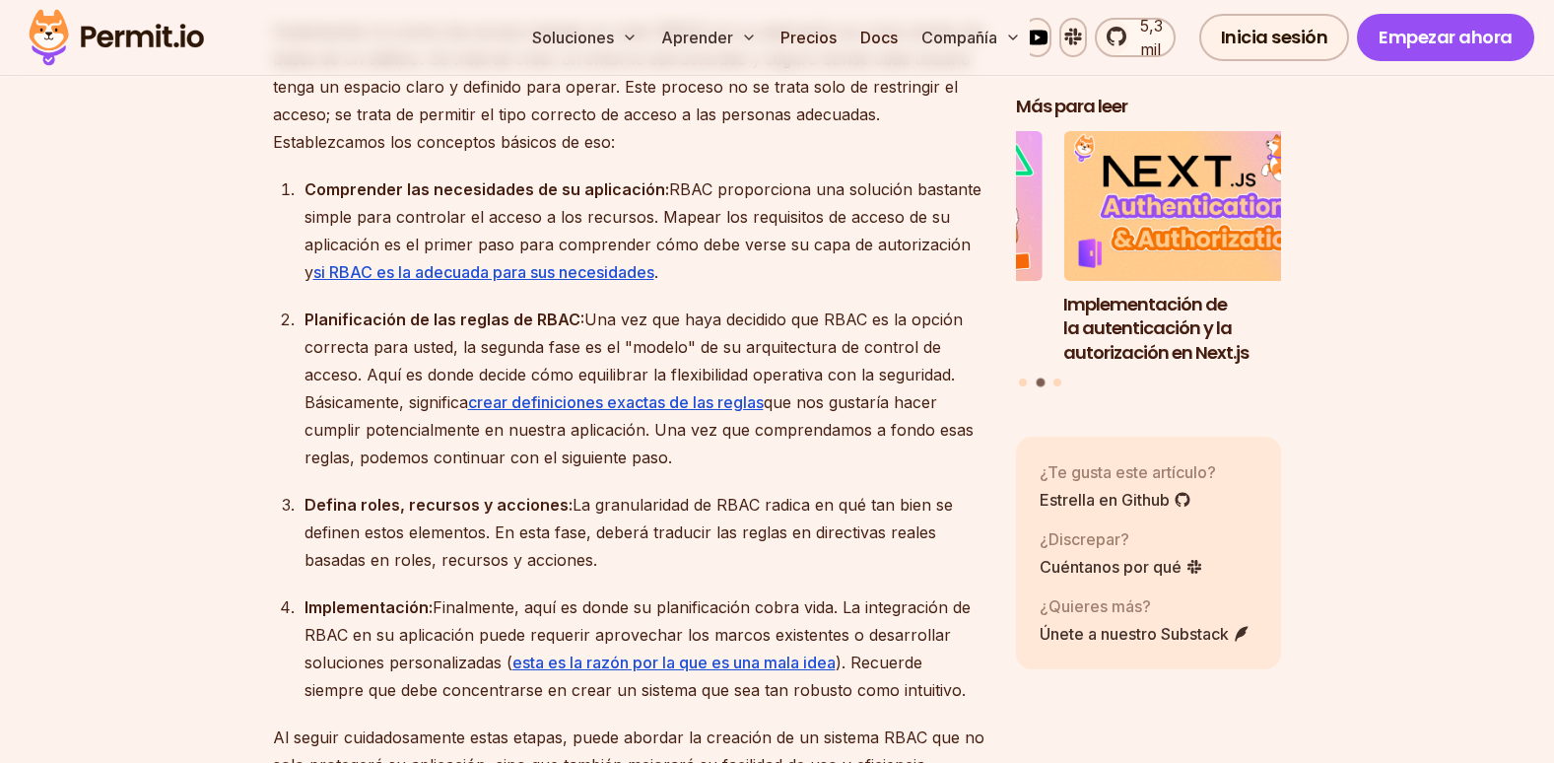
scroll to position [2463, 0]
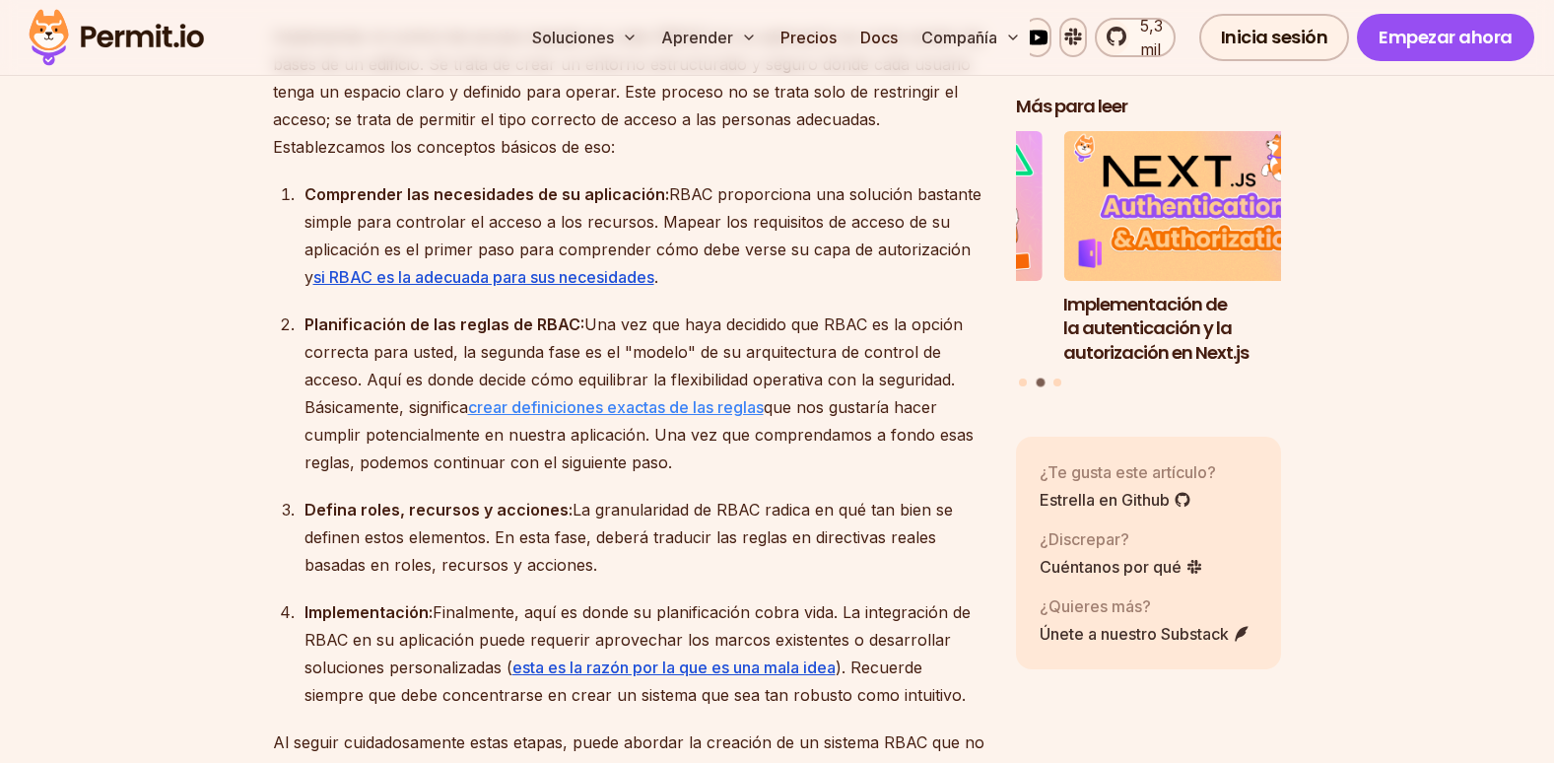
click at [694, 397] on link "crear definiciones exactas de las reglas" at bounding box center [616, 407] width 296 height 20
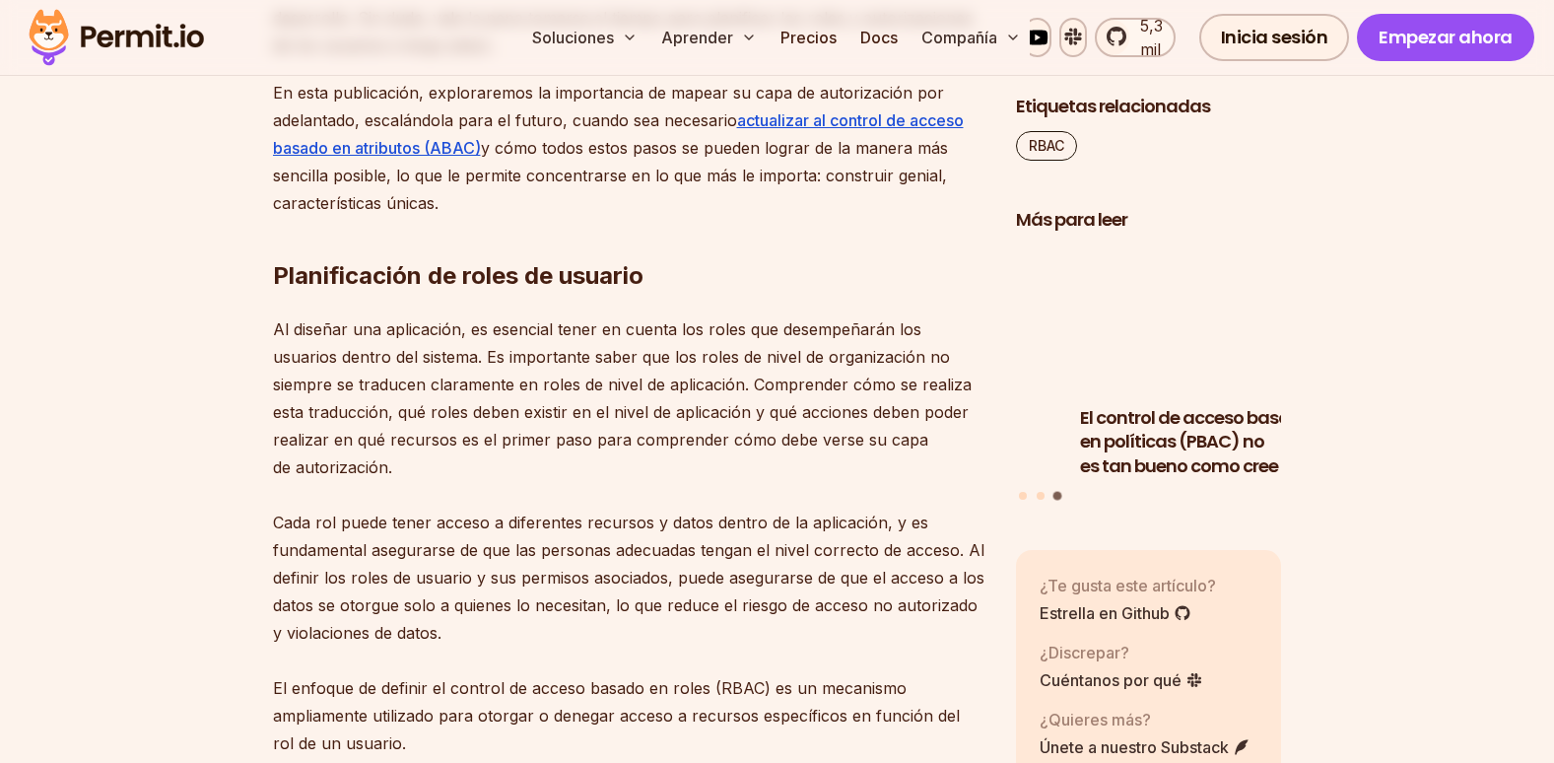
scroll to position [1675, 0]
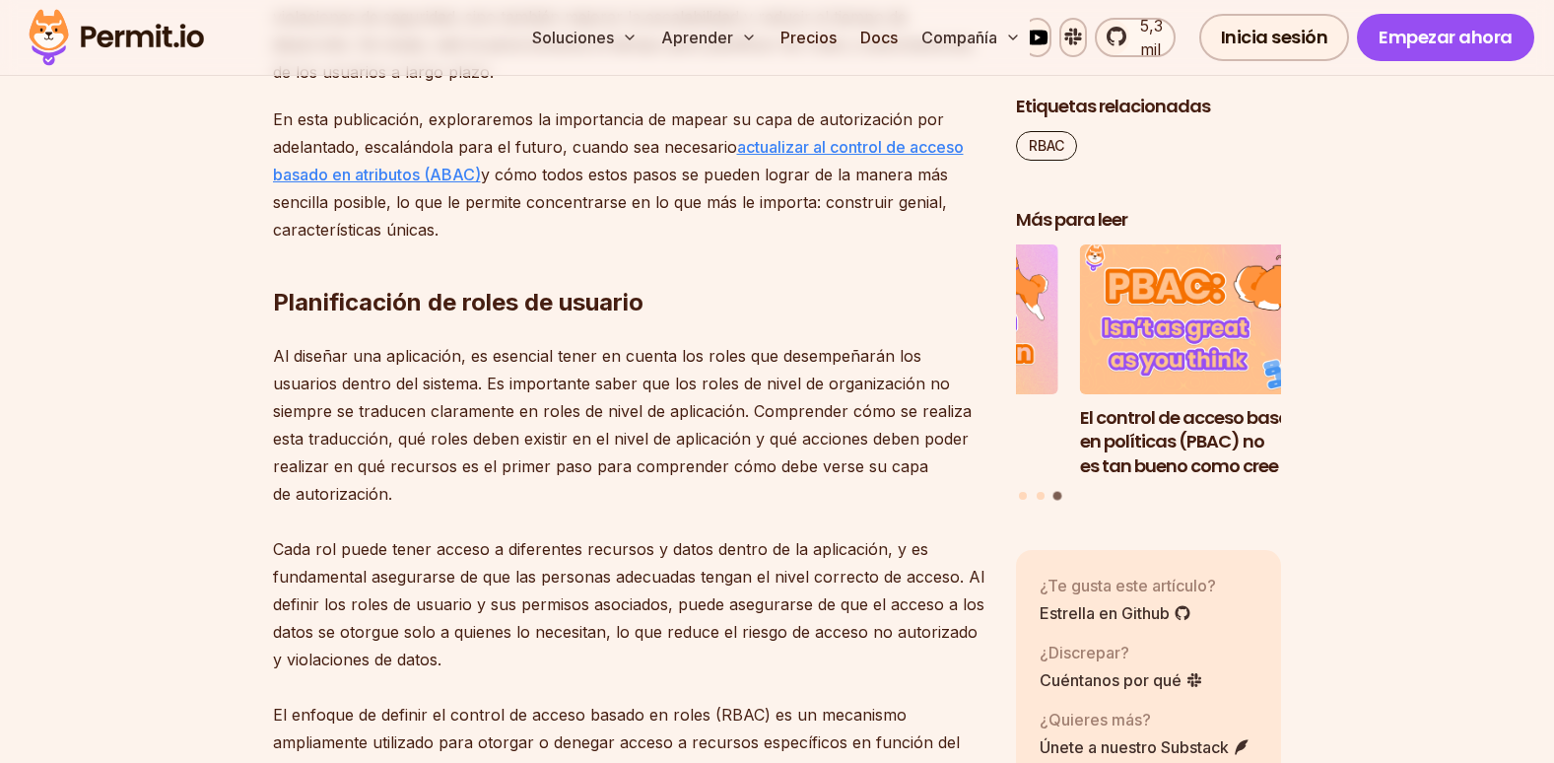
click at [829, 155] on link "actualizar al control de acceso basado en atributos (ABAC)" at bounding box center [618, 160] width 691 height 47
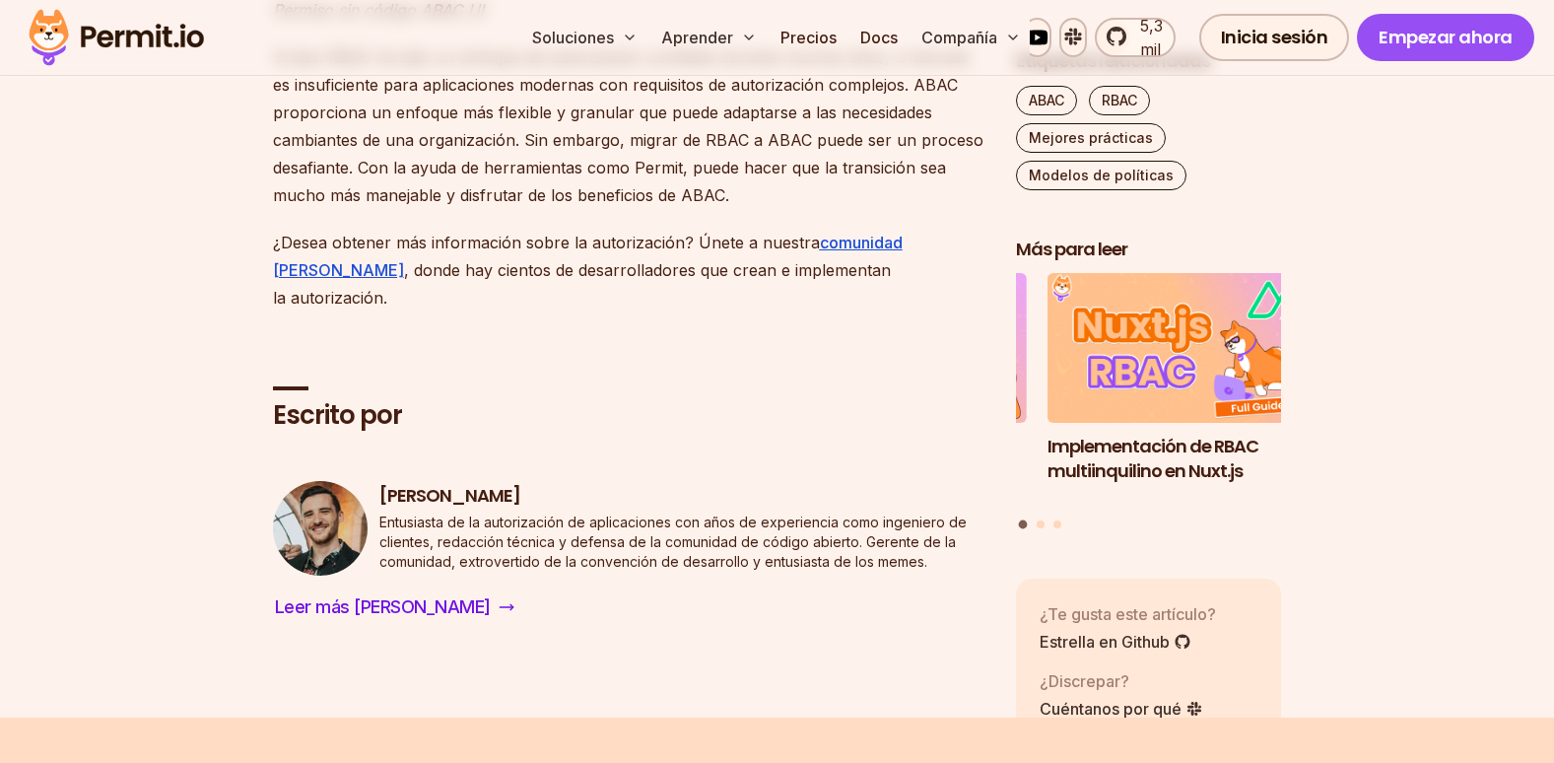
scroll to position [5503, 0]
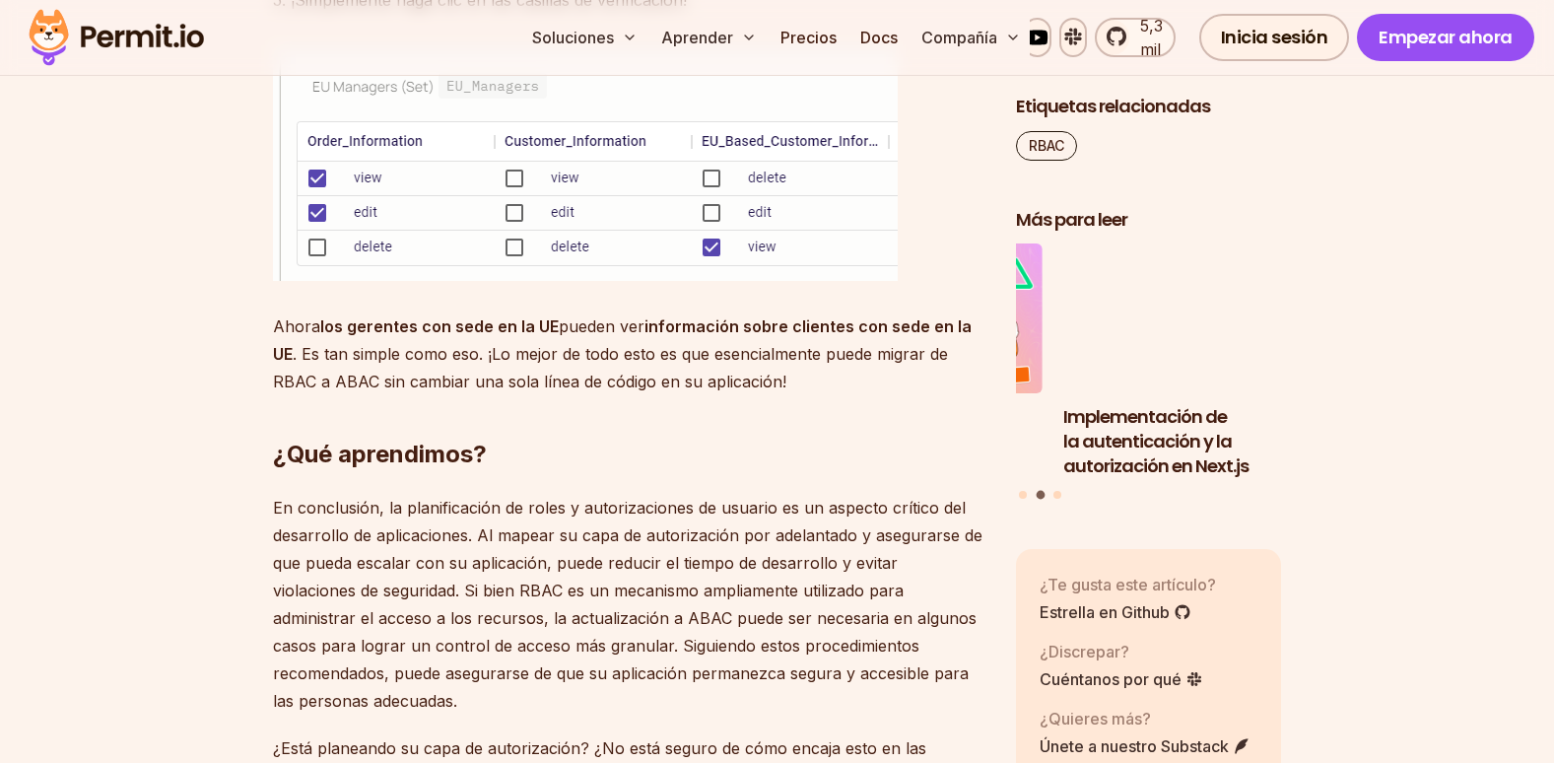
scroll to position [9805, 0]
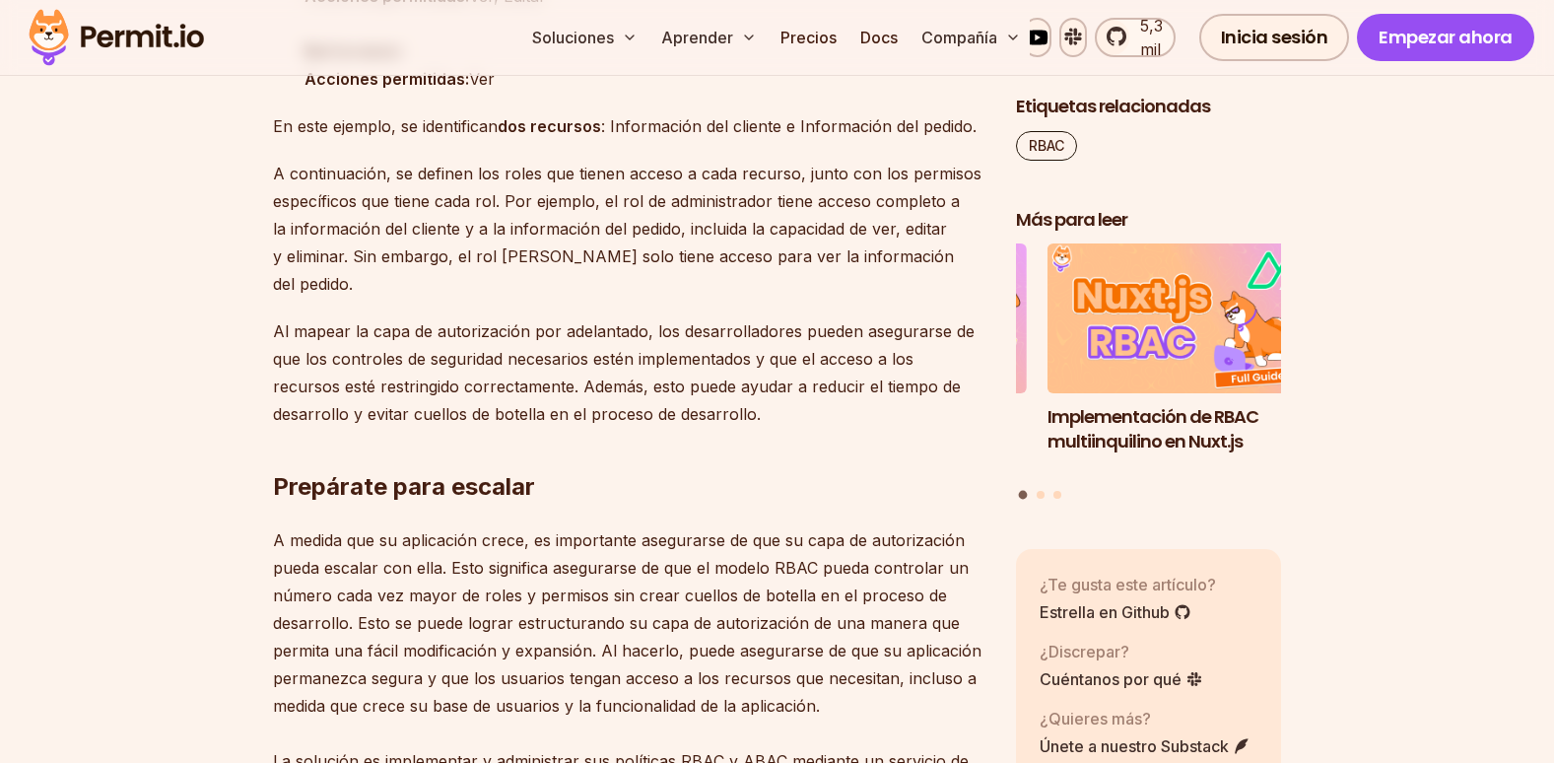
scroll to position [3138, 0]
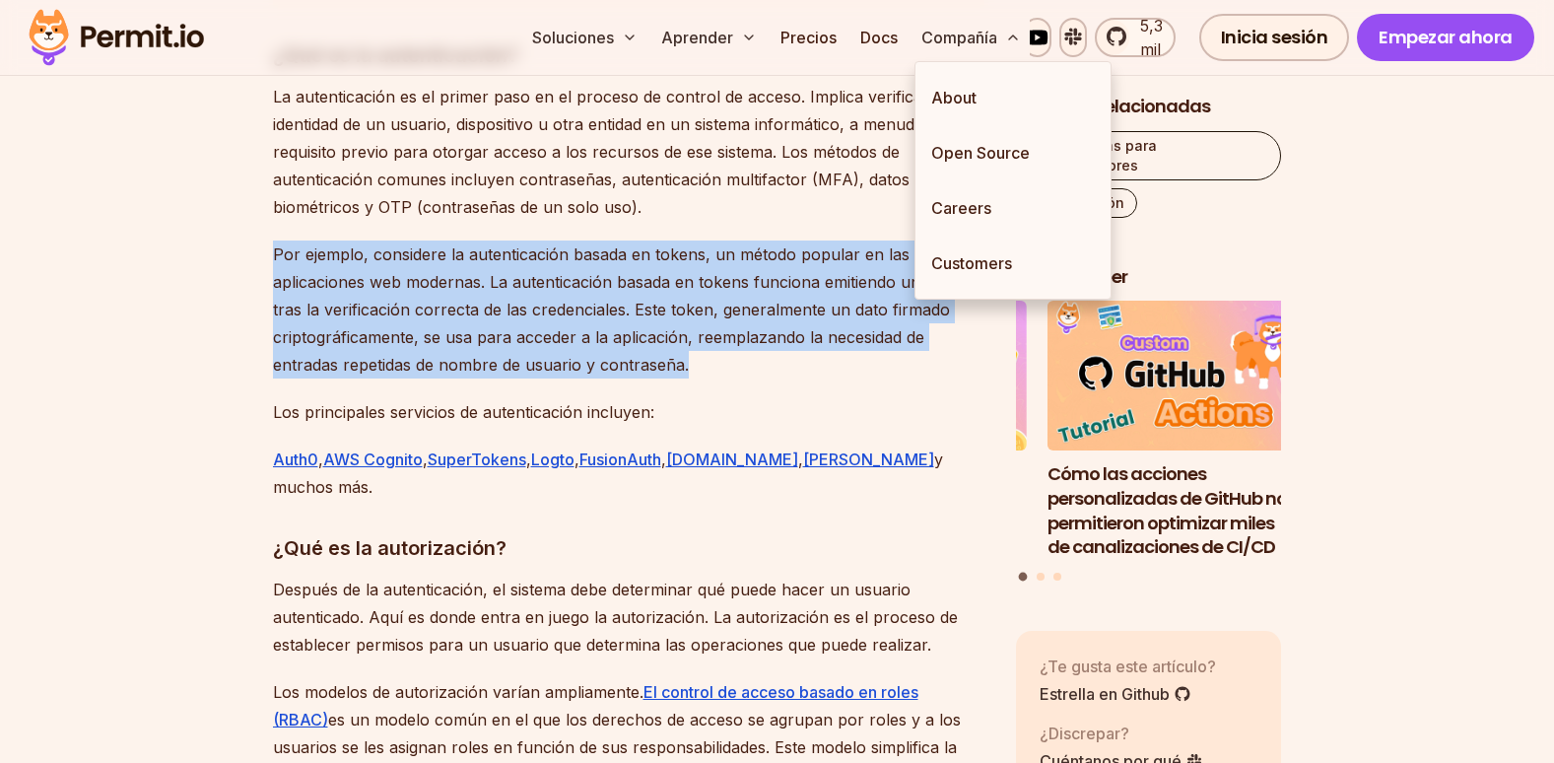
scroll to position [99, 0]
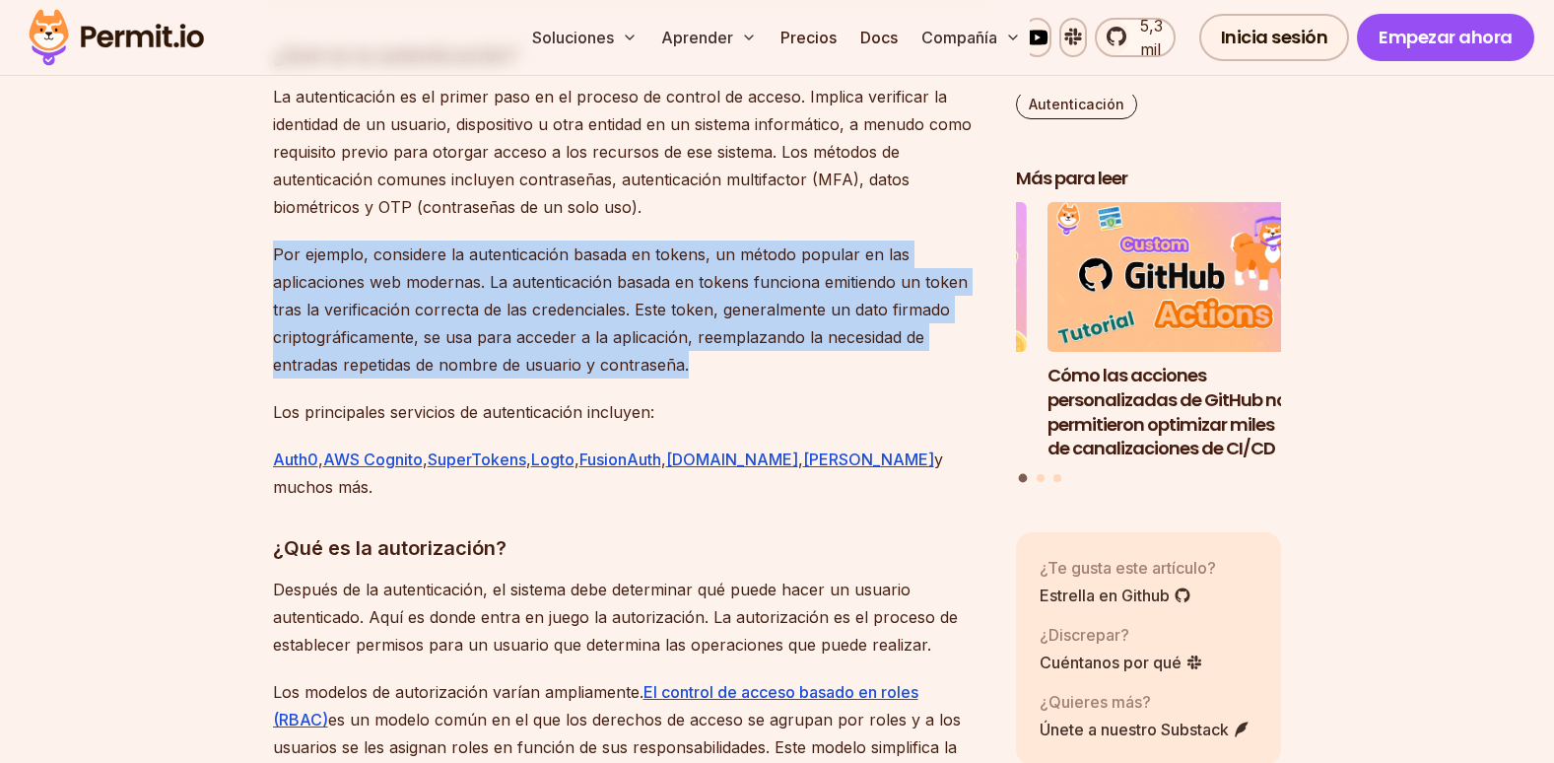
click at [817, 367] on p "Por ejemplo, considere la autenticación basada en tokens, un método popular en …" at bounding box center [628, 309] width 711 height 138
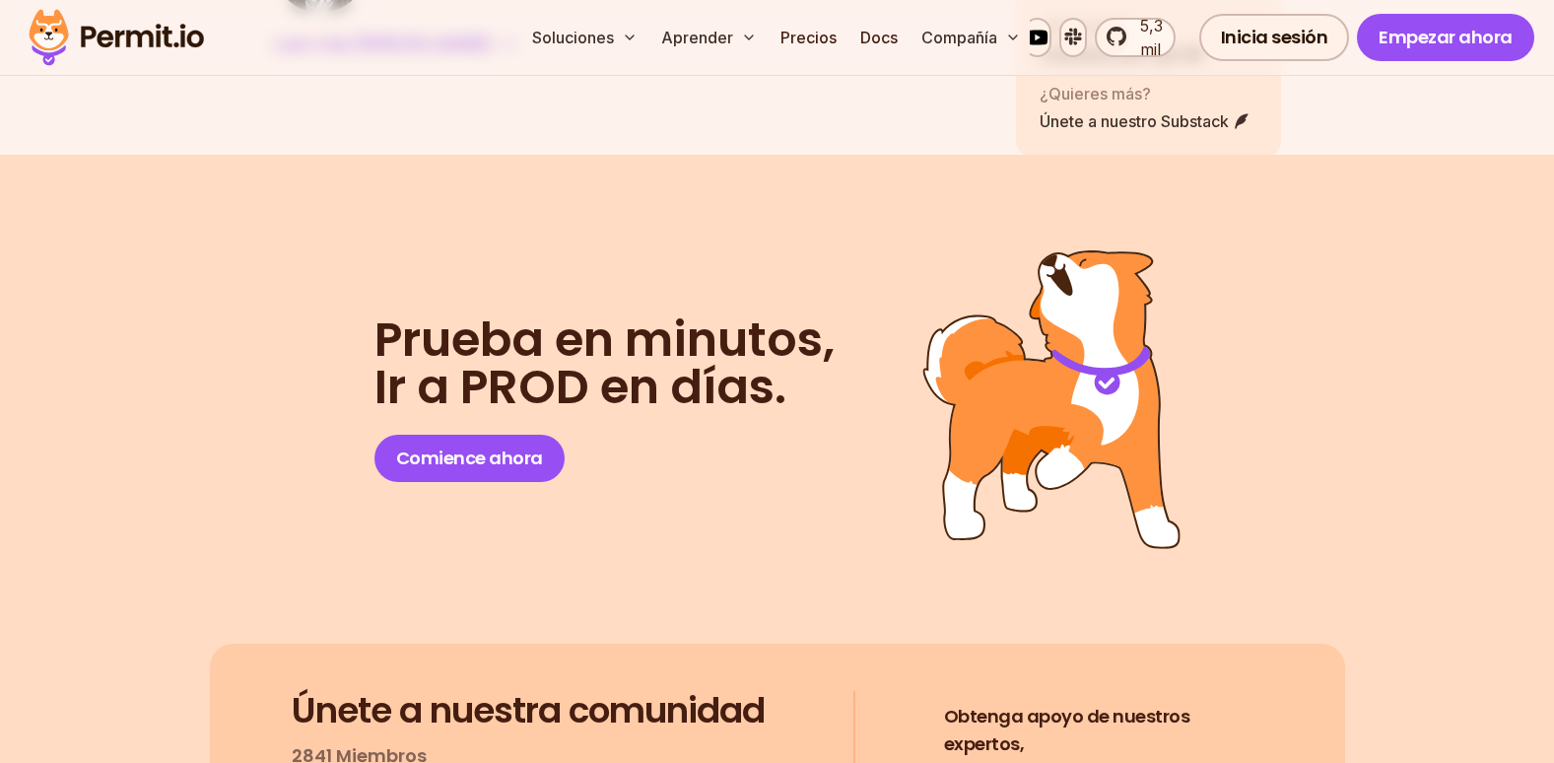
scroll to position [6602, 0]
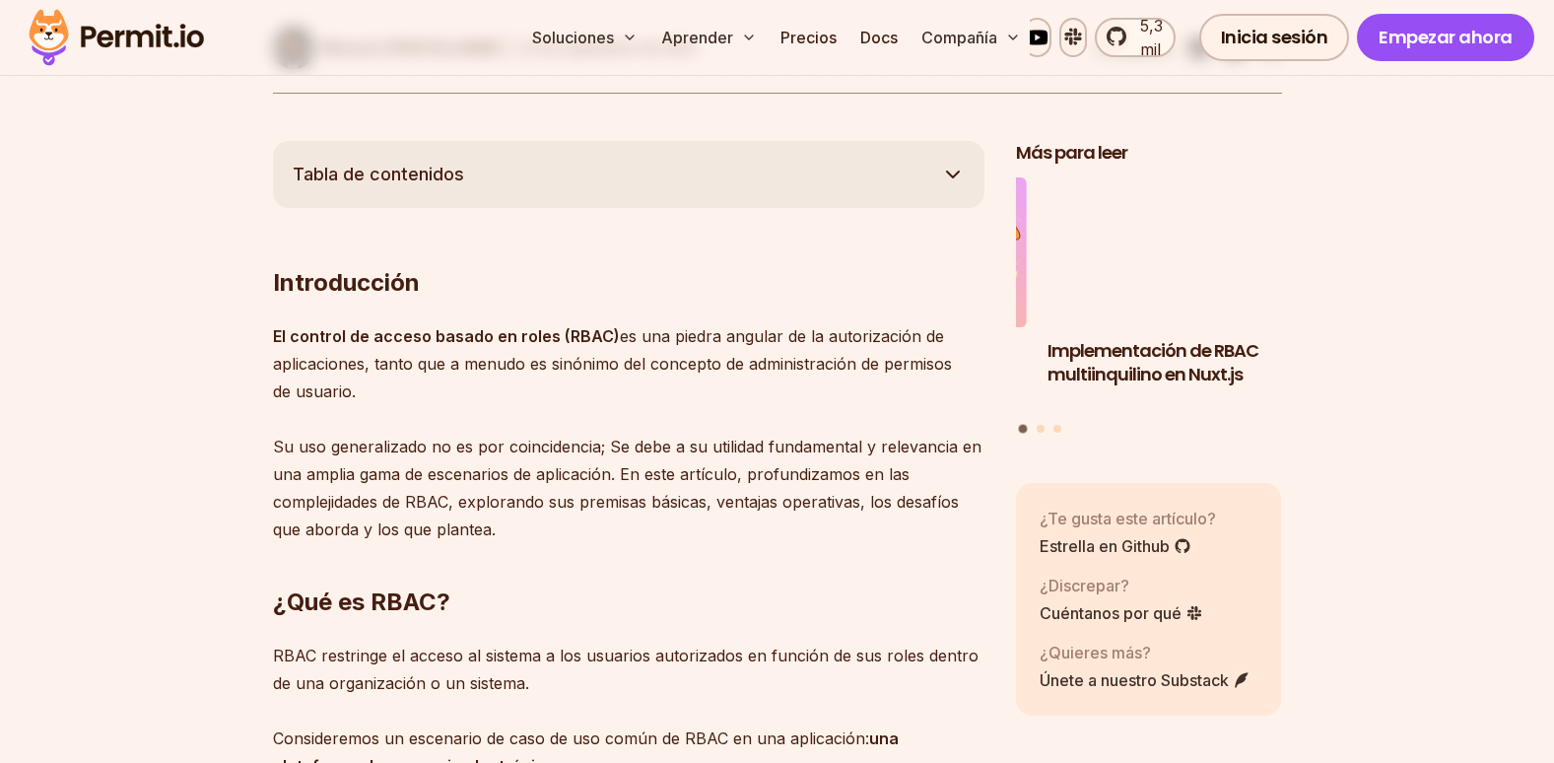
scroll to position [985, 0]
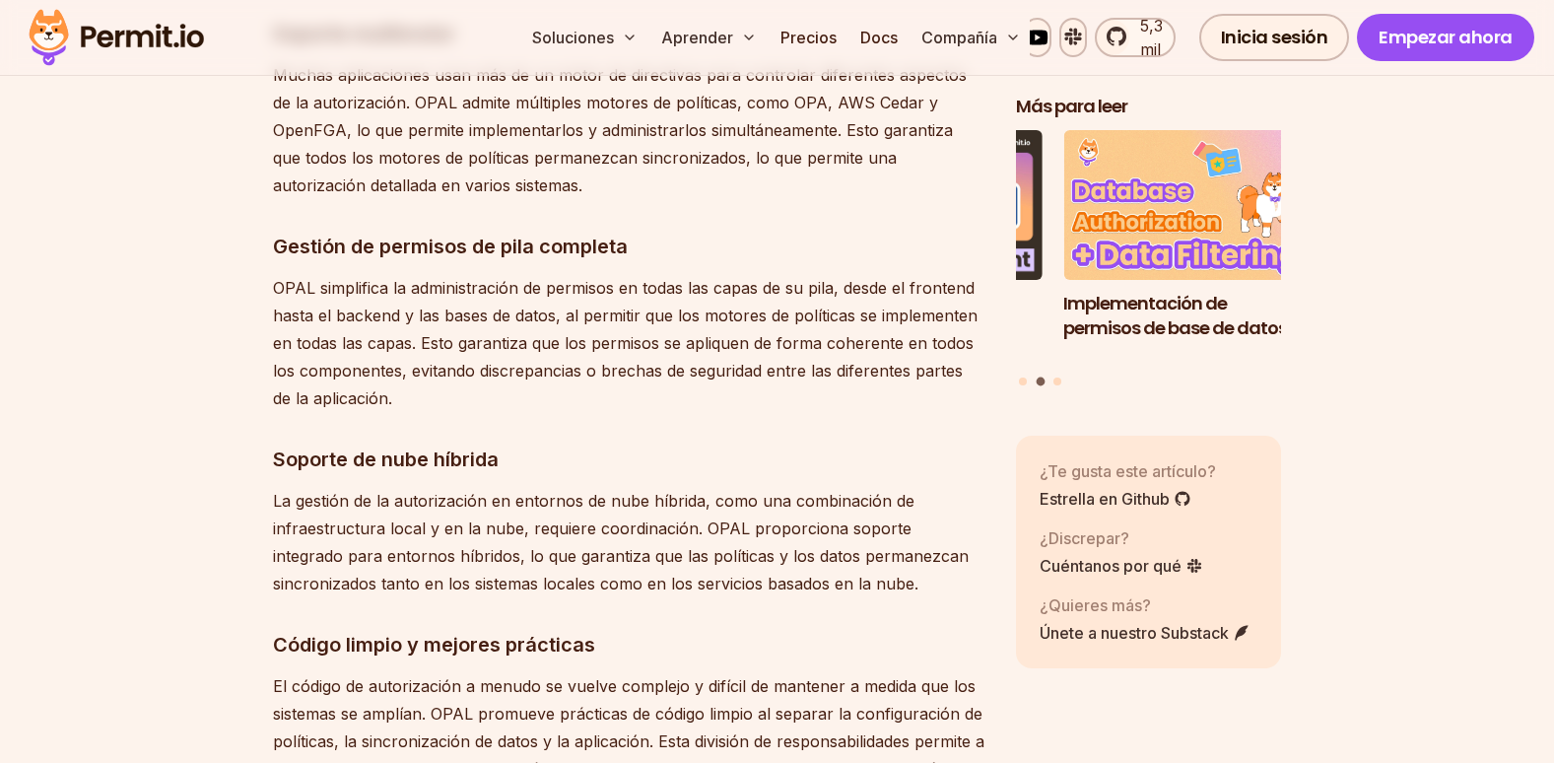
scroll to position [6109, 0]
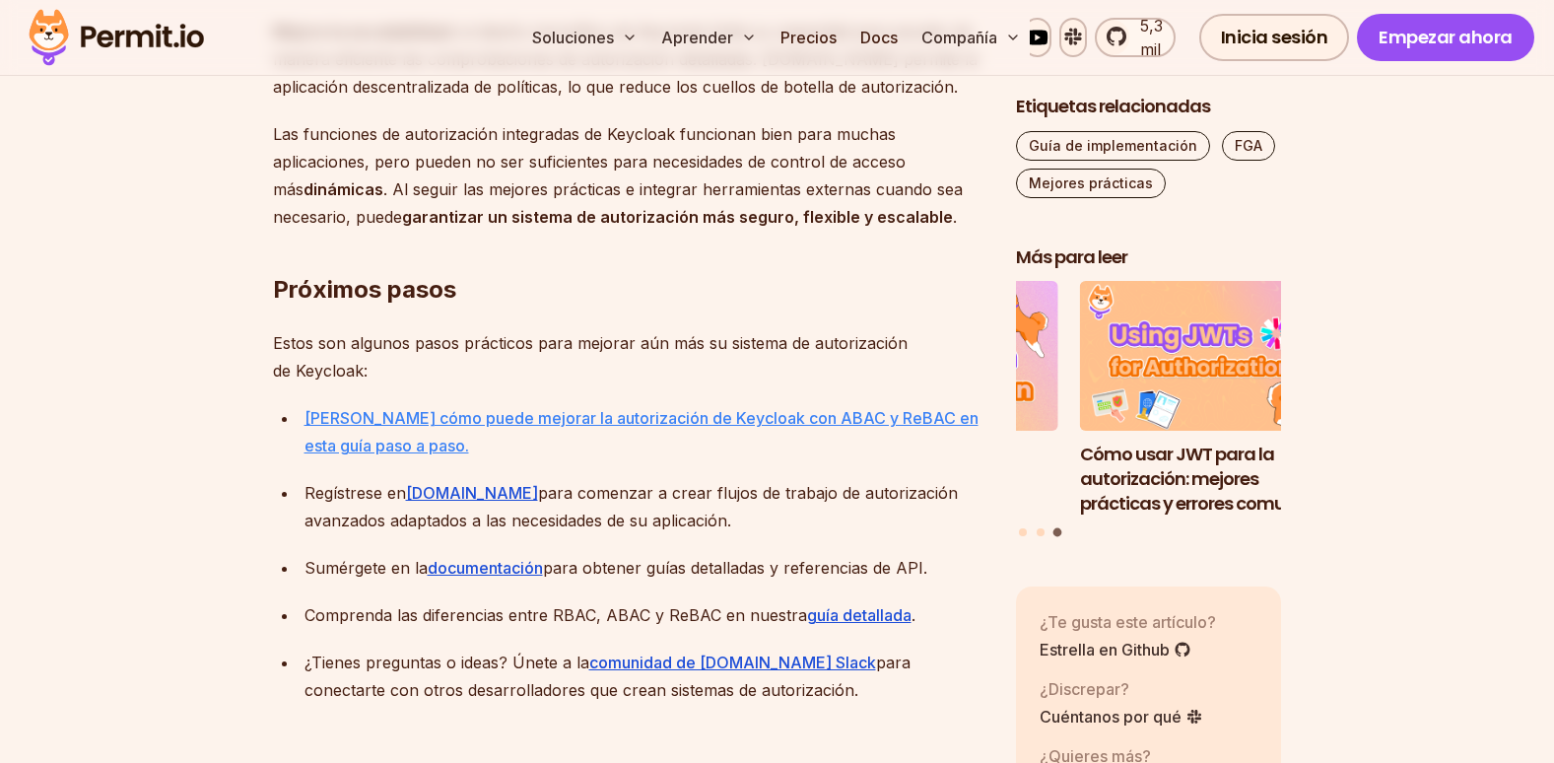
click at [729, 408] on link "Lea cómo puede mejorar la autorización de Keycloak con ABAC y ReBAC en esta guí…" at bounding box center [641, 431] width 674 height 47
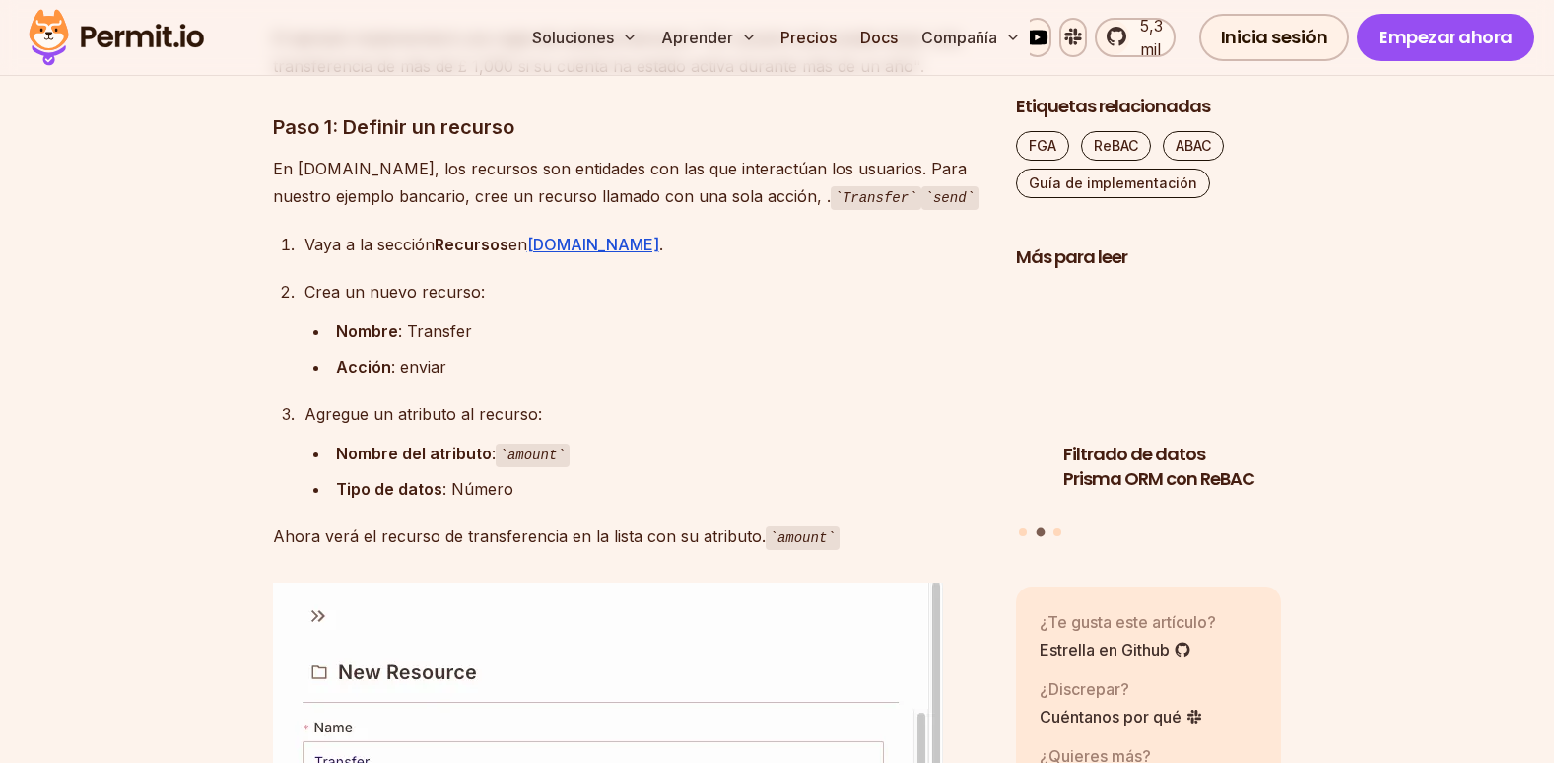
scroll to position [4631, 0]
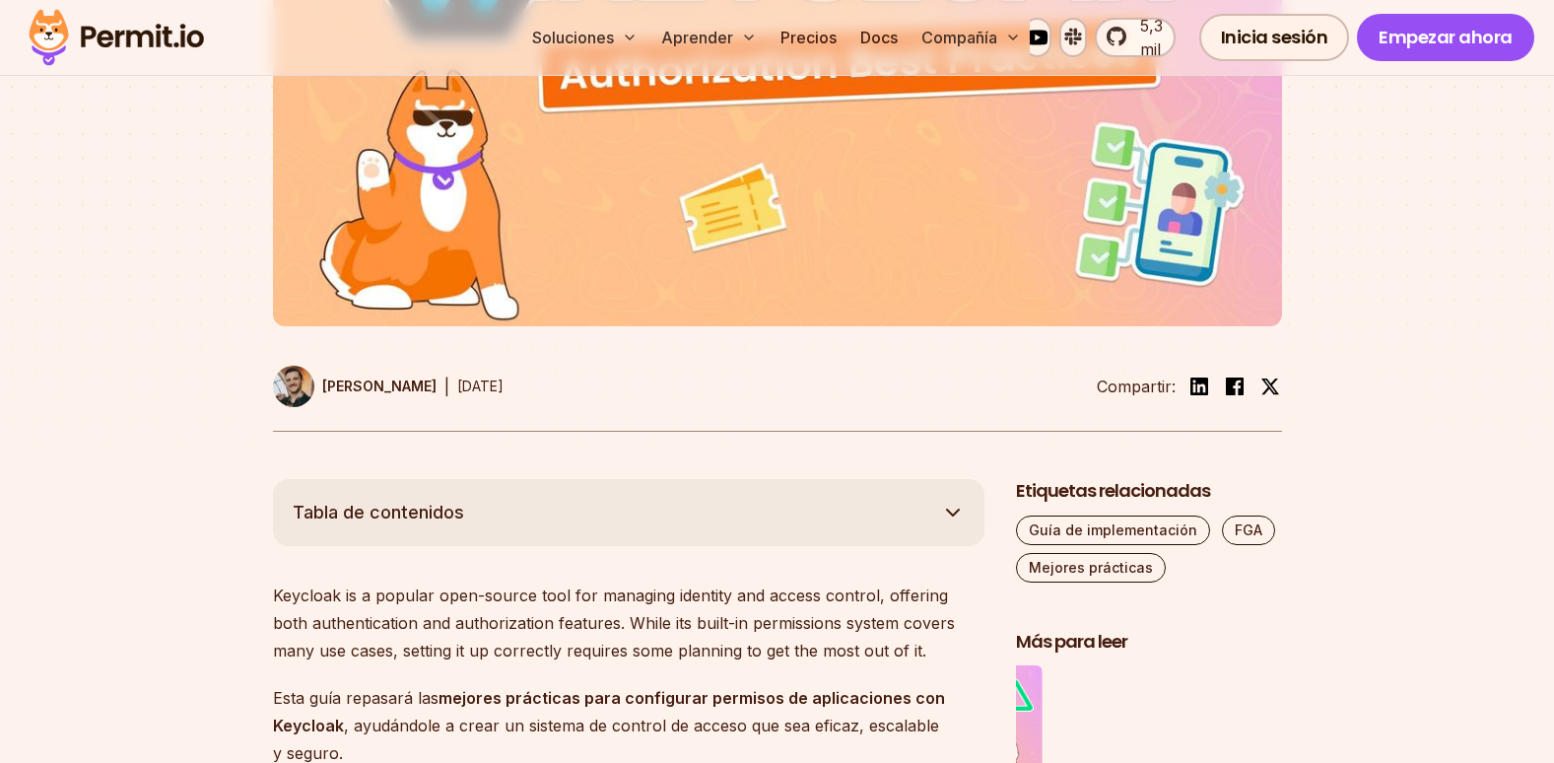
scroll to position [674, 0]
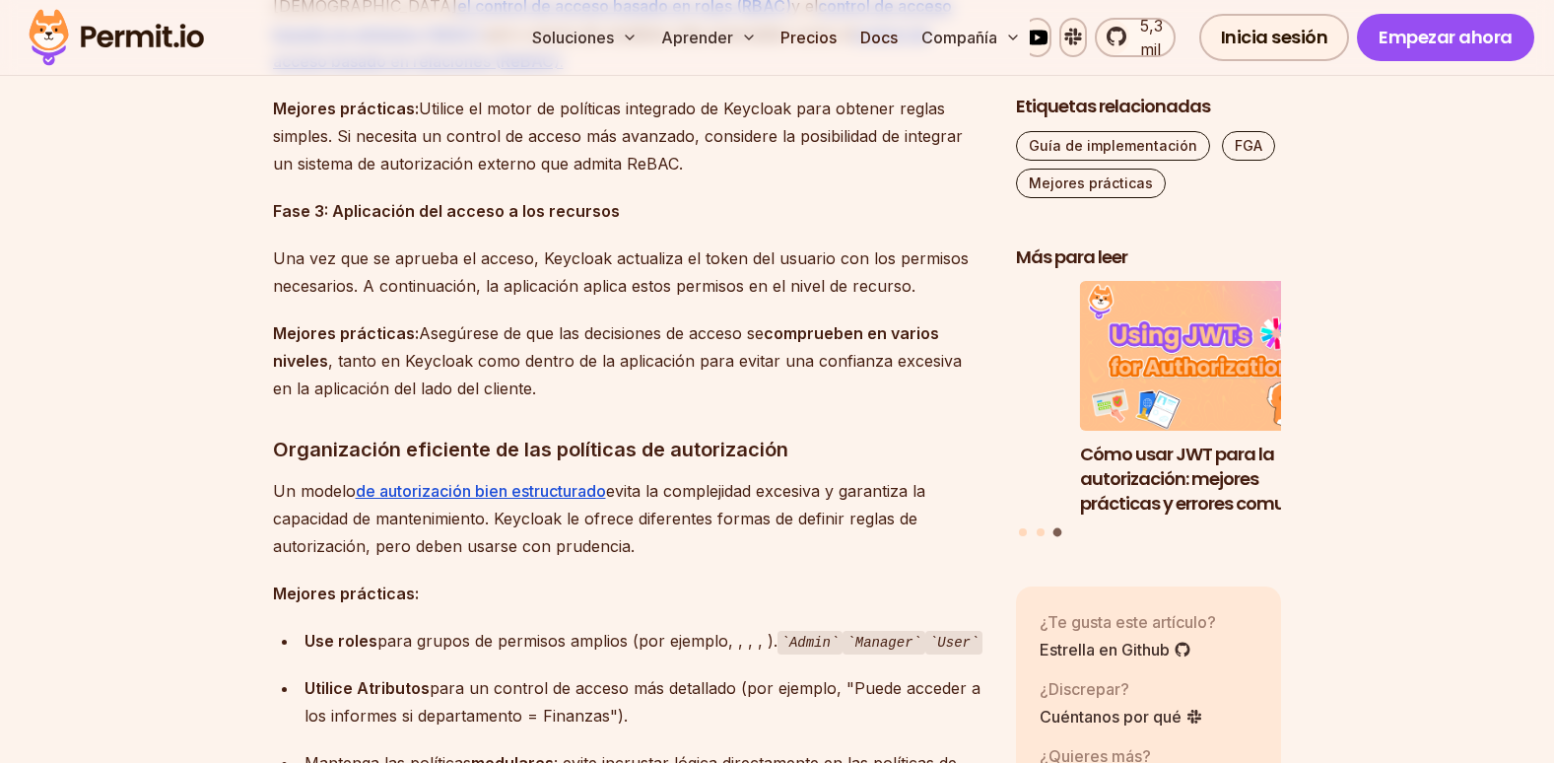
scroll to position [2365, 0]
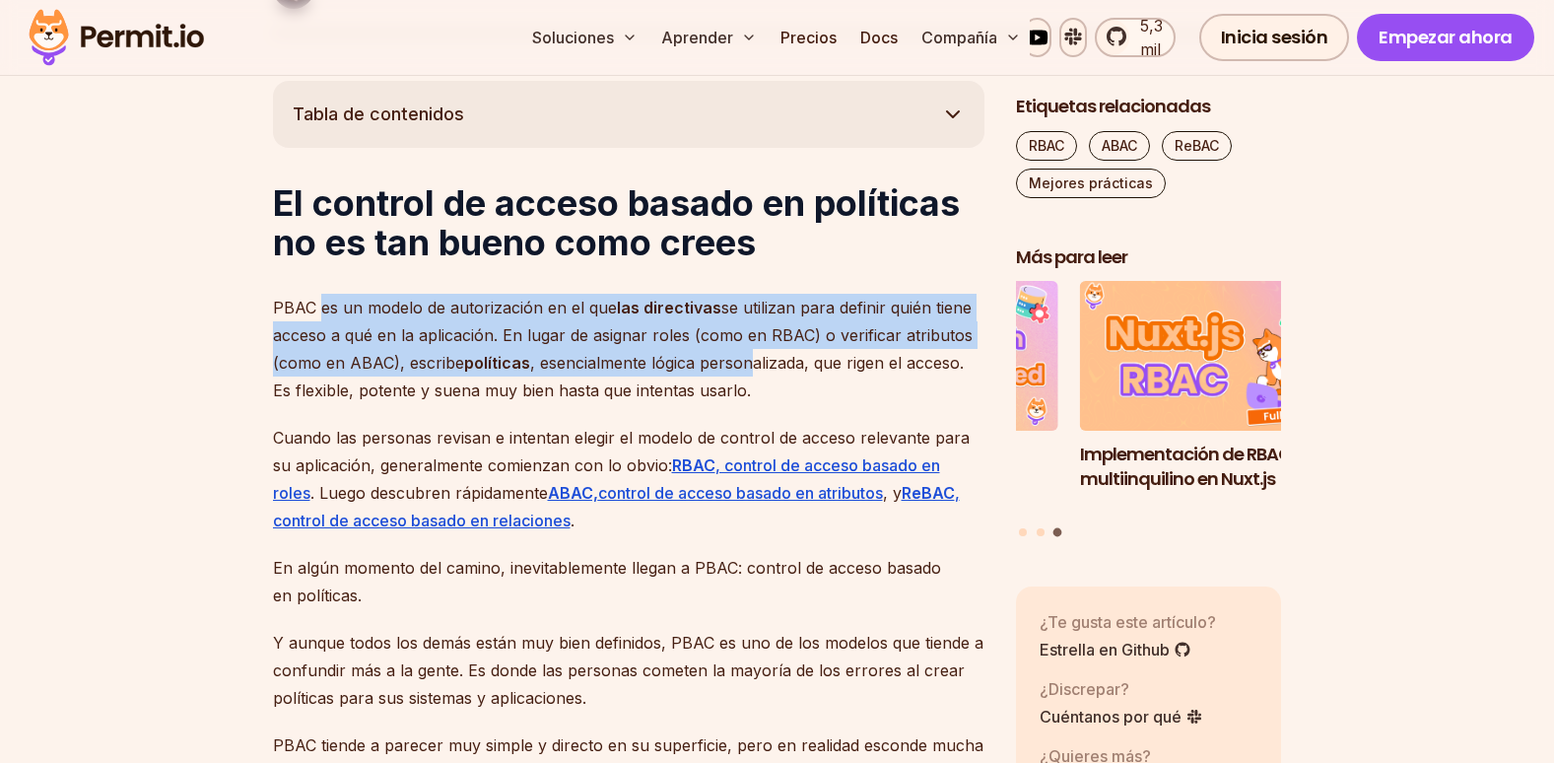
scroll to position [1182, 0]
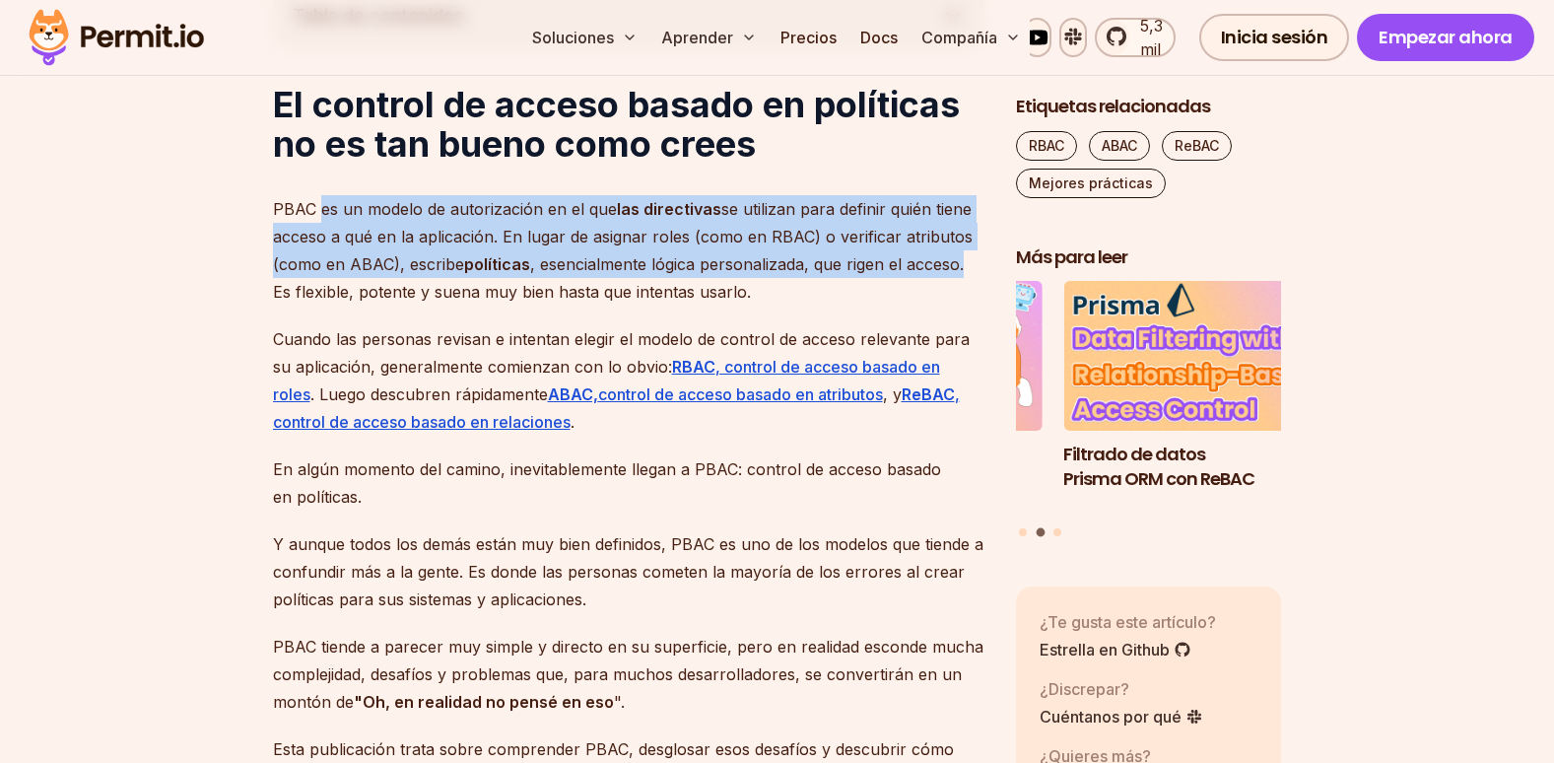
drag, startPoint x: 321, startPoint y: 305, endPoint x: 993, endPoint y: 259, distance: 673.6
copy p "es un modelo de autorización en el que las directivas se utilizan para definir …"
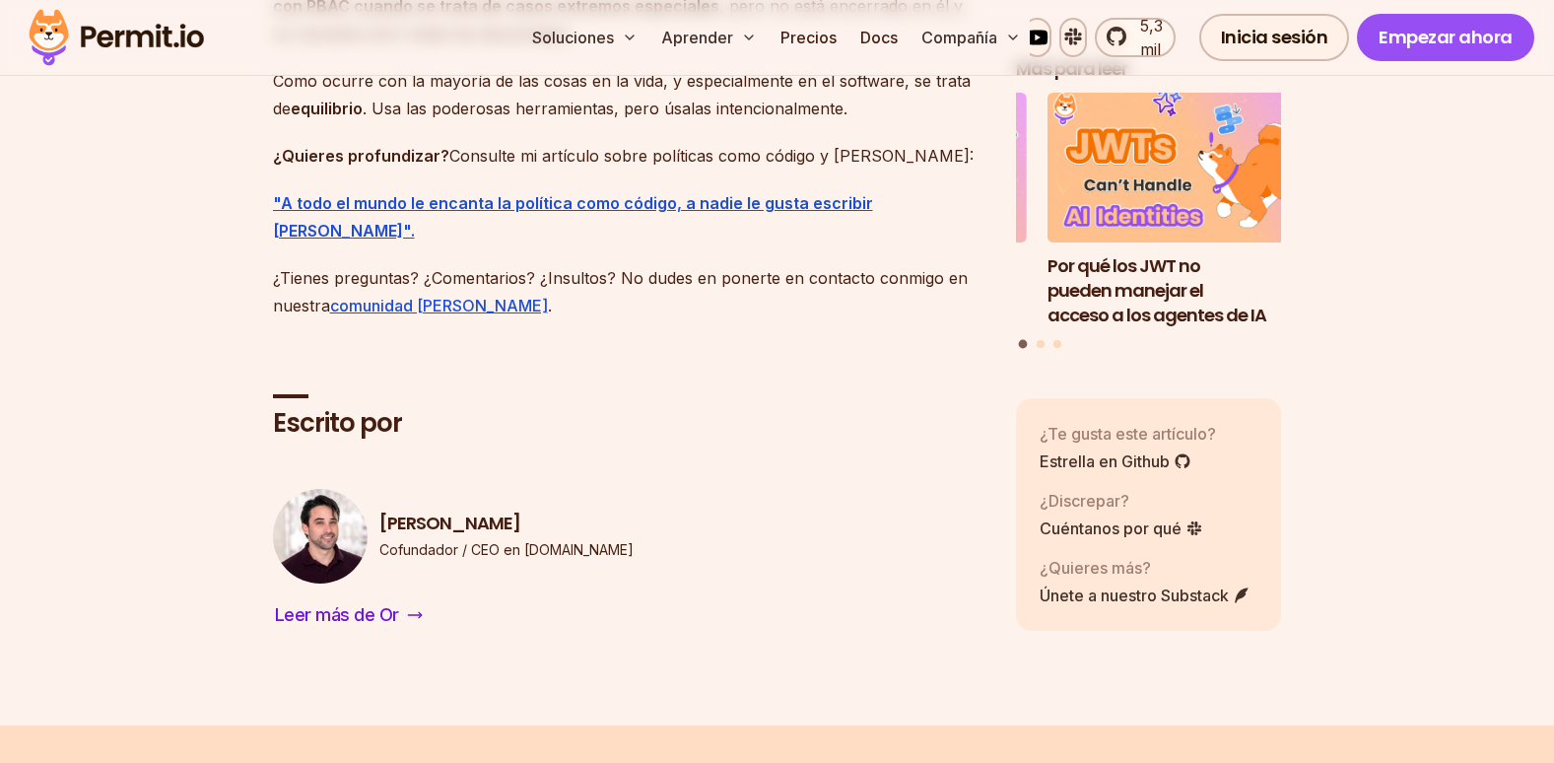
scroll to position [10346, 0]
